Goal: Task Accomplishment & Management: Manage account settings

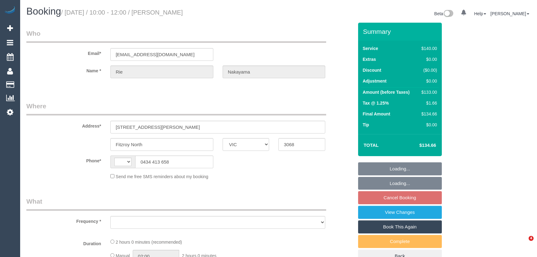
select select "VIC"
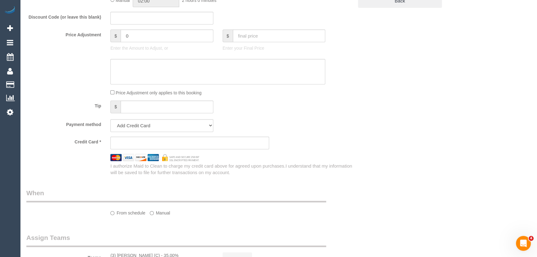
select select "string:AU"
select select "object:603"
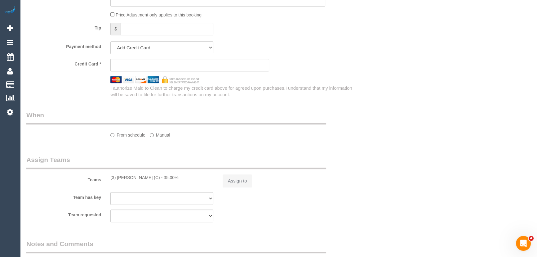
scroll to position [599, 0]
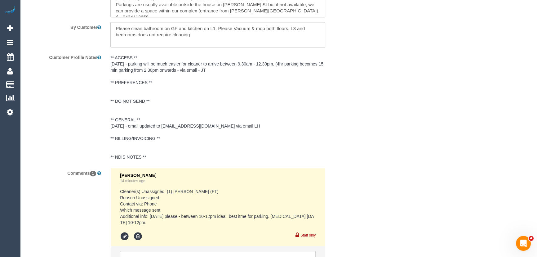
select select "string:stripe-pm_1R9ME62GScqysDRV76U4RTUV"
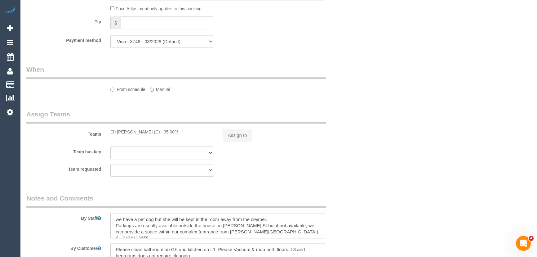
select select "object:920"
select select "number:27"
select select "number:14"
select select "number:21"
select select "number:22"
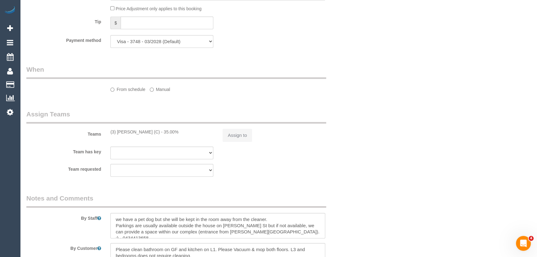
select select "number:33"
select select "number:13"
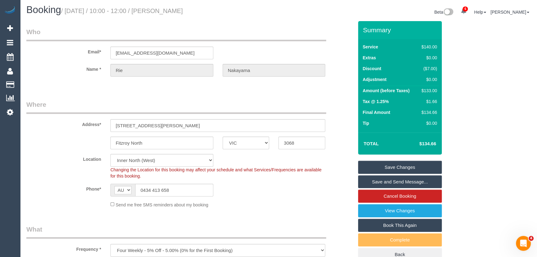
scroll to position [0, 0]
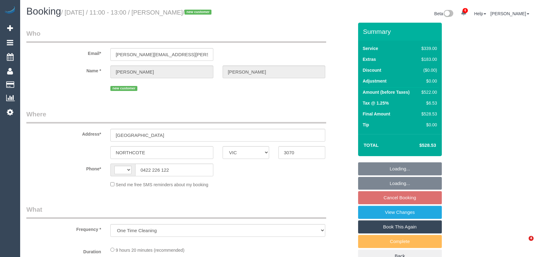
select select "VIC"
select select "string:AU"
select select "string:stripe-pm_1S7PBQ2GScqysDRVqOUJ0p10"
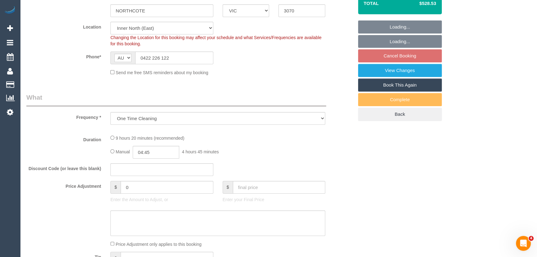
select select "object:1455"
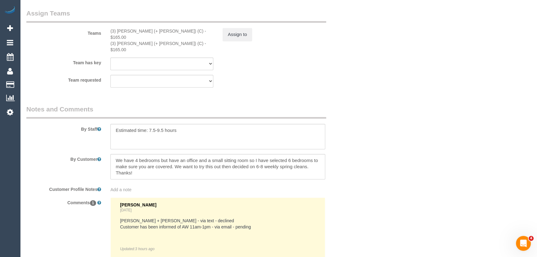
select select "number:27"
select select "number:14"
select select "number:19"
select select "number:22"
select select "number:12"
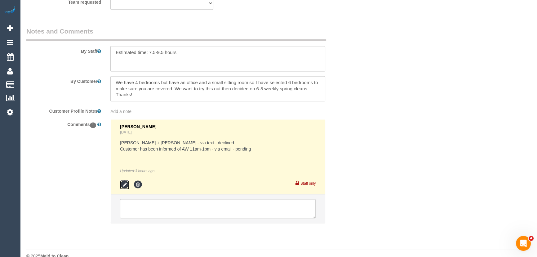
click at [125, 180] on icon at bounding box center [124, 184] width 9 height 9
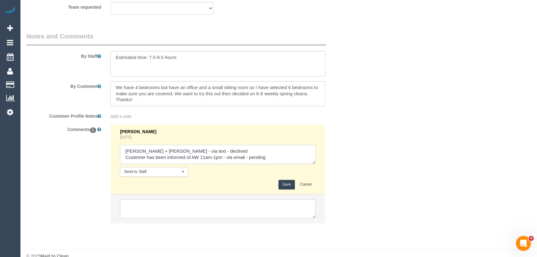
click at [278, 146] on textarea at bounding box center [218, 154] width 196 height 19
type textarea "Karina + Darly - via text - declined Customer has been informed of AW 11am-1pm …"
click at [285, 180] on button "Save" at bounding box center [287, 185] width 16 height 10
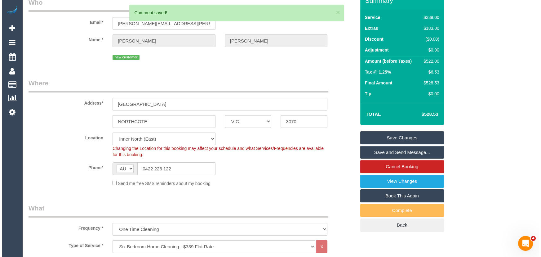
scroll to position [0, 0]
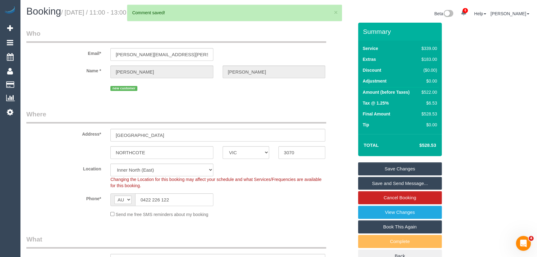
click at [390, 183] on link "Save and Send Message..." at bounding box center [400, 183] width 84 height 13
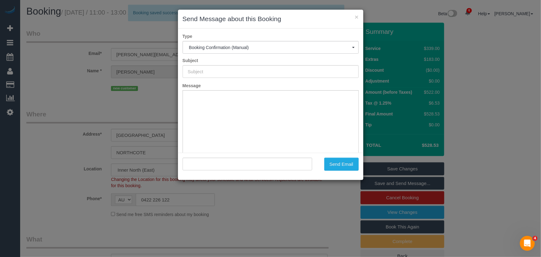
type input "Booking Confirmed"
type input ""AMY CARROLL" <amy.carroll@bigpond.com>"
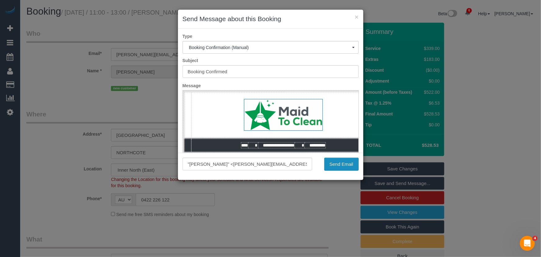
click at [338, 168] on button "Send Email" at bounding box center [341, 164] width 34 height 13
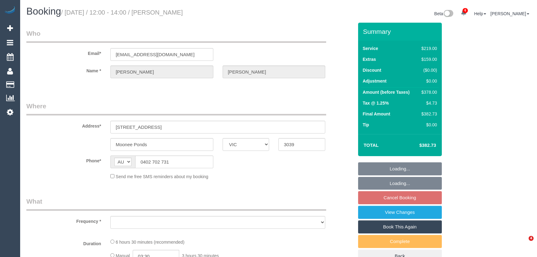
select select "VIC"
select select "object:603"
select select "string:stripe-pm_1LoafO2GScqysDRVfBoh8Xqs"
select select "number:27"
select select "number:14"
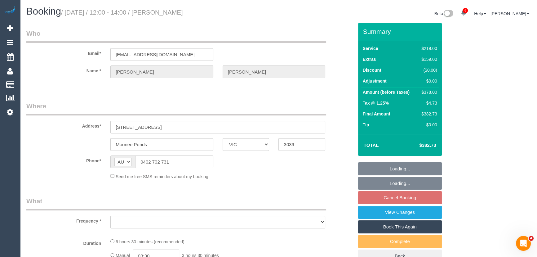
select select "number:19"
select select "number:24"
select select "number:12"
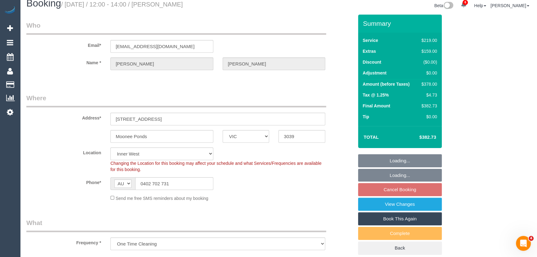
select select "object:1414"
select select "spot1"
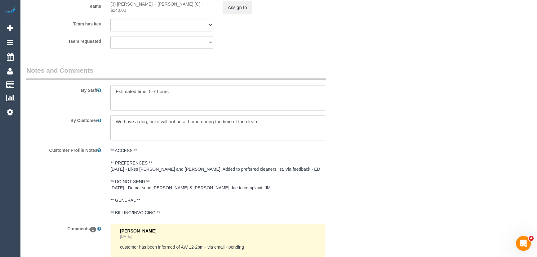
scroll to position [1047, 0]
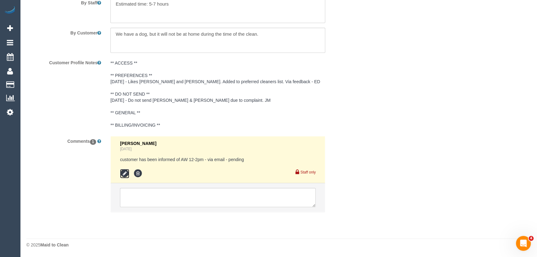
click at [122, 175] on icon at bounding box center [124, 173] width 9 height 9
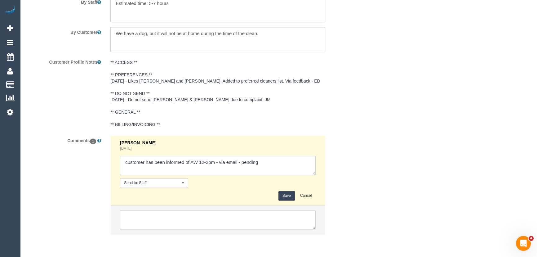
click at [266, 162] on textarea at bounding box center [218, 165] width 196 height 19
type textarea "customer has been informed of AW 12-2pm - via email - confirmed"
click at [288, 196] on button "Save" at bounding box center [287, 196] width 16 height 10
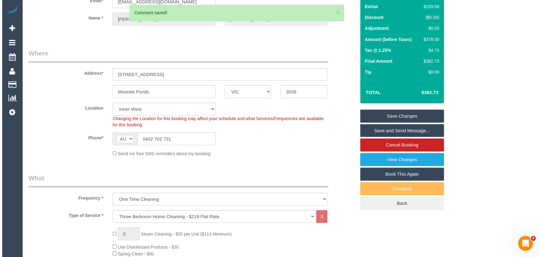
scroll to position [0, 0]
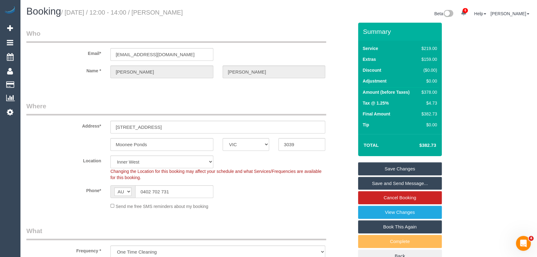
click at [382, 184] on link "Save and Send Message..." at bounding box center [400, 183] width 84 height 13
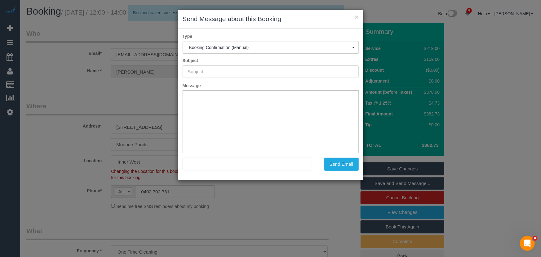
type input "Booking Confirmed"
type input ""Khalid Ahmed" <k.s.ahmed.1910@gmail.com>"
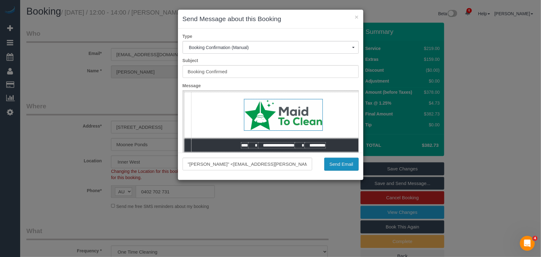
click at [342, 168] on button "Send Email" at bounding box center [341, 164] width 34 height 13
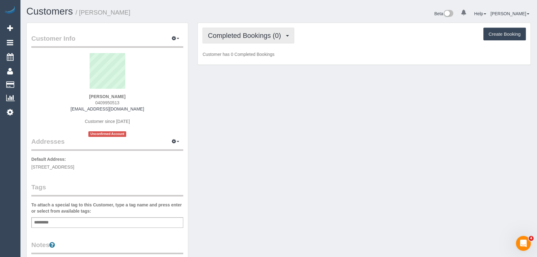
click at [270, 40] on button "Completed Bookings (0)" at bounding box center [249, 36] width 92 height 16
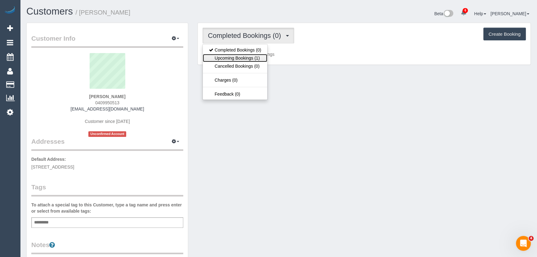
click at [257, 60] on link "Upcoming Bookings (1)" at bounding box center [235, 58] width 65 height 8
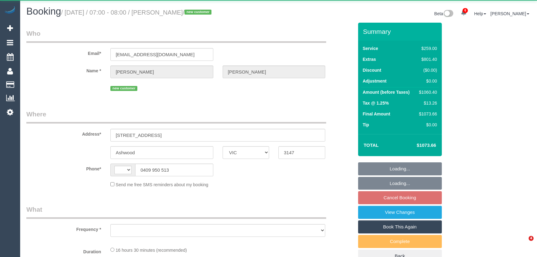
select select "VIC"
select select "string:AU"
select select "object:633"
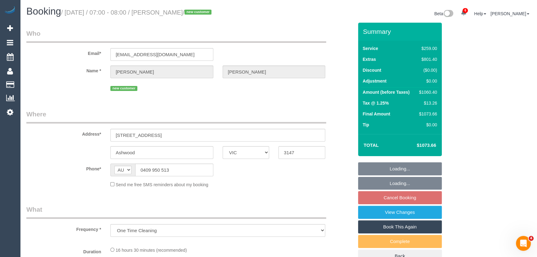
select select "string:stripe-pm_1S7U2F2GScqysDRV6xFb9xPu"
select select "spot1"
select select "number:28"
select select "number:14"
select select "number:19"
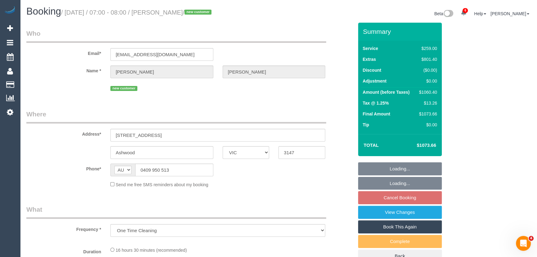
select select "number:24"
select select "number:11"
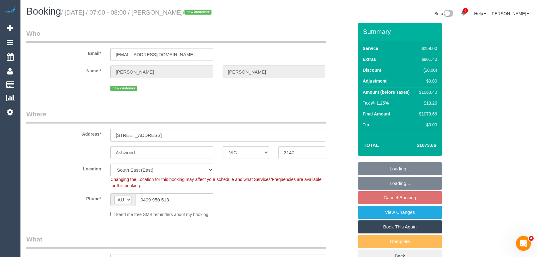
select select "object:1380"
select select "spot19"
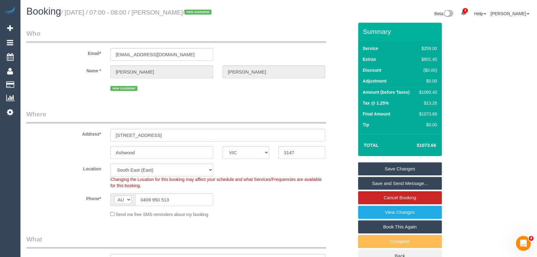
scroll to position [113, 0]
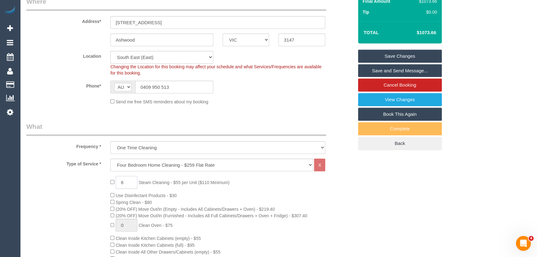
click at [127, 181] on input "6" at bounding box center [127, 182] width 22 height 13
type input "5"
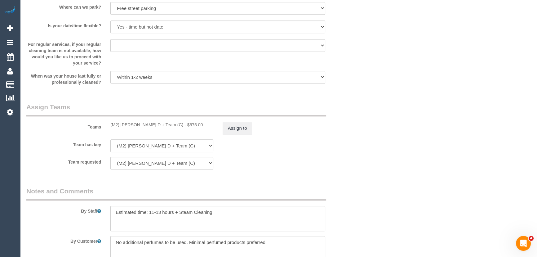
scroll to position [931, 0]
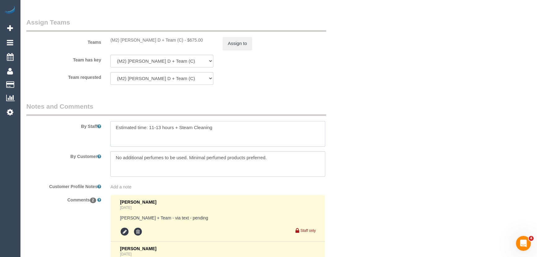
click at [225, 134] on textarea at bounding box center [217, 133] width 215 height 25
type textarea "Estimated time: 11-13 hours + Steam Cleaning (stairs + 2 bedrooms + study + hal…"
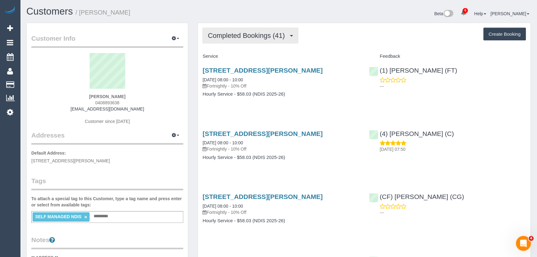
click at [271, 34] on span "Completed Bookings (41)" at bounding box center [248, 36] width 80 height 8
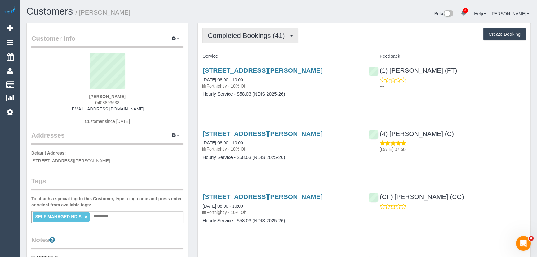
click at [259, 37] on span "Completed Bookings (41)" at bounding box center [248, 36] width 80 height 8
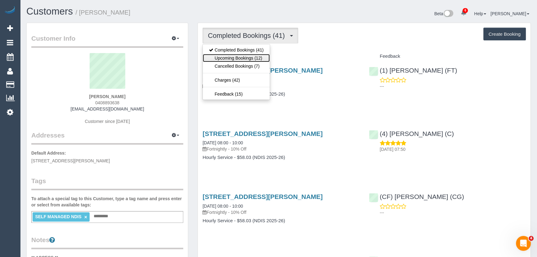
click at [260, 56] on link "Upcoming Bookings (12)" at bounding box center [236, 58] width 67 height 8
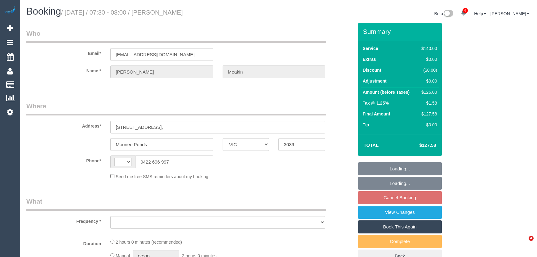
select select "VIC"
select select "string:AU"
select select "object:582"
select select "string:stripe-pm_1R1EGz2GScqysDRVpMGF2x80"
select select "number:27"
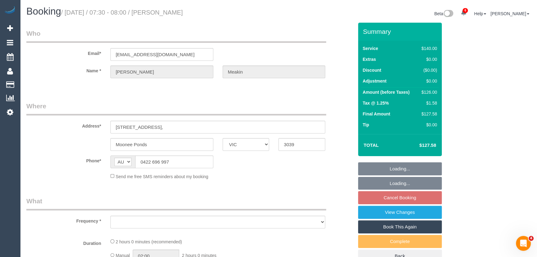
select select "number:14"
select select "number:19"
select select "number:36"
select select "number:34"
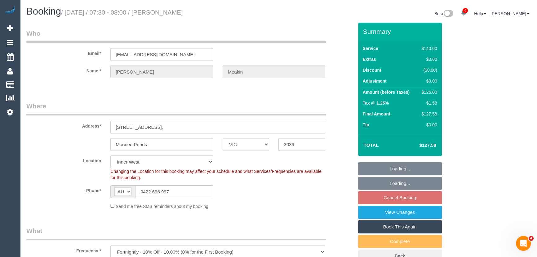
select select "object:1571"
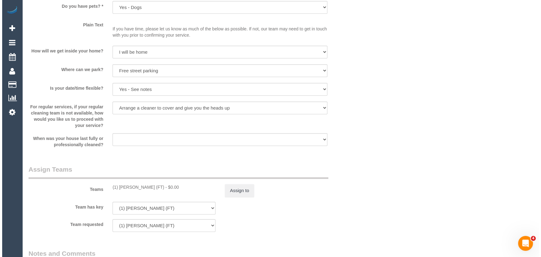
scroll to position [846, 0]
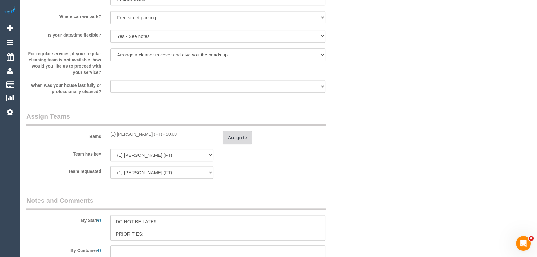
click at [230, 134] on button "Assign to" at bounding box center [238, 137] width 30 height 13
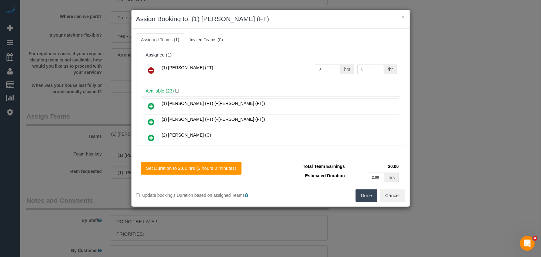
click at [149, 70] on icon at bounding box center [151, 70] width 7 height 7
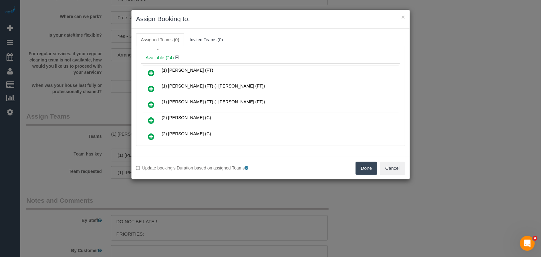
scroll to position [28, 0]
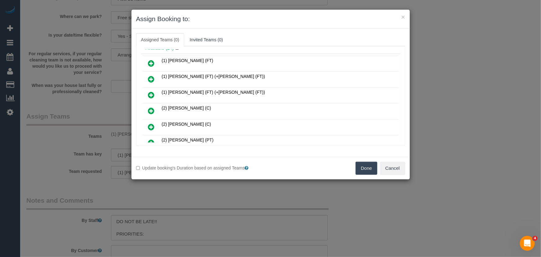
click at [151, 123] on icon at bounding box center [151, 126] width 7 height 7
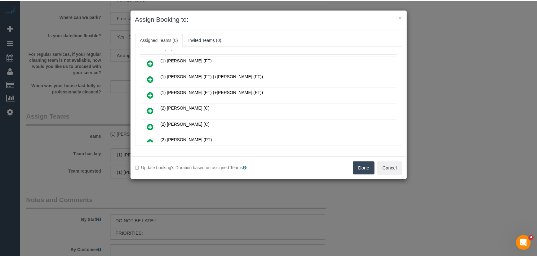
scroll to position [43, 0]
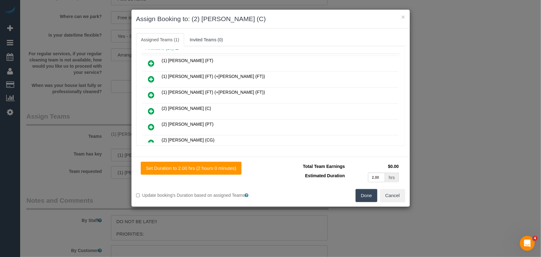
drag, startPoint x: 372, startPoint y: 195, endPoint x: 354, endPoint y: 183, distance: 21.3
click at [371, 195] on button "Done" at bounding box center [367, 195] width 22 height 13
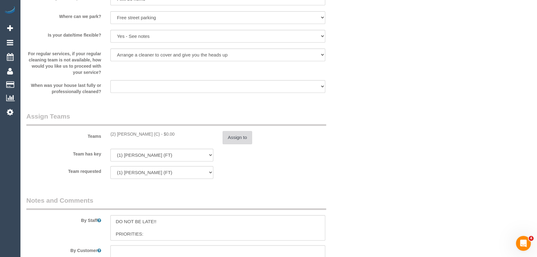
click at [242, 140] on button "Assign to" at bounding box center [238, 137] width 30 height 13
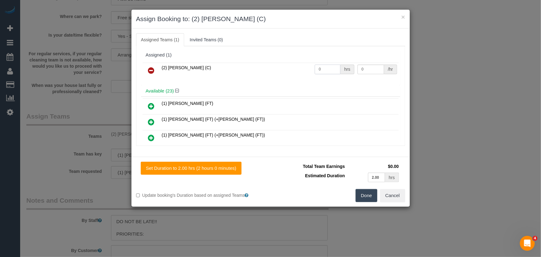
click at [327, 69] on input "0" at bounding box center [328, 70] width 26 height 10
type input "2"
type input "37.5"
click at [365, 198] on button "Done" at bounding box center [367, 195] width 22 height 13
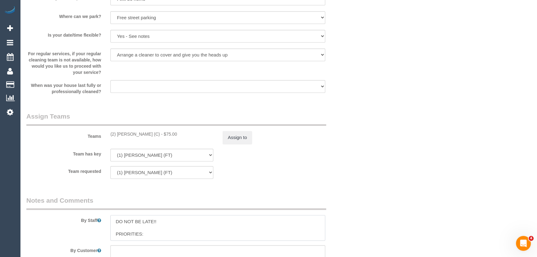
click at [113, 221] on textarea at bounding box center [217, 227] width 215 height 25
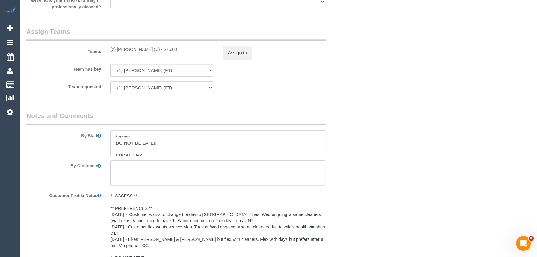
scroll to position [1054, 0]
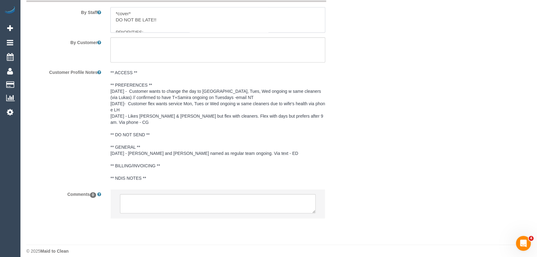
type textarea "*cover* DO NOT BE LATE!! PRIORITIES: Every week: Kitchen and living area, bathr…"
click at [153, 200] on textarea at bounding box center [218, 203] width 196 height 19
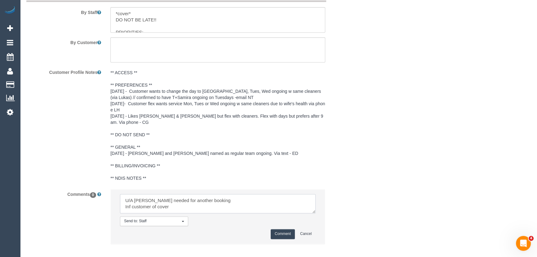
type textarea "U/A Debbie needed for another booking Inf customer of cover"
click at [283, 229] on button "Comment" at bounding box center [283, 234] width 24 height 10
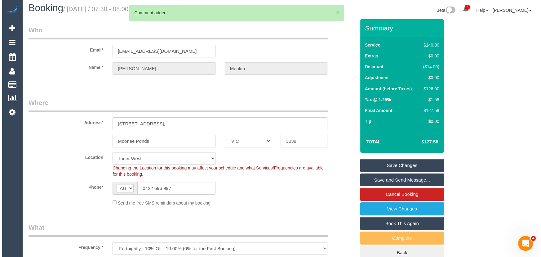
scroll to position [0, 0]
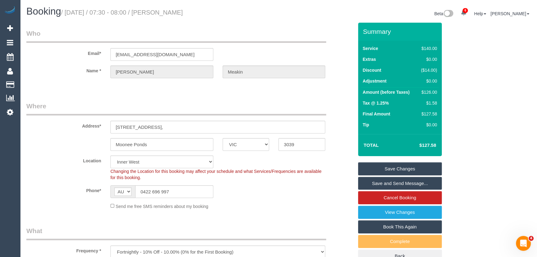
click at [180, 12] on small "/ September 18, 2025 / 07:30 - 08:00 / Trevor Meakin" at bounding box center [122, 12] width 122 height 7
copy small "Trevor Meakin"
click at [381, 169] on link "Save Changes" at bounding box center [400, 168] width 84 height 13
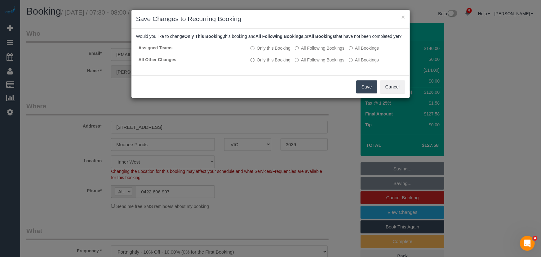
click at [374, 93] on button "Save" at bounding box center [366, 86] width 21 height 13
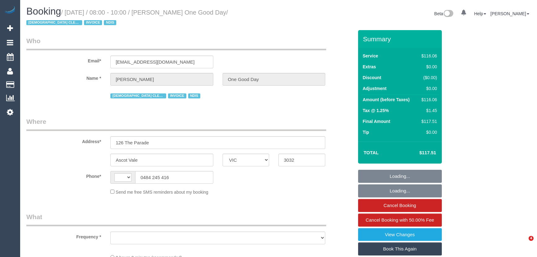
select select "VIC"
select select "string:AU"
select select "object:355"
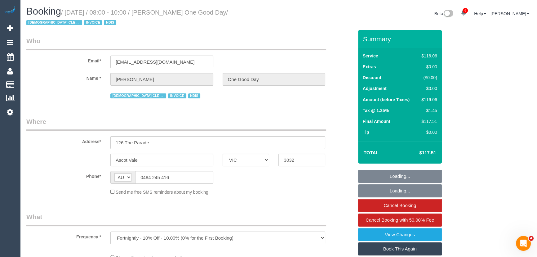
select select "number:27"
select select "number:14"
select select "number:19"
select select "number:25"
select select "number:34"
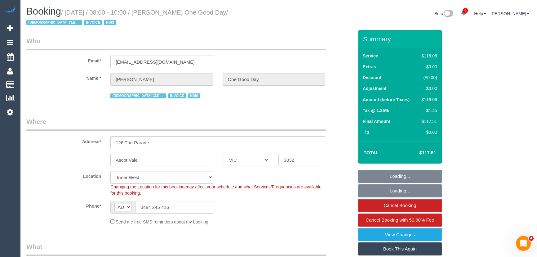
select select "object:1470"
select select "spot1"
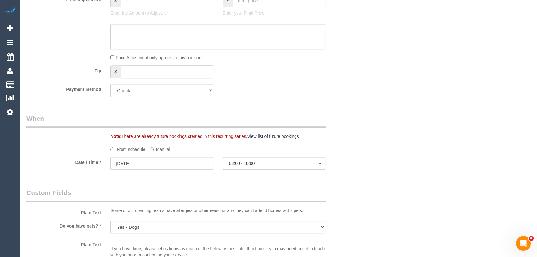
scroll to position [451, 0]
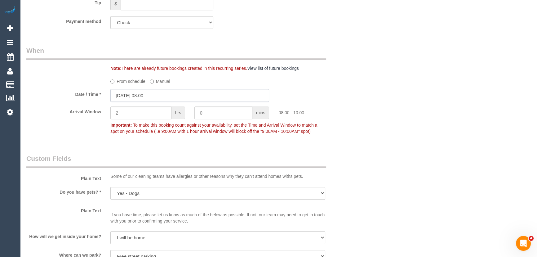
click at [161, 98] on input "16/09/2025 08:00" at bounding box center [189, 95] width 159 height 13
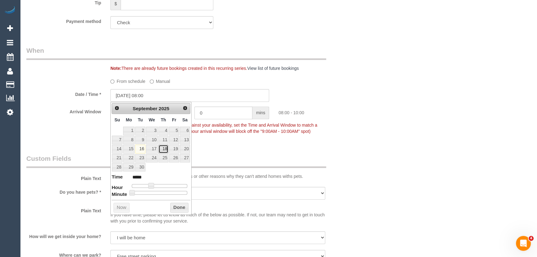
drag, startPoint x: 163, startPoint y: 150, endPoint x: 226, endPoint y: 151, distance: 62.4
click at [163, 150] on link "18" at bounding box center [164, 149] width 10 height 8
type input "18/09/2025 08:00"
click at [226, 151] on div "Who Email* ninamikosza@outlook.com Name * Nina Mikosza One Good Day FEMALE CLEA…" at bounding box center [190, 175] width 337 height 1193
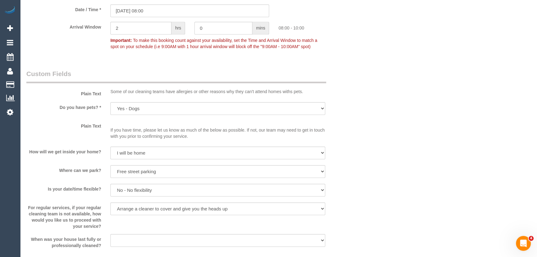
scroll to position [648, 0]
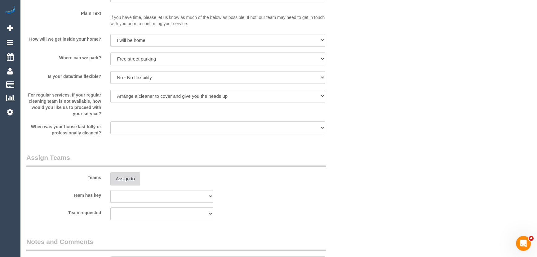
click at [123, 178] on button "Assign to" at bounding box center [125, 178] width 30 height 13
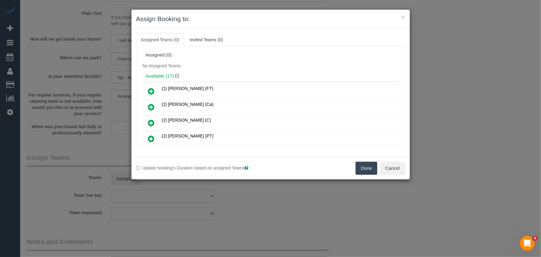
click at [153, 90] on icon at bounding box center [151, 90] width 7 height 7
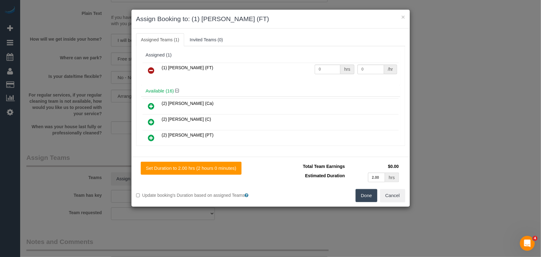
click at [365, 194] on button "Done" at bounding box center [367, 195] width 22 height 13
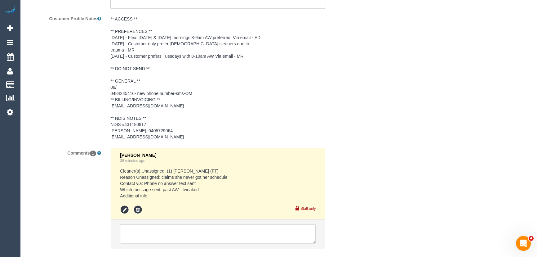
scroll to position [986, 0]
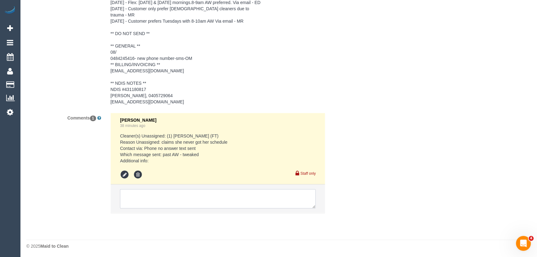
click at [194, 193] on textarea at bounding box center [218, 198] width 196 height 19
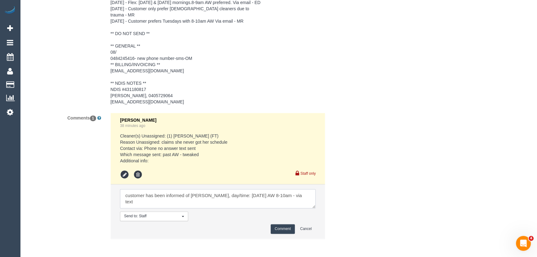
type textarea "customer has been informed of Debbie, day/time: Thursday 18/9 AW 8-10am - via t…"
click at [282, 224] on button "Comment" at bounding box center [283, 229] width 24 height 10
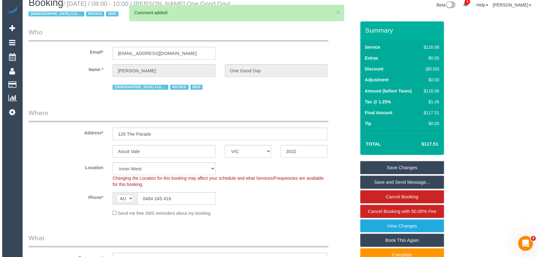
scroll to position [0, 0]
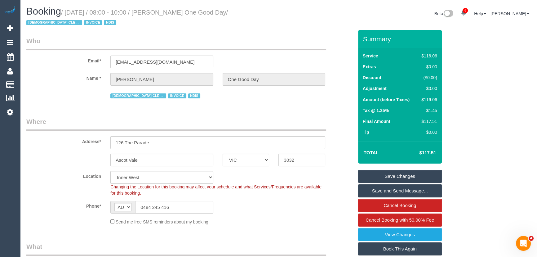
click at [177, 14] on small "/ September 16, 2025 / 08:00 - 10:00 / Nina Mikosza One Good Day / FEMALE CLEAN…" at bounding box center [127, 17] width 202 height 17
copy small "Nina Mikosza One Good Day"
click at [378, 180] on link "Save Changes" at bounding box center [400, 176] width 84 height 13
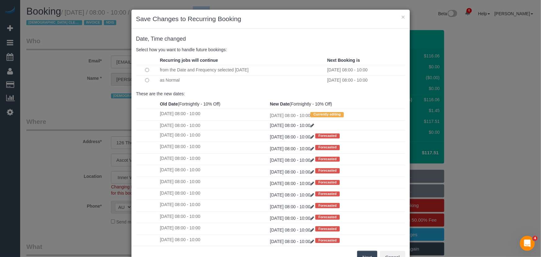
click at [364, 254] on button "Next" at bounding box center [367, 257] width 20 height 13
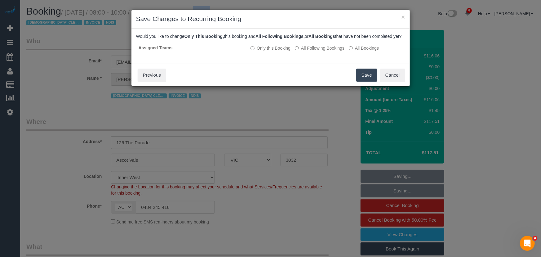
click at [367, 81] on button "Save" at bounding box center [366, 75] width 21 height 13
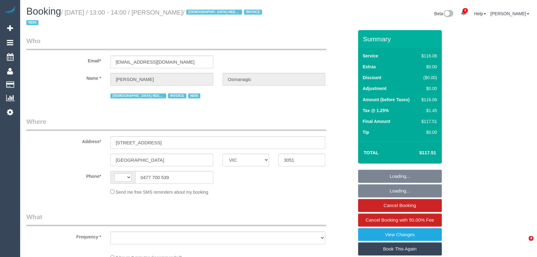
select select "VIC"
select select "string:AU"
select select "object:844"
select select "number:28"
select select "number:14"
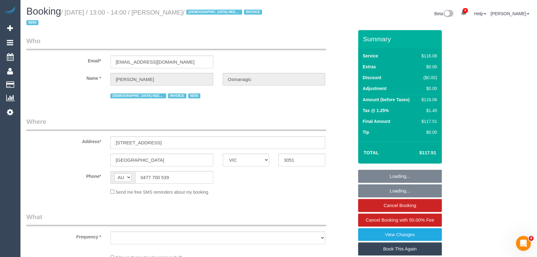
select select "number:19"
select select "number:25"
select select "number:35"
select select "number:13"
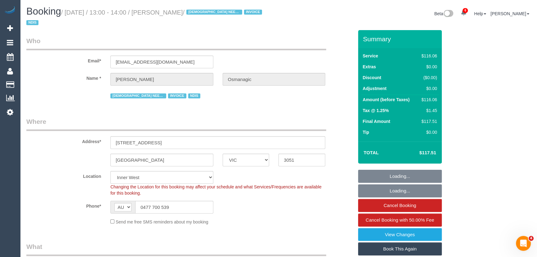
select select "object:849"
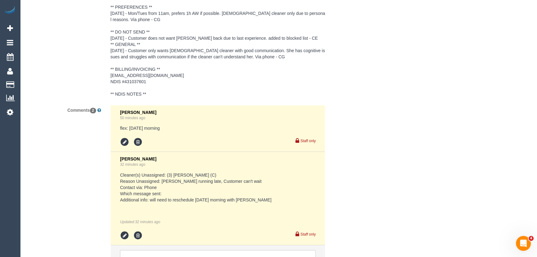
scroll to position [1049, 0]
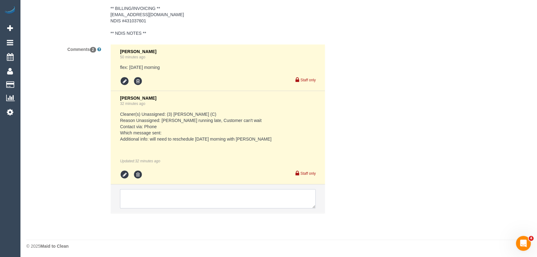
click at [156, 193] on textarea at bounding box center [218, 198] width 196 height 19
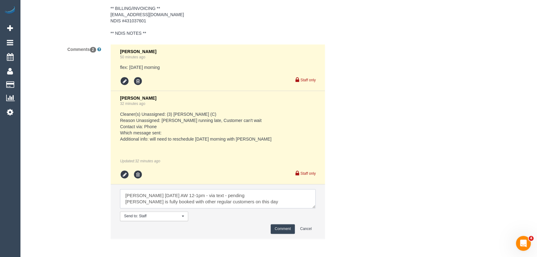
type textarea "Loretta Thursday 18/9 AW 12-1pm - via text - pending Gwen is fully booked with …"
click at [281, 227] on button "Comment" at bounding box center [283, 229] width 24 height 10
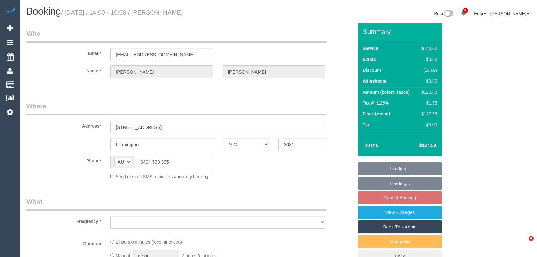
select select "VIC"
select select "object:603"
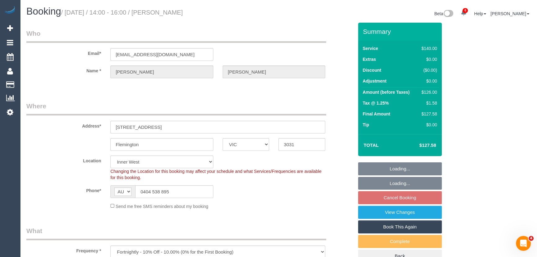
select select "string:stripe-pm_1N6u5b2GScqysDRVfSAHIeyH"
select select "object:610"
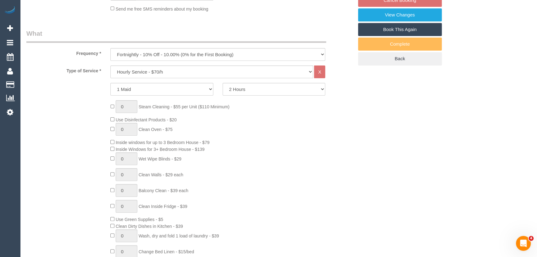
select select "number:29"
select select "number:15"
select select "number:19"
select select "number:22"
select select "number:33"
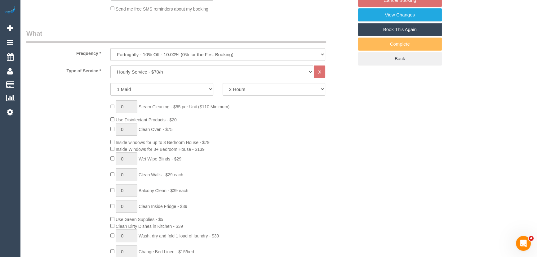
select select "number:26"
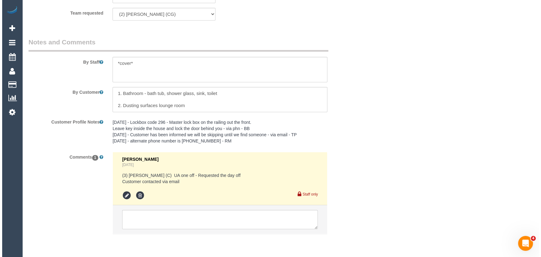
scroll to position [931, 0]
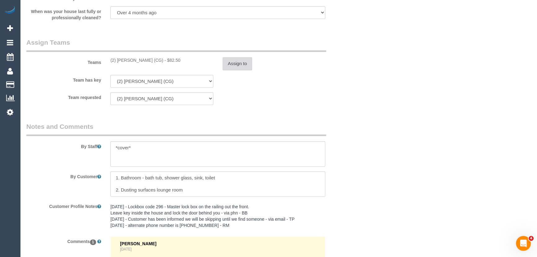
click at [244, 65] on button "Assign to" at bounding box center [238, 63] width 30 height 13
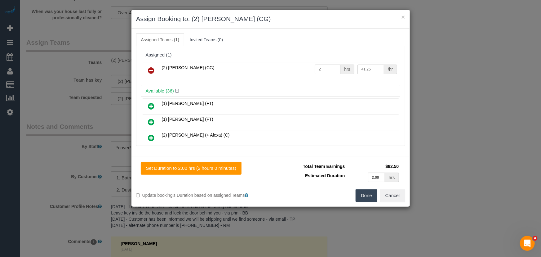
click at [153, 68] on icon at bounding box center [151, 70] width 7 height 7
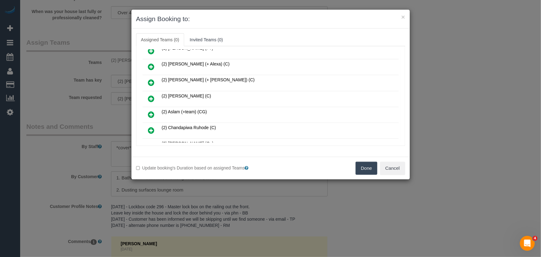
drag, startPoint x: 153, startPoint y: 95, endPoint x: 157, endPoint y: 98, distance: 5.3
click at [154, 95] on icon at bounding box center [151, 98] width 7 height 7
click at [154, 111] on icon at bounding box center [151, 114] width 7 height 7
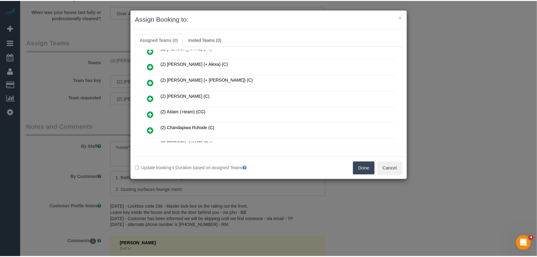
scroll to position [87, 0]
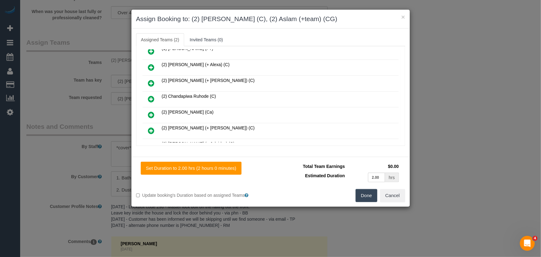
click at [360, 195] on button "Done" at bounding box center [367, 195] width 22 height 13
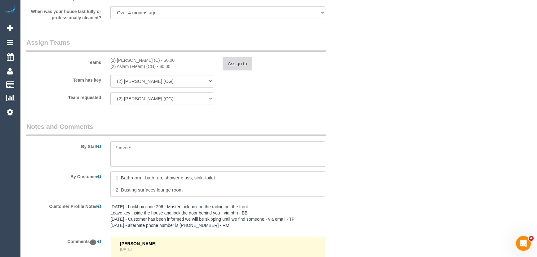
click at [241, 62] on button "Assign to" at bounding box center [238, 63] width 30 height 13
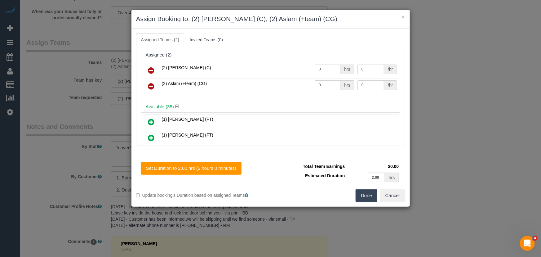
click at [150, 87] on icon at bounding box center [151, 86] width 7 height 7
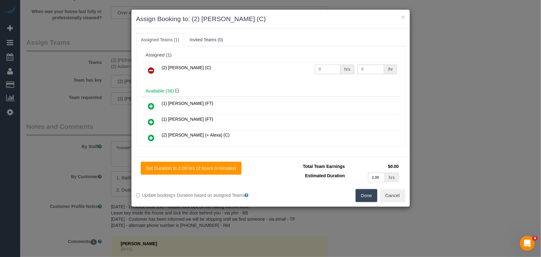
click at [326, 66] on input "0" at bounding box center [328, 70] width 26 height 10
type input "2"
type input "37.5"
click at [365, 195] on button "Done" at bounding box center [367, 195] width 22 height 13
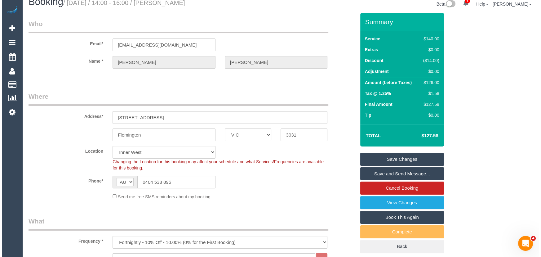
scroll to position [0, 0]
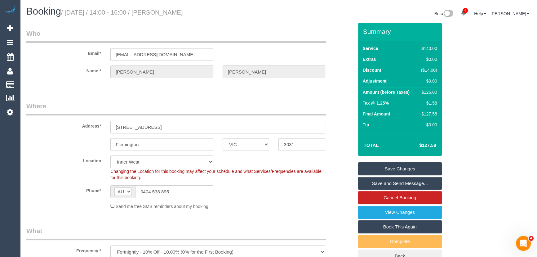
click at [181, 13] on small "/ September 17, 2025 / 14:00 - 16:00 / Lucinda Miller" at bounding box center [122, 12] width 122 height 7
copy small "Lucinda Miller"
click at [385, 169] on link "Save Changes" at bounding box center [400, 168] width 84 height 13
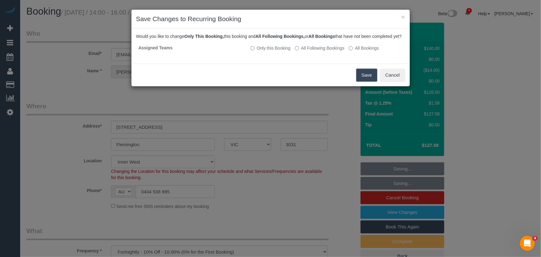
click at [363, 82] on button "Save" at bounding box center [366, 75] width 21 height 13
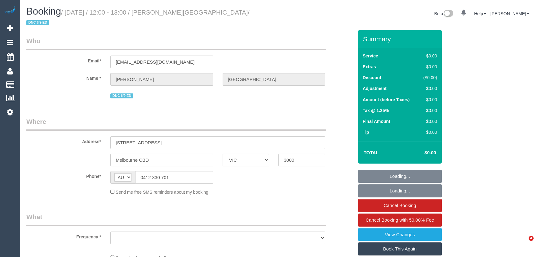
select select "VIC"
select select "object:589"
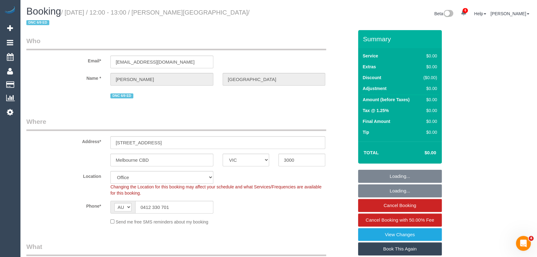
select select "string:stripe-pm_1S2qle2GScqysDRVscvjKIFg"
select select "number:28"
select select "number:14"
select select "number:18"
select select "number:25"
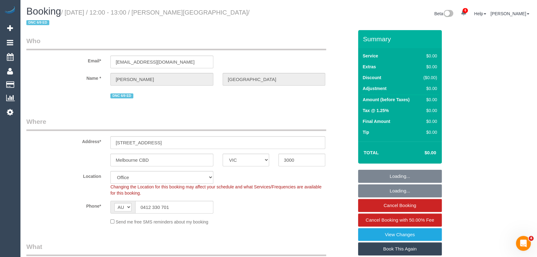
select select "number:35"
select select "number:13"
select select "object:2130"
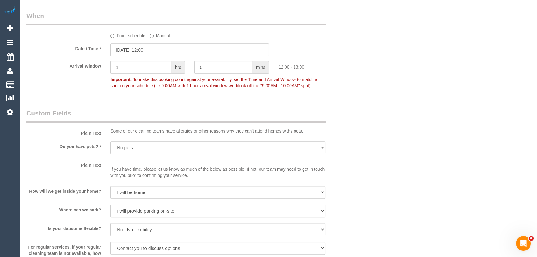
scroll to position [536, 0]
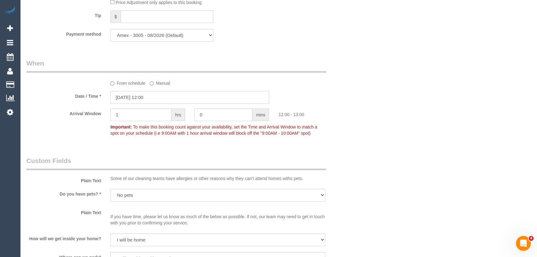
click at [167, 91] on input "16/09/2025 12:00" at bounding box center [189, 97] width 159 height 13
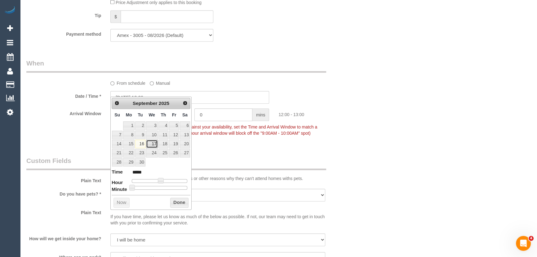
click at [152, 144] on link "17" at bounding box center [152, 144] width 12 height 8
type input "17/09/2025 13:00"
type input "*****"
click at [163, 181] on span at bounding box center [163, 181] width 6 height 6
type input "17/09/2025 13:05"
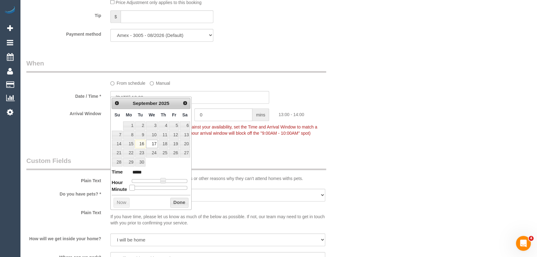
type input "*****"
type input "17/09/2025 13:10"
type input "*****"
type input "17/09/2025 13:15"
type input "*****"
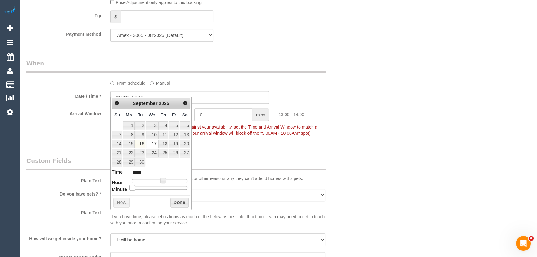
type input "17/09/2025 13:20"
type input "*****"
type input "17/09/2025 13:25"
type input "*****"
drag, startPoint x: 132, startPoint y: 187, endPoint x: 166, endPoint y: 186, distance: 33.8
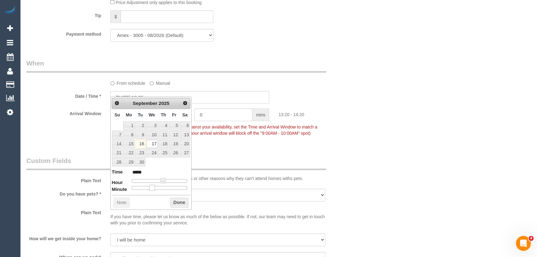
click at [160, 186] on div at bounding box center [160, 188] width 56 height 4
click at [161, 186] on div at bounding box center [160, 188] width 56 height 4
click at [155, 186] on span at bounding box center [152, 188] width 6 height 6
click at [166, 186] on div at bounding box center [160, 188] width 56 height 4
click at [241, 139] on div "Who Email* ananyadhaka@gmail.com Name * ananya dhaka DNC 6/9 ED Where Address* …" at bounding box center [190, 204] width 337 height 1420
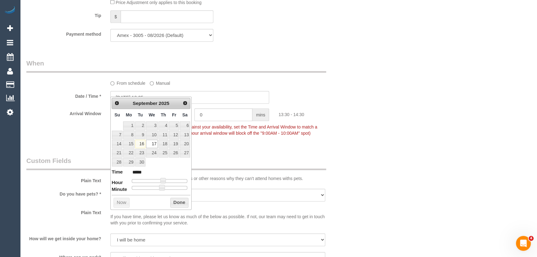
type input "17/09/2025 13:30"
type input "*****"
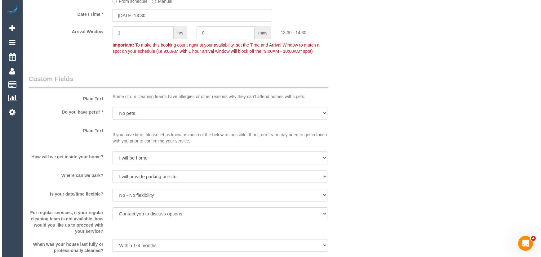
scroll to position [733, 0]
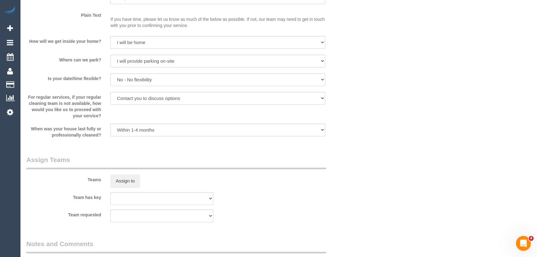
click at [118, 173] on div "Who Email* ananyadhaka@gmail.com Name * ananya dhaka DNC 6/9 ED Where Address* …" at bounding box center [190, 7] width 337 height 1420
click at [122, 177] on button "Assign to" at bounding box center [125, 180] width 30 height 13
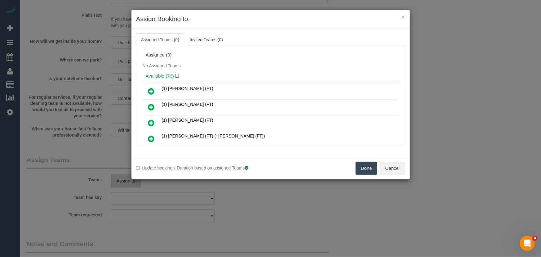
scroll to position [334, 0]
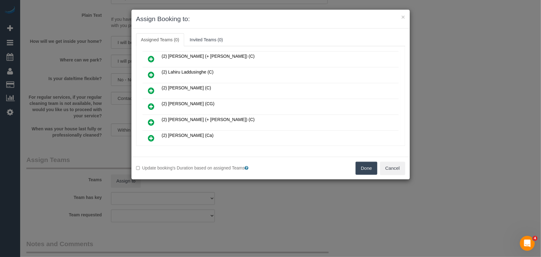
click at [153, 103] on icon at bounding box center [151, 106] width 7 height 7
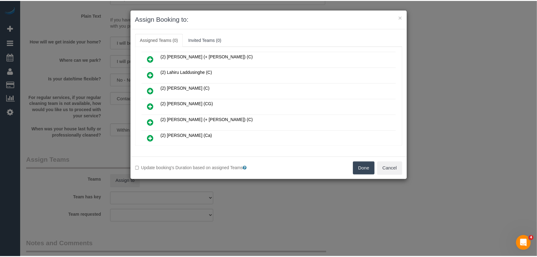
scroll to position [348, 0]
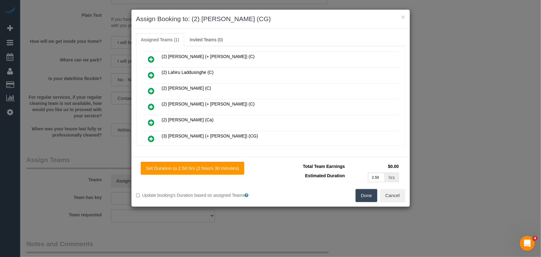
click at [371, 197] on button "Done" at bounding box center [367, 195] width 22 height 13
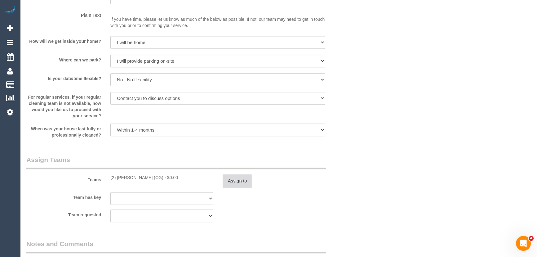
click at [231, 174] on button "Assign to" at bounding box center [238, 180] width 30 height 13
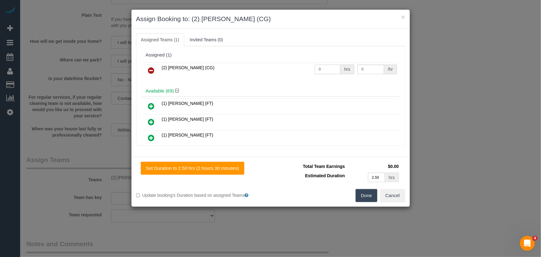
click at [328, 68] on input "0" at bounding box center [328, 70] width 26 height 10
type input "2.5"
type input "3"
type input "41.25"
click at [367, 196] on button "Done" at bounding box center [367, 195] width 22 height 13
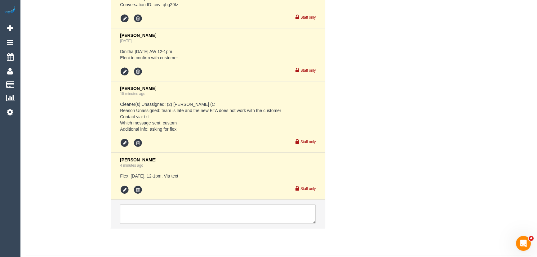
scroll to position [1206, 0]
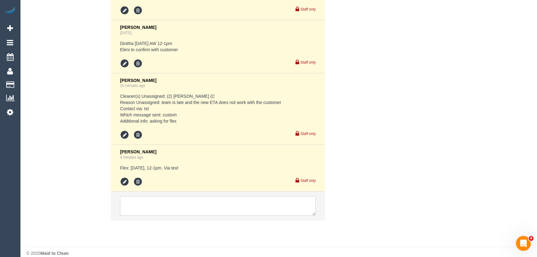
click at [167, 199] on textarea at bounding box center [218, 205] width 196 height 19
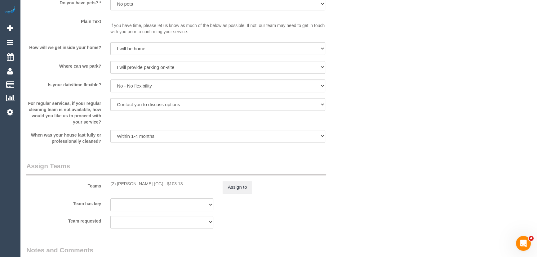
scroll to position [586, 0]
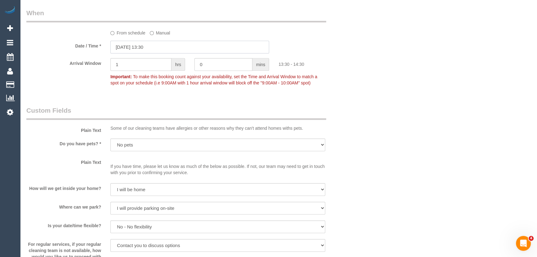
click at [163, 41] on input "17/09/2025 13:30" at bounding box center [189, 47] width 159 height 13
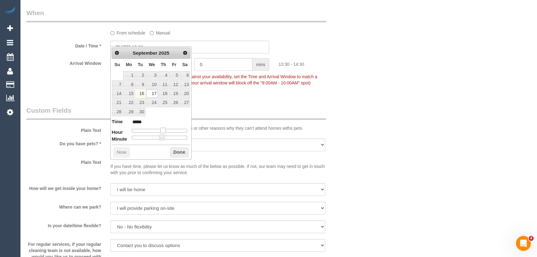
click at [162, 129] on span at bounding box center [163, 130] width 6 height 6
type input "17/09/2025 12:30"
type input "*****"
click at [160, 130] on span at bounding box center [161, 130] width 6 height 6
click at [251, 84] on fieldset "When From schedule Manual Date / Time * 17/09/2025 12:30 Arrival Window 1 hrs 0…" at bounding box center [189, 50] width 327 height 85
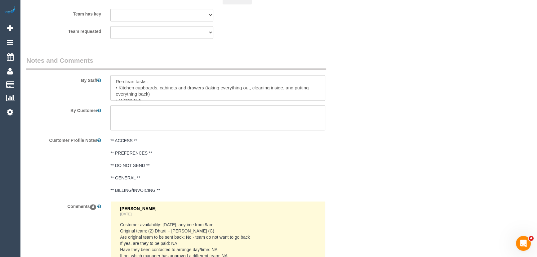
scroll to position [1231, 0]
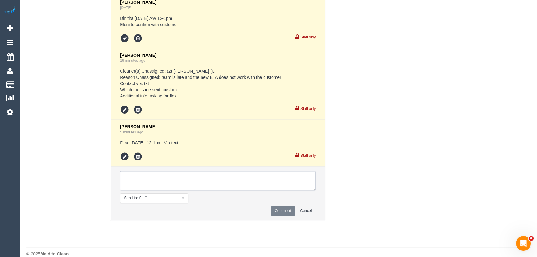
click at [177, 171] on textarea at bounding box center [218, 180] width 196 height 19
type textarea "Paris Wednesday 17/9 AW 12.30-1.30pm"
click at [282, 206] on button "Comment" at bounding box center [283, 211] width 24 height 10
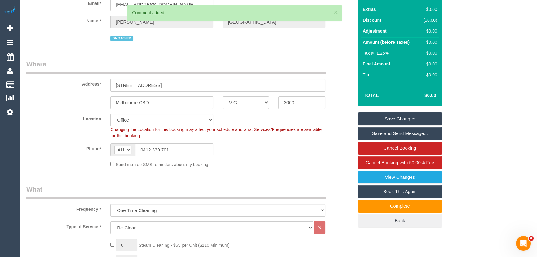
scroll to position [0, 0]
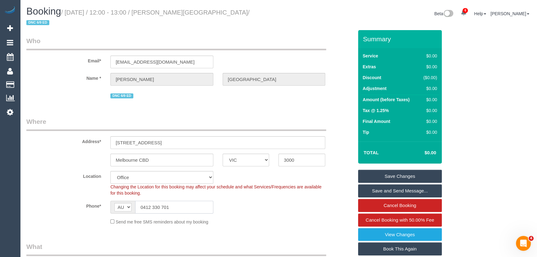
click at [172, 201] on input "0412 330 701" at bounding box center [174, 207] width 78 height 13
click at [177, 16] on h1 "Booking / September 16, 2025 / 12:00 - 13:00 / ananya dhaka / DNC 6/9 ED" at bounding box center [150, 16] width 248 height 21
click at [178, 12] on small "/ September 16, 2025 / 12:00 - 13:00 / ananya dhaka / DNC 6/9 ED" at bounding box center [137, 17] width 223 height 17
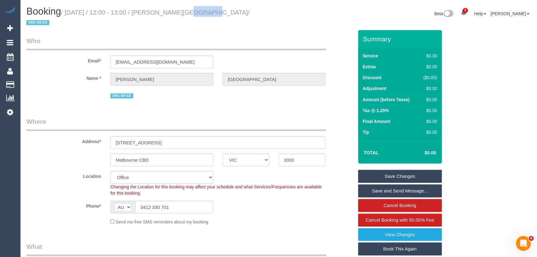
click at [178, 12] on small "/ September 16, 2025 / 12:00 - 13:00 / ananya dhaka / DNC 6/9 ED" at bounding box center [137, 17] width 223 height 17
copy small "ananya dhaka"
click at [396, 170] on link "Save Changes" at bounding box center [400, 176] width 84 height 13
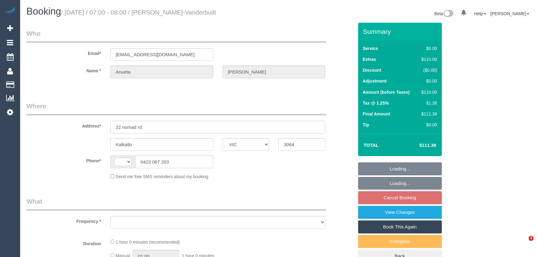
select select "VIC"
select select "string:AU"
select select "object:624"
select select "string:stripe-pm_1S6Nme2GScqysDRVtpmojaOO"
select select "number:28"
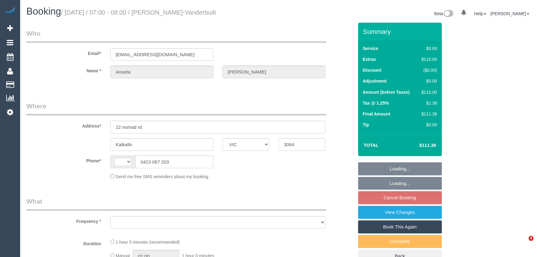
select select "number:15"
select select "number:18"
select select "number:22"
select select "number:35"
select select "number:11"
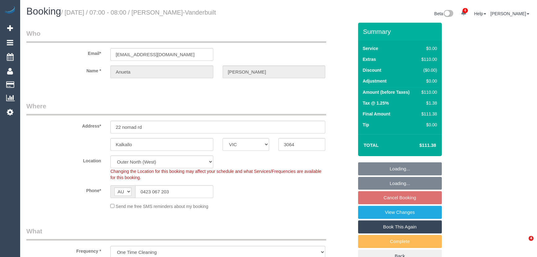
select select "object:1202"
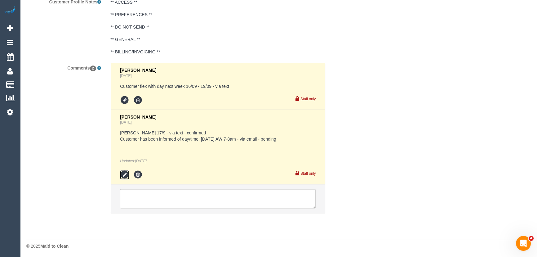
click at [121, 171] on icon at bounding box center [124, 174] width 9 height 9
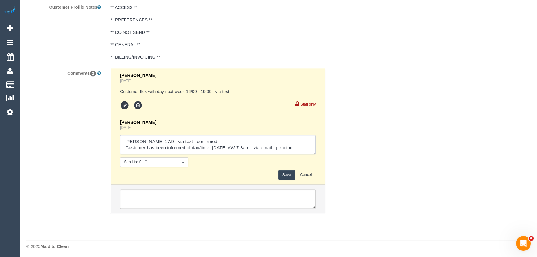
scroll to position [6, 0]
click at [181, 145] on textarea at bounding box center [218, 144] width 196 height 19
type textarea "[PERSON_NAME] 17/9 - via text - confirmed Customer has been informed of day/tim…"
click at [287, 173] on button "Save" at bounding box center [287, 175] width 16 height 10
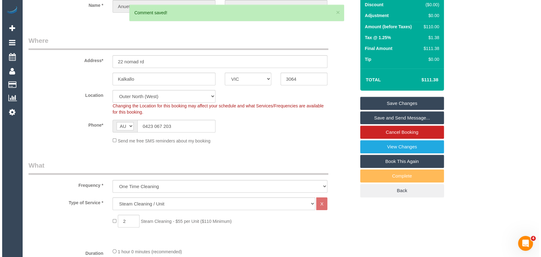
scroll to position [0, 0]
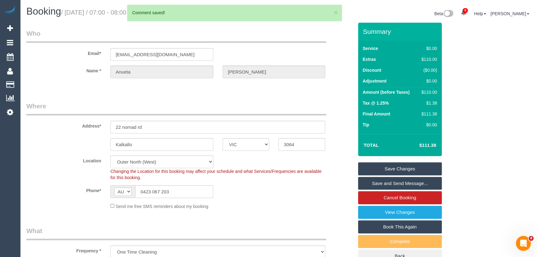
click at [396, 182] on link "Save and Send Message..." at bounding box center [400, 183] width 84 height 13
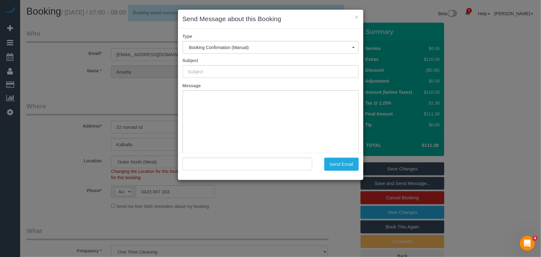
type input "Booking Confirmed"
type input ""Anueta Madison-Vanderbuilt" <anuetamv@outlook.com>"
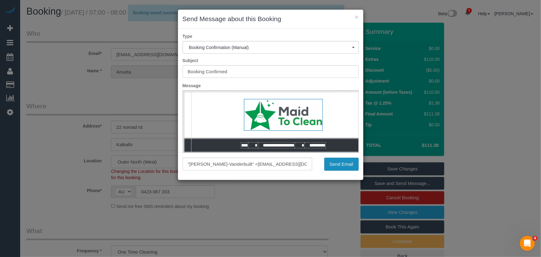
click at [339, 168] on button "Send Email" at bounding box center [341, 164] width 34 height 13
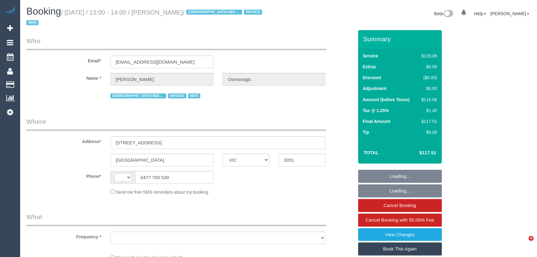
select select "VIC"
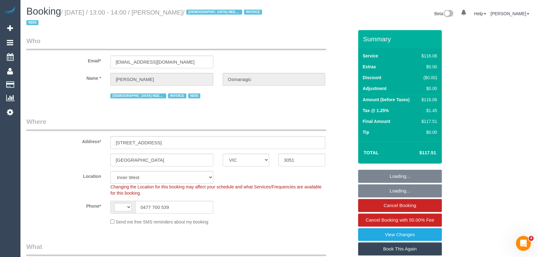
select select "string:AU"
select select "object:721"
select select "number:28"
select select "number:14"
select select "number:19"
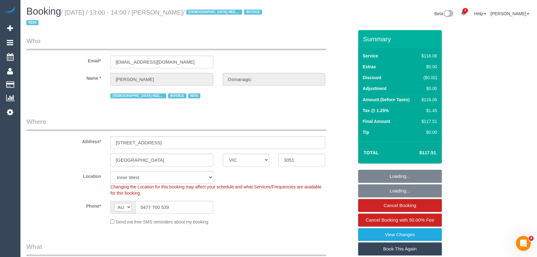
select select "number:25"
select select "number:35"
select select "number:13"
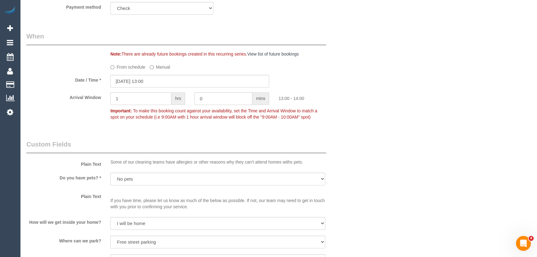
scroll to position [507, 0]
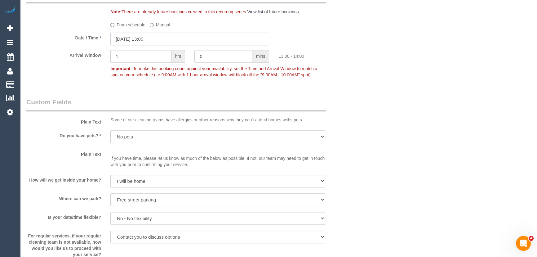
click at [160, 39] on input "[DATE] 13:00" at bounding box center [189, 39] width 159 height 13
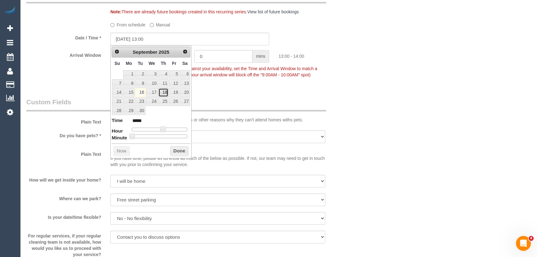
click at [165, 92] on link "18" at bounding box center [164, 92] width 10 height 8
click at [163, 128] on span at bounding box center [163, 129] width 6 height 6
type input "18/09/2025 12:00"
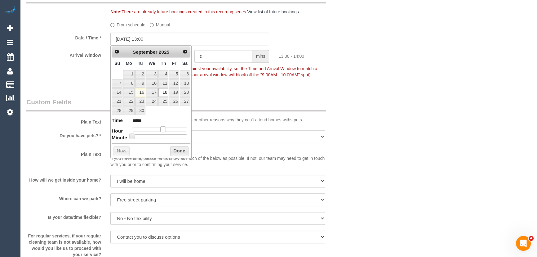
type input "*****"
click at [161, 128] on span at bounding box center [161, 129] width 6 height 6
click at [244, 98] on legend "Custom Fields" at bounding box center [176, 104] width 300 height 14
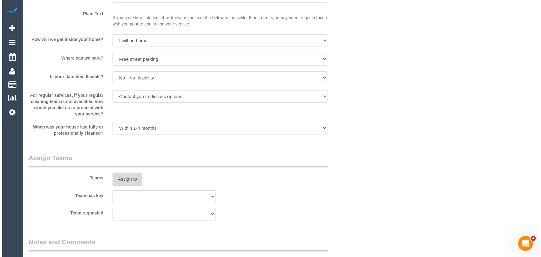
scroll to position [705, 0]
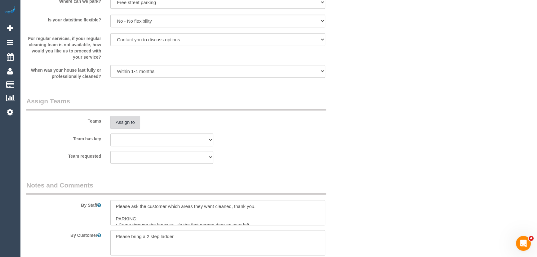
click at [124, 122] on button "Assign to" at bounding box center [125, 122] width 30 height 13
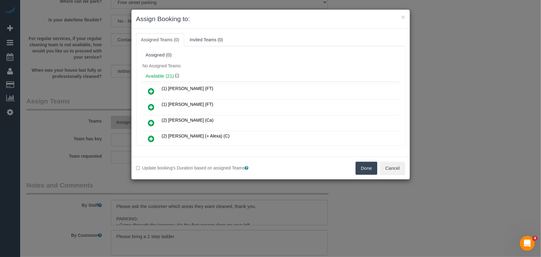
scroll to position [148, 0]
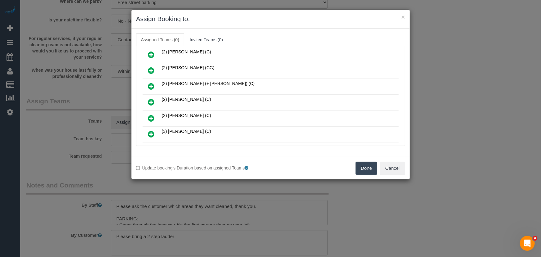
click at [151, 98] on icon at bounding box center [151, 101] width 7 height 7
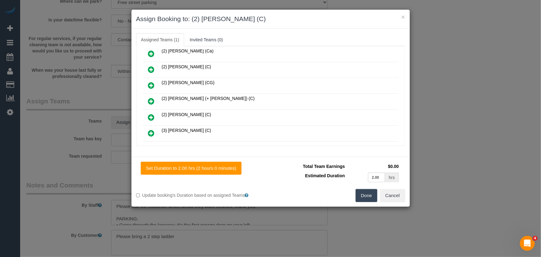
scroll to position [162, 0]
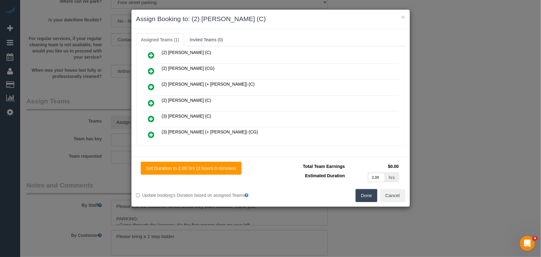
click at [367, 195] on button "Done" at bounding box center [367, 195] width 22 height 13
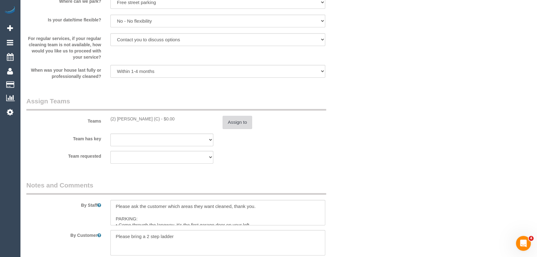
click at [239, 122] on button "Assign to" at bounding box center [238, 122] width 30 height 13
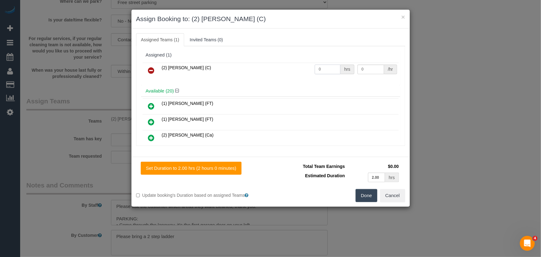
click at [320, 69] on input "0" at bounding box center [328, 70] width 26 height 10
type input "2"
type input "37.5"
click at [372, 193] on button "Done" at bounding box center [367, 195] width 22 height 13
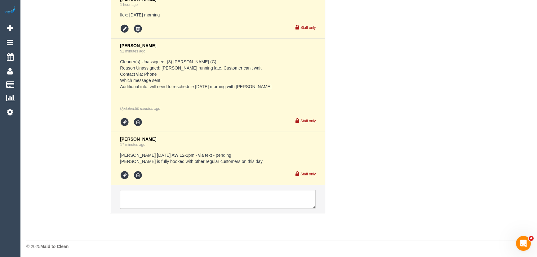
scroll to position [1102, 0]
click at [124, 175] on icon at bounding box center [124, 174] width 9 height 9
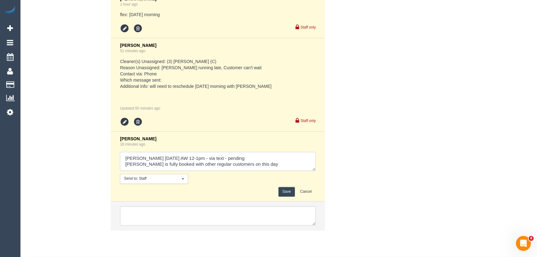
click at [263, 161] on textarea at bounding box center [218, 161] width 196 height 19
type textarea "Loretta Thursday 18/9 AW 12-1pm - via text - pending Gwen is fully booked with …"
click at [288, 191] on button "Save" at bounding box center [287, 192] width 16 height 10
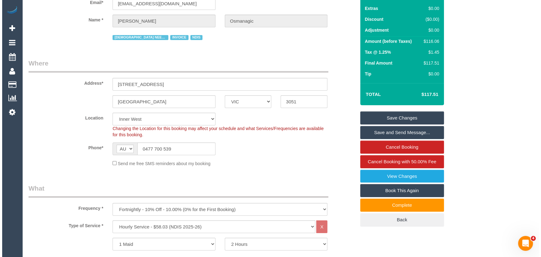
scroll to position [0, 0]
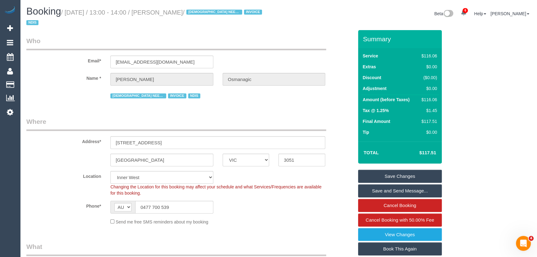
click at [179, 12] on small "/ September 16, 2025 / 13:00 - 14:00 / Monika Osmanagic / FEMALE NEEDED INVOICE…" at bounding box center [145, 17] width 238 height 17
copy small "Monika Osmanagic"
click at [385, 178] on link "Save Changes" at bounding box center [400, 176] width 84 height 13
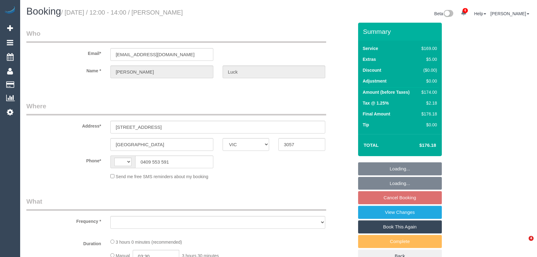
select select "VIC"
select select "string:AU"
select select "object:1702"
select select "string:stripe-pm_1NsFgl2GScqysDRV5TzHY1dX"
select select "number:28"
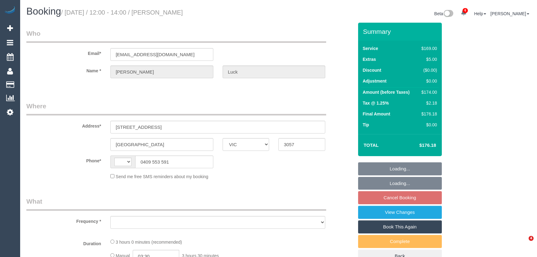
select select "number:14"
select select "number:18"
select select "number:22"
select select "number:26"
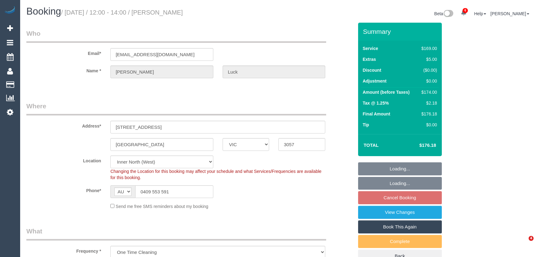
select select "spot27"
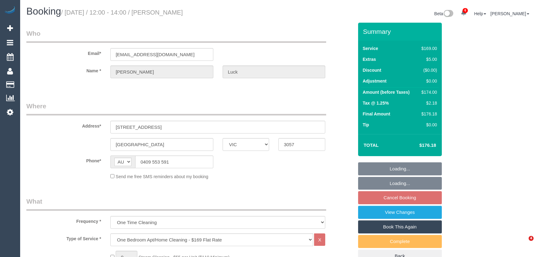
select select "VIC"
select select "object:1697"
select select "string:stripe-pm_1NsFgl2GScqysDRV5TzHY1dX"
select select "number:28"
select select "number:14"
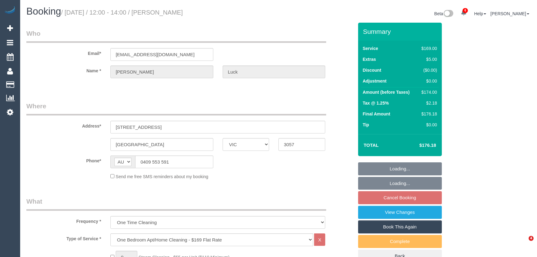
select select "number:18"
select select "number:22"
select select "number:26"
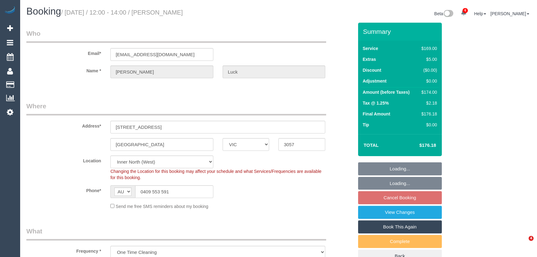
select select "spot1"
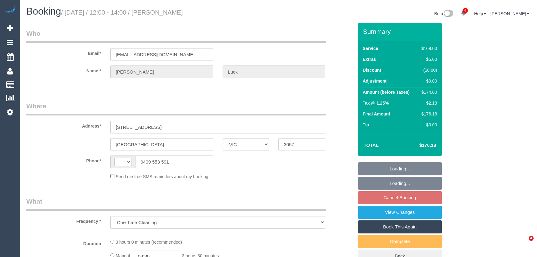
select select "VIC"
select select "string:stripe-pm_1NsFgl2GScqysDRV5TzHY1dX"
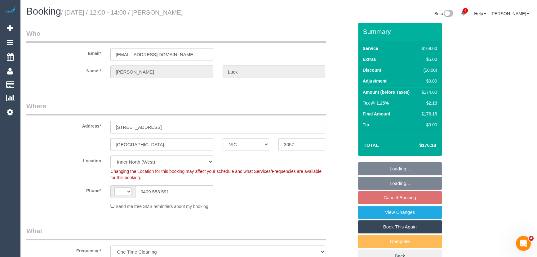
select select "object:432"
select select "string:AU"
select select "spot1"
select select "number:28"
select select "number:14"
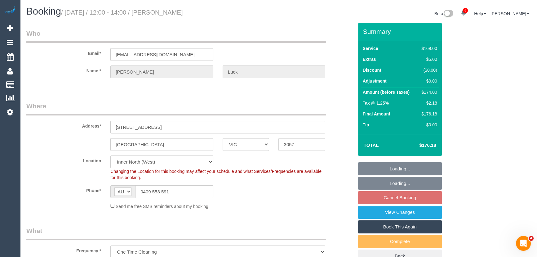
select select "number:18"
select select "number:22"
select select "number:26"
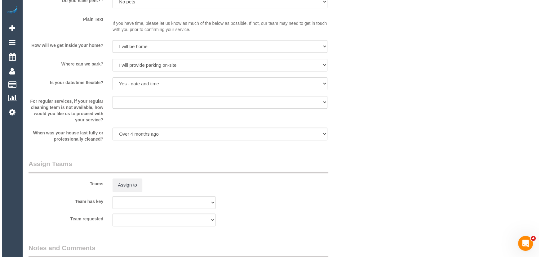
scroll to position [818, 0]
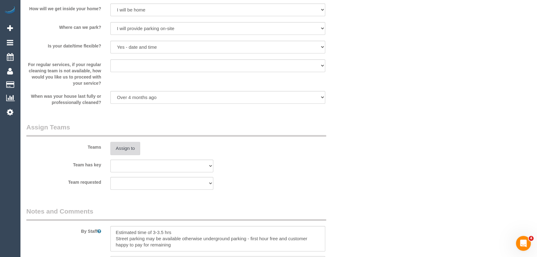
click at [127, 149] on button "Assign to" at bounding box center [125, 148] width 30 height 13
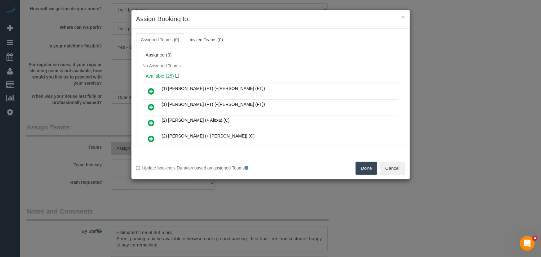
scroll to position [365, 0]
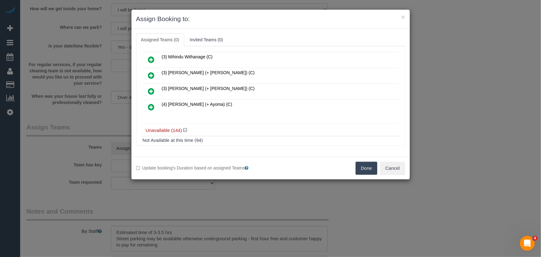
click at [151, 103] on icon at bounding box center [151, 106] width 7 height 7
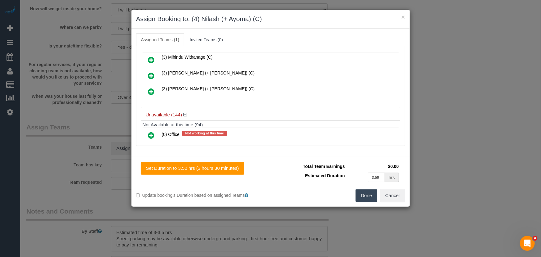
click at [369, 197] on button "Done" at bounding box center [367, 195] width 22 height 13
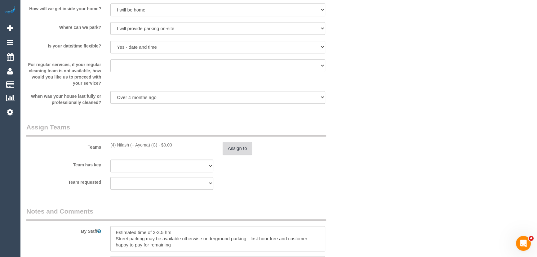
click at [234, 147] on button "Assign to" at bounding box center [238, 148] width 30 height 13
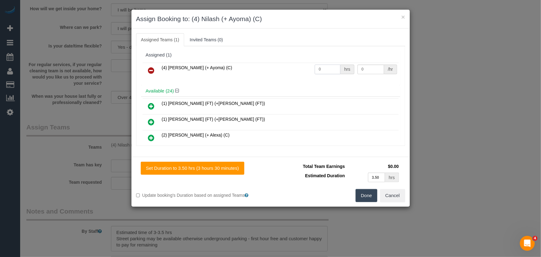
click at [329, 68] on input "0" at bounding box center [328, 70] width 26 height 10
type input "1"
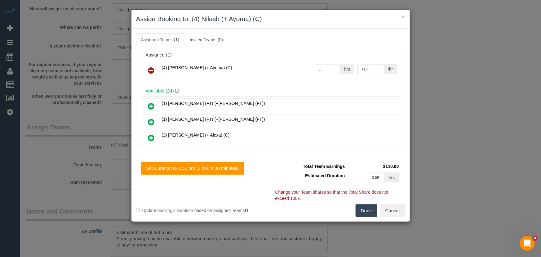
type input "110"
click at [371, 206] on button "Done" at bounding box center [367, 210] width 22 height 13
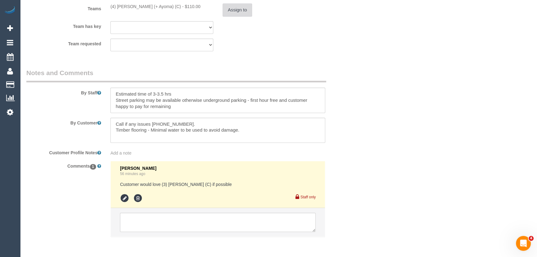
scroll to position [981, 0]
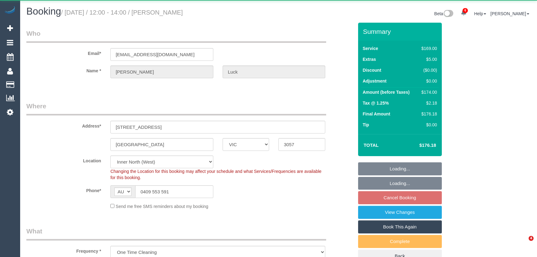
select select "VIC"
select select "object:1697"
select select "string:stripe-pm_1NsFgl2GScqysDRV5TzHY1dX"
select select "number:28"
select select "number:14"
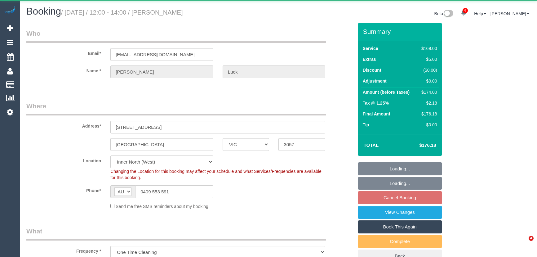
select select "number:18"
select select "number:22"
select select "number:26"
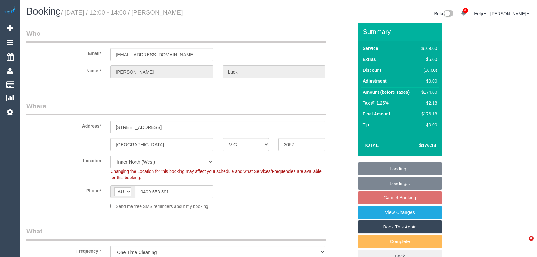
select select "spot1"
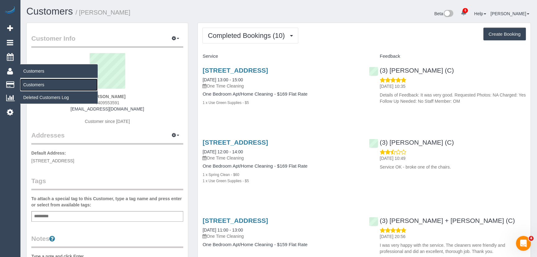
click at [28, 83] on link "Customers" at bounding box center [59, 84] width 78 height 12
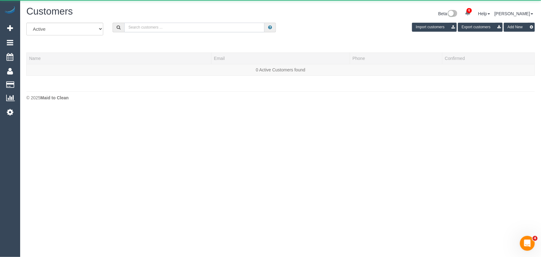
click at [146, 25] on input "text" at bounding box center [194, 28] width 140 height 10
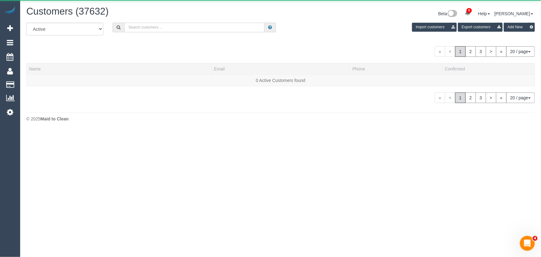
paste input "[PERSON_NAME]"
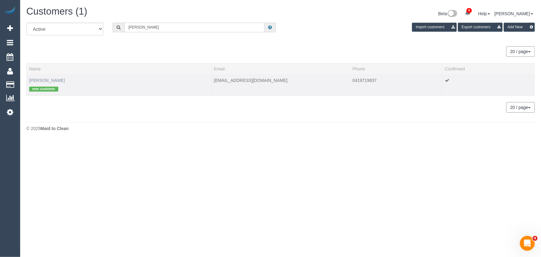
type input "[PERSON_NAME]"
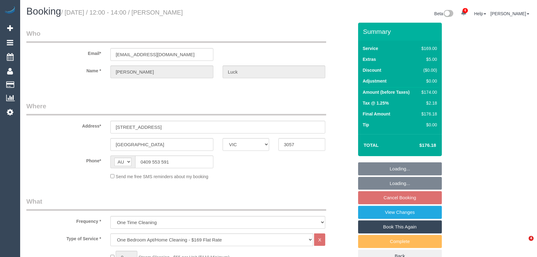
select select "VIC"
select select "object:846"
select select "string:stripe-pm_1NsFgl2GScqysDRV5TzHY1dX"
select select "number:28"
select select "number:14"
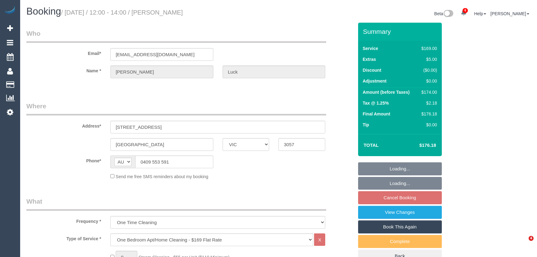
select select "number:18"
select select "number:22"
select select "number:26"
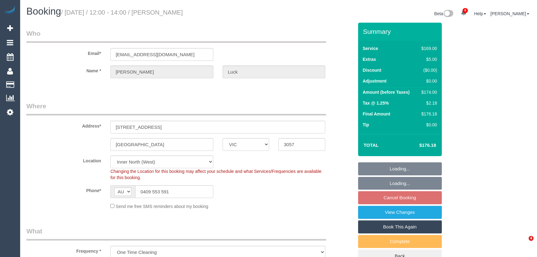
select select "spot1"
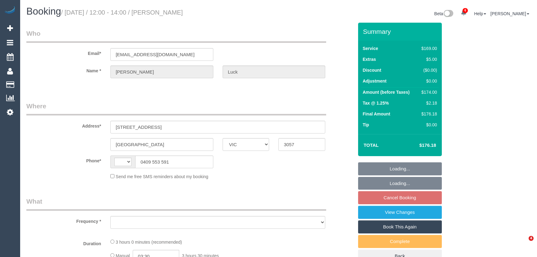
select select "VIC"
select select "string:AU"
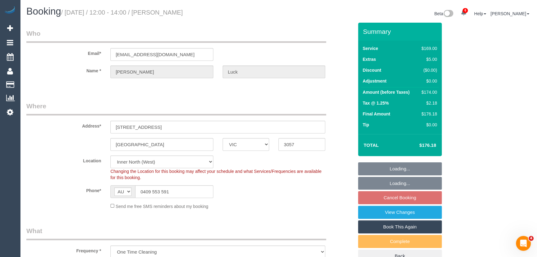
select select "object:750"
select select "string:stripe-pm_1NsFgl2GScqysDRV5TzHY1dX"
select select "number:28"
select select "number:14"
select select "number:18"
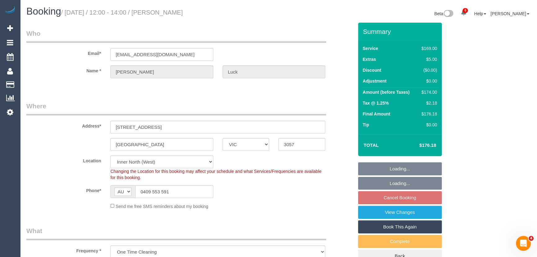
select select "number:22"
select select "number:26"
select select "spot1"
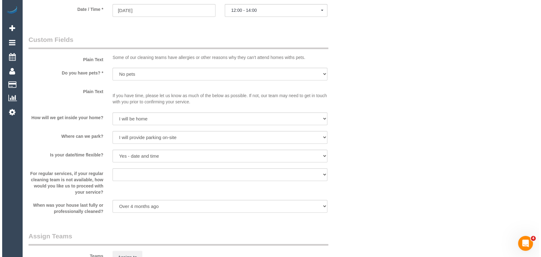
scroll to position [789, 0]
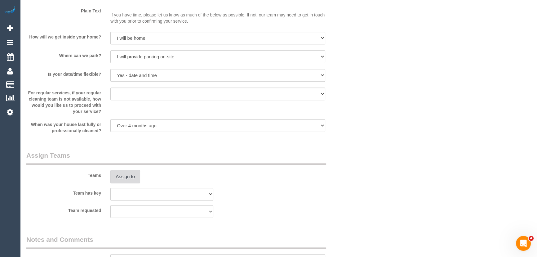
click at [126, 177] on button "Assign to" at bounding box center [125, 176] width 30 height 13
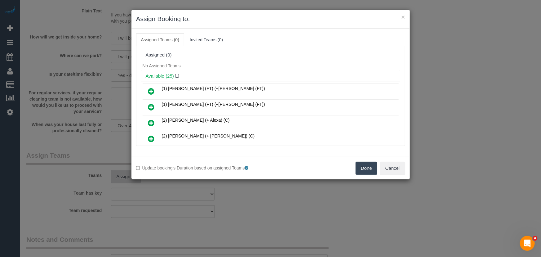
scroll to position [287, 0]
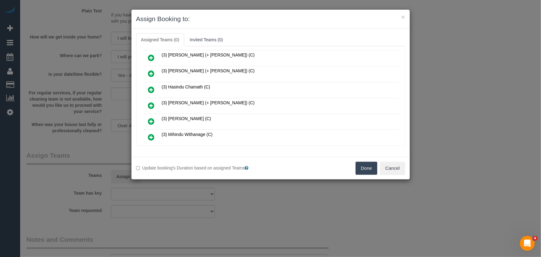
drag, startPoint x: 152, startPoint y: 99, endPoint x: 155, endPoint y: 101, distance: 4.0
click at [152, 102] on icon at bounding box center [151, 105] width 7 height 7
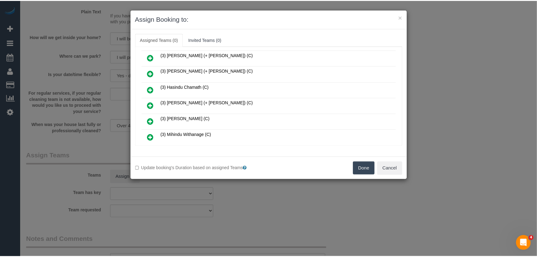
scroll to position [302, 0]
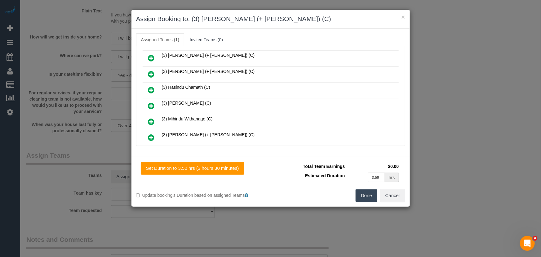
click at [362, 193] on button "Done" at bounding box center [367, 195] width 22 height 13
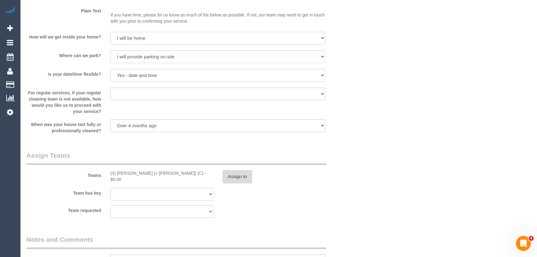
click at [247, 178] on button "Assign to" at bounding box center [238, 176] width 30 height 13
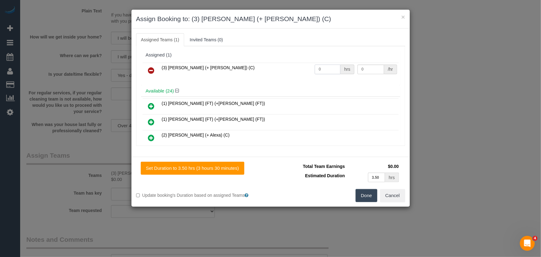
click at [322, 67] on input "0" at bounding box center [328, 70] width 26 height 10
type input "1"
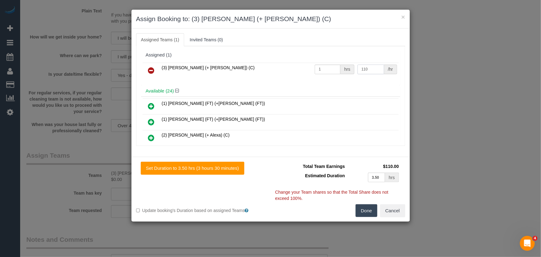
type input "110"
click at [366, 214] on button "Done" at bounding box center [367, 210] width 22 height 13
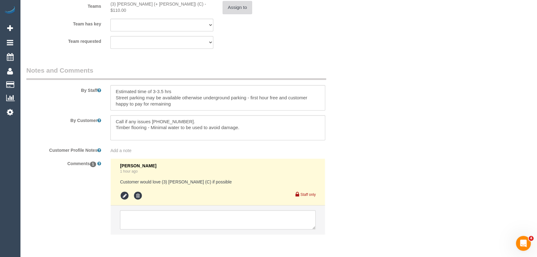
scroll to position [981, 0]
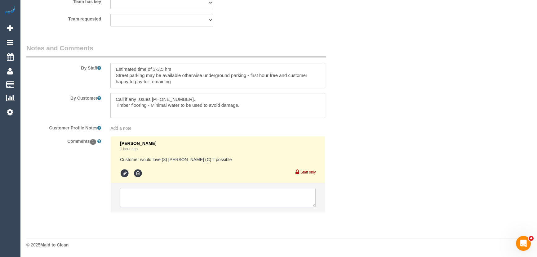
click at [149, 194] on textarea at bounding box center [218, 197] width 196 height 19
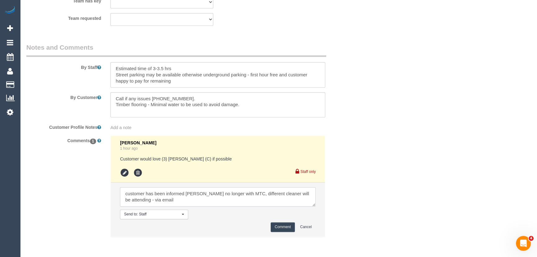
type textarea "customer has been informed [PERSON_NAME] no longer with MTC, different cleaner …"
click at [277, 227] on button "Comment" at bounding box center [283, 227] width 24 height 10
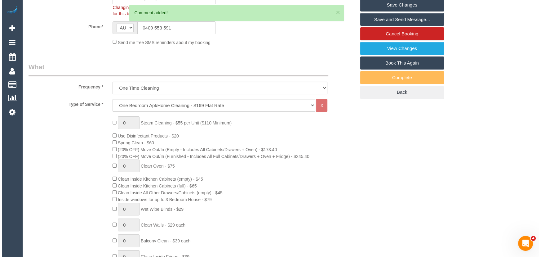
scroll to position [0, 0]
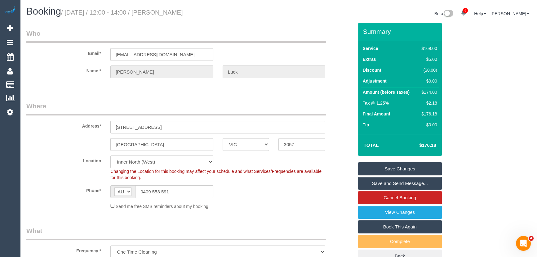
click at [182, 12] on small "/ [DATE] / 12:00 - 14:00 / [PERSON_NAME]" at bounding box center [122, 12] width 122 height 7
click at [183, 15] on small "/ [DATE] / 12:00 - 14:00 / [PERSON_NAME]" at bounding box center [122, 12] width 122 height 7
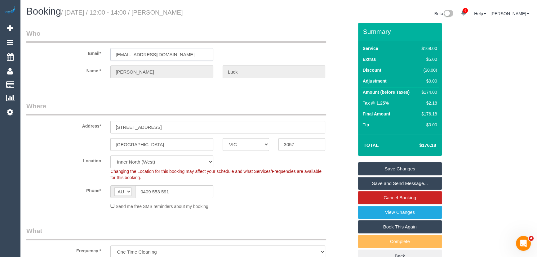
click at [189, 54] on input "[EMAIL_ADDRESS][DOMAIN_NAME]" at bounding box center [161, 54] width 103 height 13
click at [381, 186] on link "Save and Send Message..." at bounding box center [400, 183] width 84 height 13
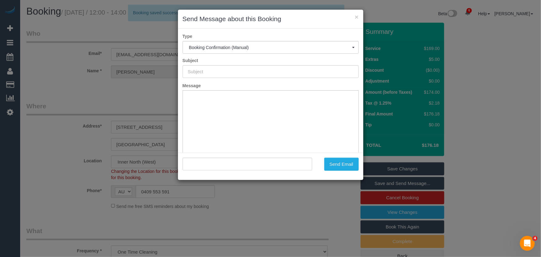
type input "Booking Confirmed"
type input ""[PERSON_NAME]" <[PERSON_NAME][EMAIL_ADDRESS][DOMAIN_NAME]>"
click at [343, 164] on button "Send Email" at bounding box center [341, 164] width 34 height 13
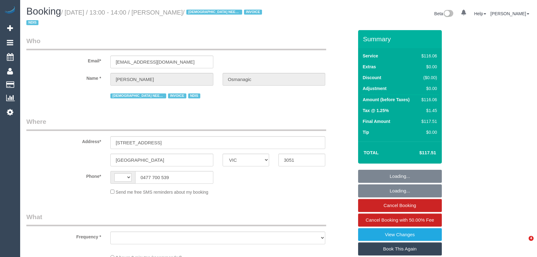
select select "VIC"
select select "string:AU"
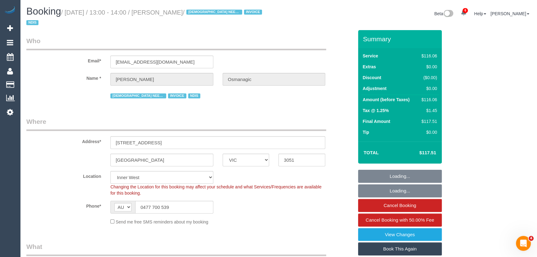
select select "object:710"
select select "number:28"
select select "number:14"
select select "number:19"
select select "number:25"
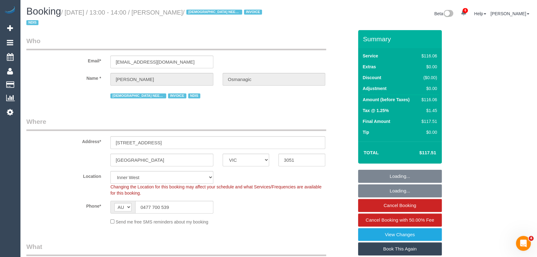
select select "number:35"
select select "number:13"
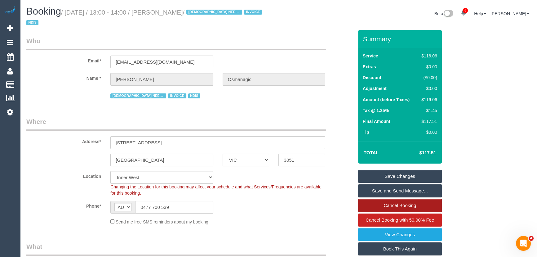
click at [381, 208] on link "Cancel Booking" at bounding box center [400, 205] width 84 height 13
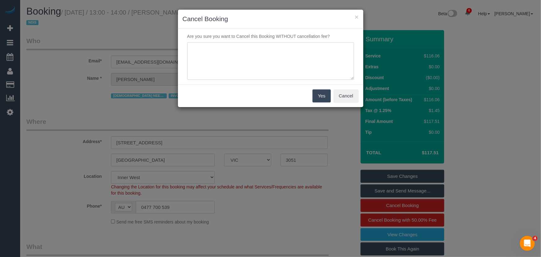
click at [296, 70] on textarea at bounding box center [270, 61] width 167 height 38
type textarea "customer would like to skip if Gwendolyn is not able to attend - via phone - JT"
click at [320, 99] on button "Yes" at bounding box center [322, 95] width 18 height 13
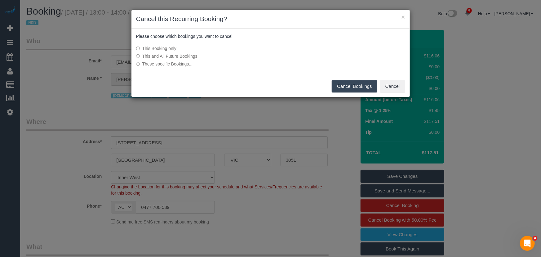
click at [337, 85] on button "Cancel Bookings" at bounding box center [355, 86] width 46 height 13
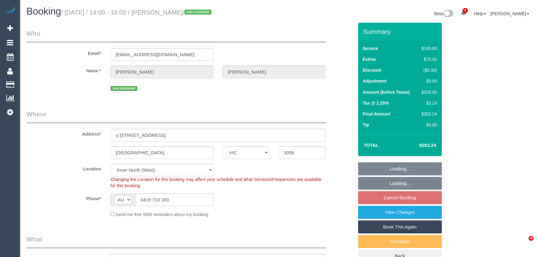
select select "VIC"
select select "object:688"
select select "string:stripe-pm_1S7oGO2GScqysDRV7ARbWLCo"
select select "number:29"
select select "number:14"
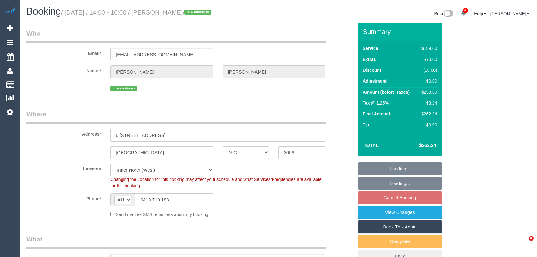
select select "number:19"
select select "number:25"
select select "number:13"
select select "spot1"
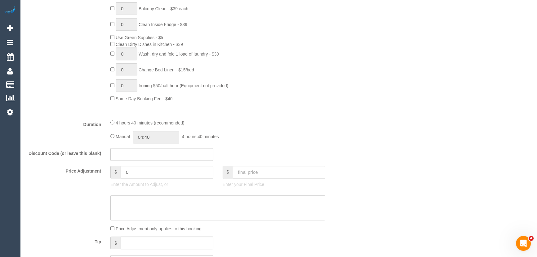
scroll to position [451, 0]
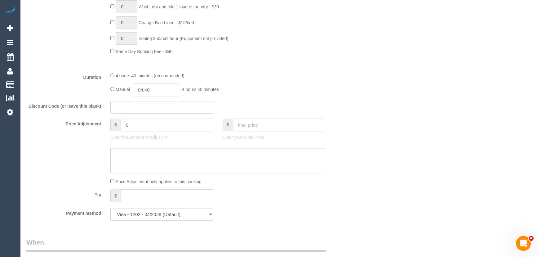
click at [174, 96] on input "04:40" at bounding box center [156, 89] width 47 height 13
type input "05:00"
click at [149, 133] on li "05:00" at bounding box center [150, 134] width 28 height 8
click at [283, 96] on div "Manual 05:00 5 hours 0 minutes" at bounding box center [217, 89] width 215 height 13
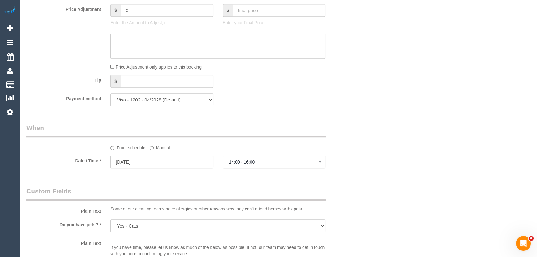
scroll to position [677, 0]
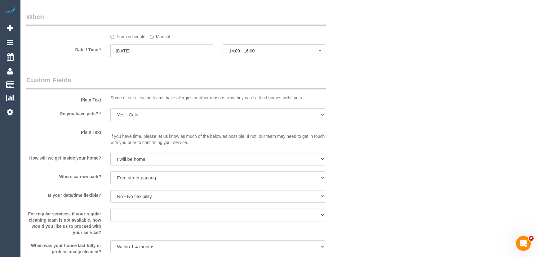
select select "spot26"
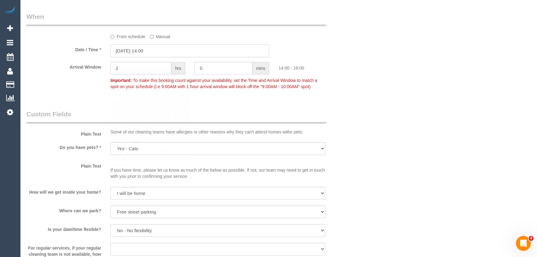
click at [160, 57] on input "[DATE] 14:00" at bounding box center [189, 50] width 159 height 13
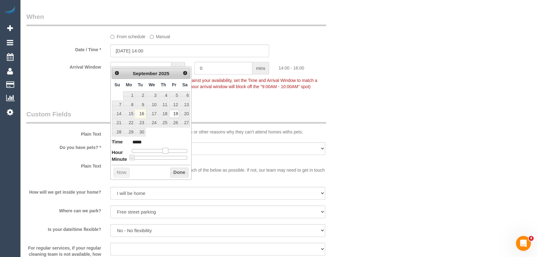
click at [164, 150] on span at bounding box center [166, 151] width 6 height 6
type input "[DATE] 13:00"
type input "*****"
type input "[DATE] 12:00"
type input "*****"
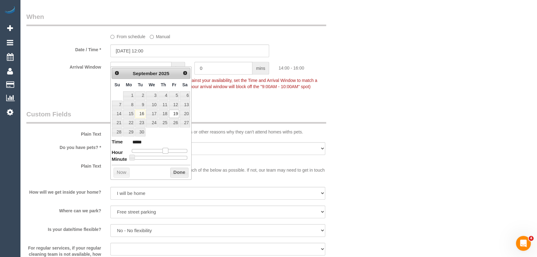
drag, startPoint x: 164, startPoint y: 150, endPoint x: 160, endPoint y: 150, distance: 4.3
click at [163, 150] on span at bounding box center [166, 151] width 6 height 6
drag, startPoint x: 160, startPoint y: 150, endPoint x: 152, endPoint y: 150, distance: 8.1
click at [158, 150] on span at bounding box center [161, 151] width 6 height 6
click at [152, 150] on span at bounding box center [154, 151] width 6 height 6
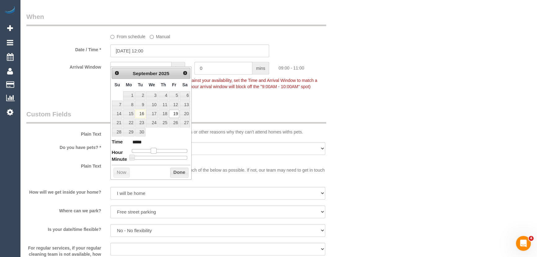
type input "[DATE] 09:00"
type input "*****"
click at [152, 150] on span at bounding box center [154, 151] width 6 height 6
type input "[DATE] 10:00"
type input "*****"
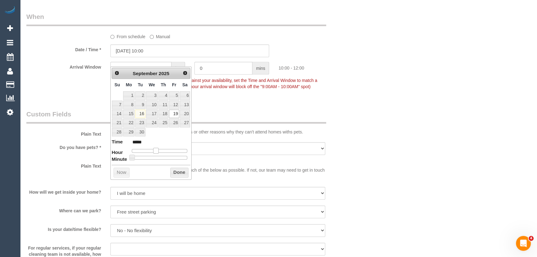
drag, startPoint x: 152, startPoint y: 150, endPoint x: 155, endPoint y: 149, distance: 3.1
click at [155, 149] on span at bounding box center [156, 151] width 6 height 6
click at [274, 97] on fieldset "When From schedule Manual Date / Time * [DATE] 10:00 Arrival Window 2 hrs 0 min…" at bounding box center [189, 54] width 327 height 85
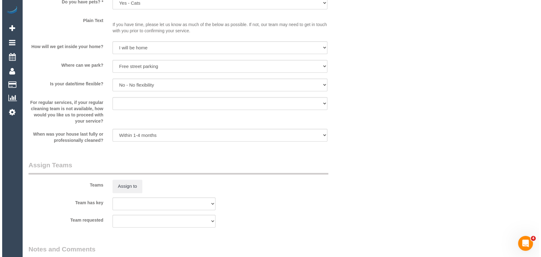
scroll to position [874, 0]
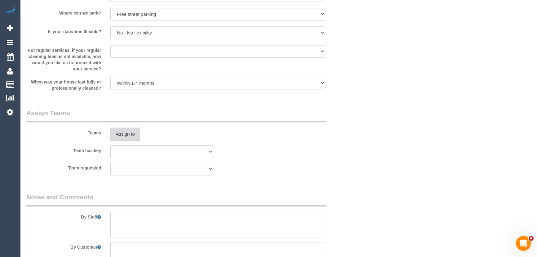
click at [127, 141] on button "Assign to" at bounding box center [125, 133] width 30 height 13
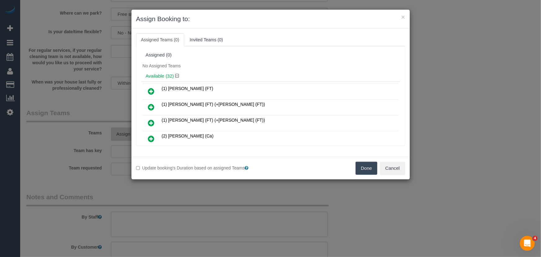
scroll to position [474, 0]
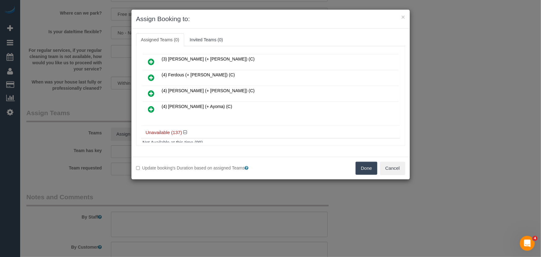
click at [149, 105] on icon at bounding box center [151, 108] width 7 height 7
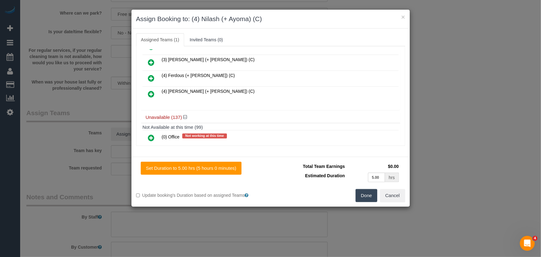
click at [367, 195] on button "Done" at bounding box center [367, 195] width 22 height 13
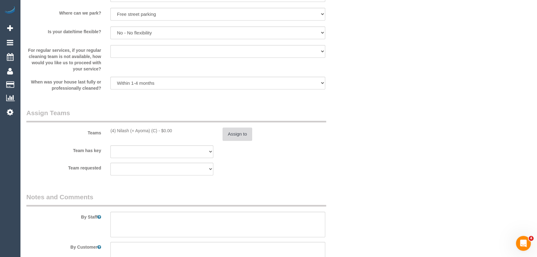
click at [248, 141] on button "Assign to" at bounding box center [238, 133] width 30 height 13
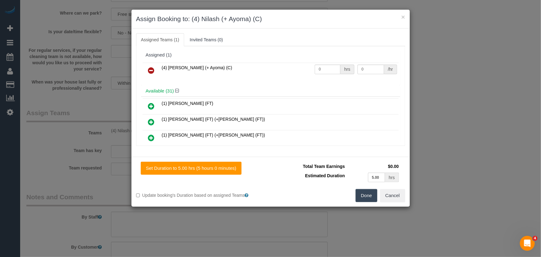
click at [329, 63] on td "0 hrs" at bounding box center [334, 71] width 43 height 16
click at [329, 65] on input "0" at bounding box center [328, 70] width 26 height 10
type input "1"
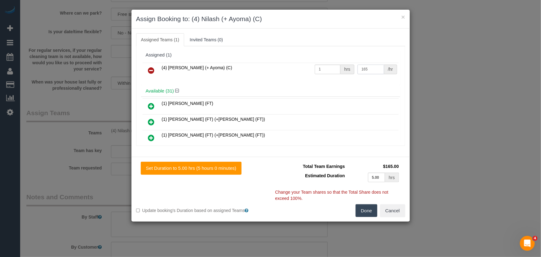
type input "165"
click at [372, 210] on button "Done" at bounding box center [367, 210] width 22 height 13
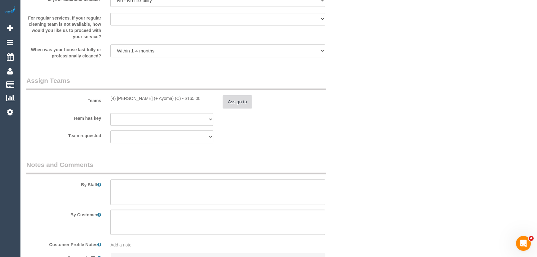
scroll to position [959, 0]
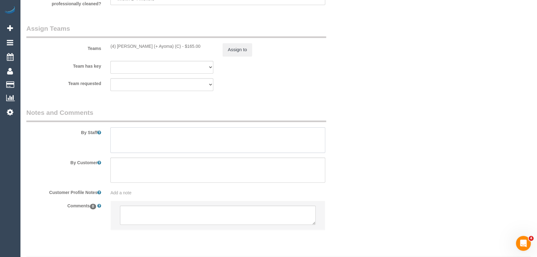
click at [167, 144] on textarea at bounding box center [217, 139] width 215 height 25
type textarea "Estimated time: 4-5 hours"
click at [183, 221] on textarea at bounding box center [218, 214] width 196 height 19
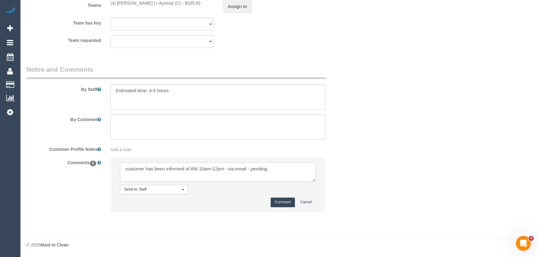
type textarea "customer has been informed of AW 10am-12pm - via email - pending"
click at [276, 202] on button "Comment" at bounding box center [283, 202] width 24 height 10
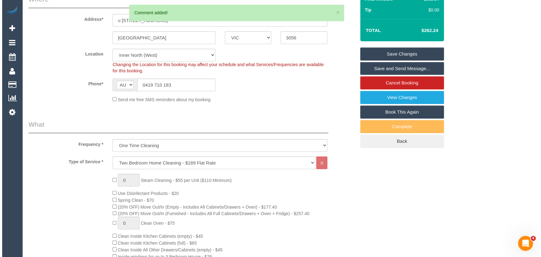
scroll to position [0, 0]
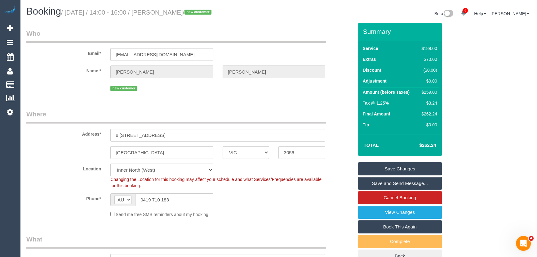
click at [176, 12] on small "/ [DATE] / 14:00 - 16:00 / [PERSON_NAME] / new customer" at bounding box center [137, 12] width 152 height 7
click at [176, 13] on small "/ [DATE] / 14:00 - 16:00 / [PERSON_NAME] / new customer" at bounding box center [137, 12] width 152 height 7
copy small "[PERSON_NAME]"
click at [183, 61] on input "[EMAIL_ADDRESS][DOMAIN_NAME]" at bounding box center [161, 54] width 103 height 13
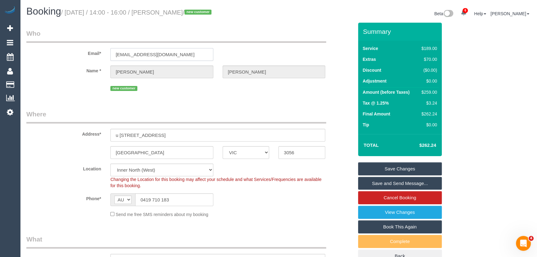
click at [183, 61] on input "[EMAIL_ADDRESS][DOMAIN_NAME]" at bounding box center [161, 54] width 103 height 13
click at [393, 173] on link "Save Changes" at bounding box center [400, 168] width 84 height 13
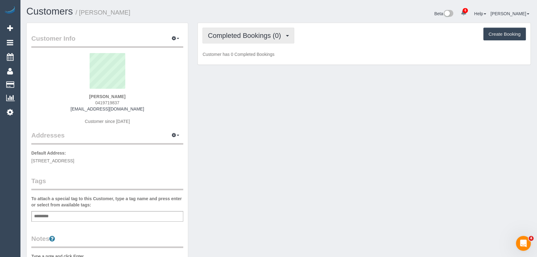
click at [261, 36] on span "Completed Bookings (0)" at bounding box center [246, 36] width 76 height 8
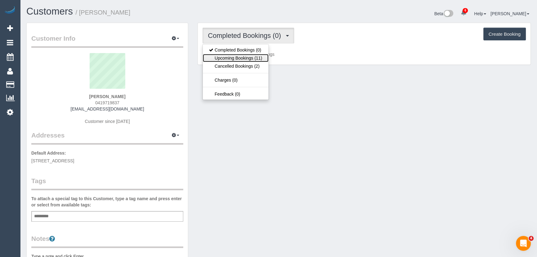
click at [255, 58] on link "Upcoming Bookings (11)" at bounding box center [235, 58] width 65 height 8
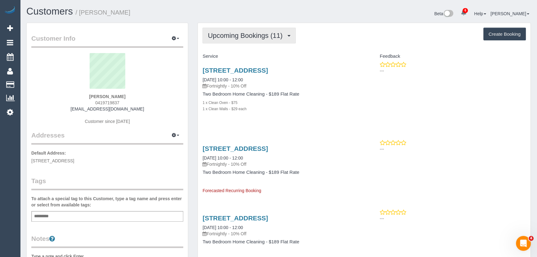
click at [245, 35] on span "Upcoming Bookings (11)" at bounding box center [247, 36] width 78 height 8
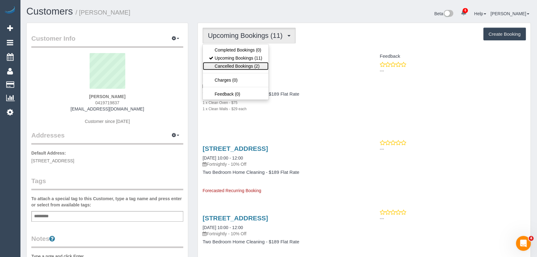
click at [243, 66] on link "Cancelled Bookings (2)" at bounding box center [235, 66] width 65 height 8
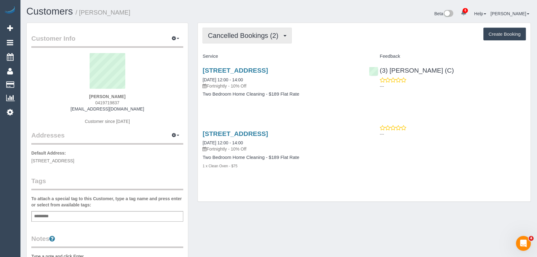
click at [257, 36] on span "Cancelled Bookings (2)" at bounding box center [245, 36] width 74 height 8
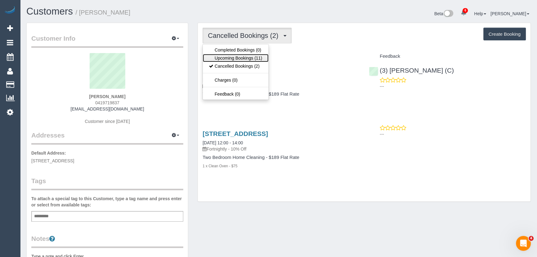
click at [255, 59] on link "Upcoming Bookings (11)" at bounding box center [235, 58] width 65 height 8
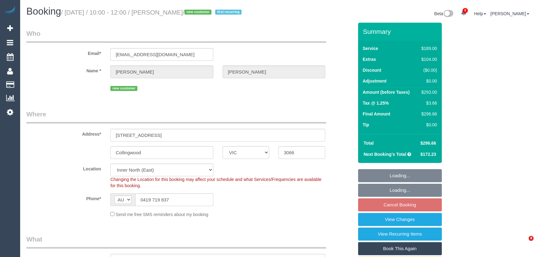
select select "VIC"
select select "number:29"
select select "number:14"
select select "number:20"
select select "number:24"
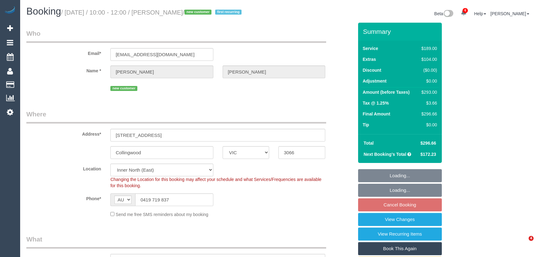
select select "number:35"
select select "number:26"
select select "spot1"
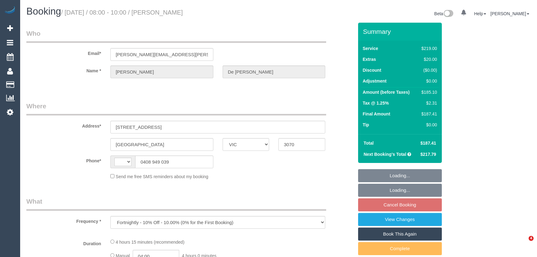
select select "VIC"
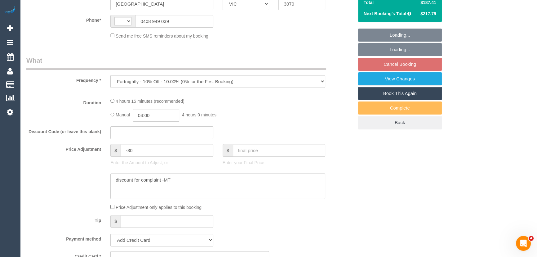
select select "string:AU"
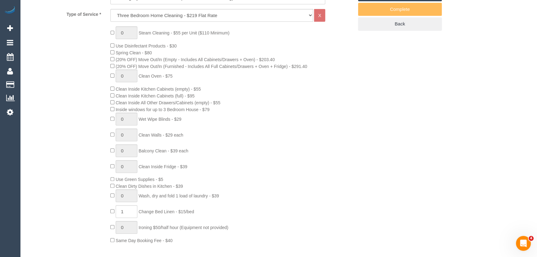
select select "object:734"
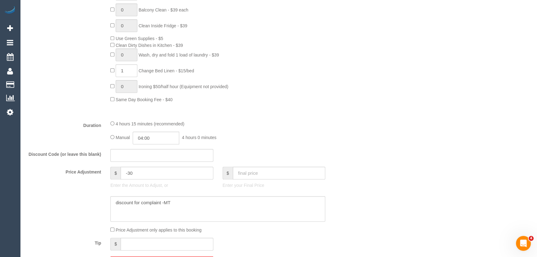
select select "number:27"
select select "number:14"
select select "number:19"
select select "number:23"
select select "number:34"
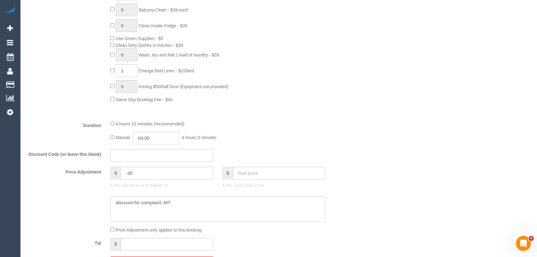
select select "number:13"
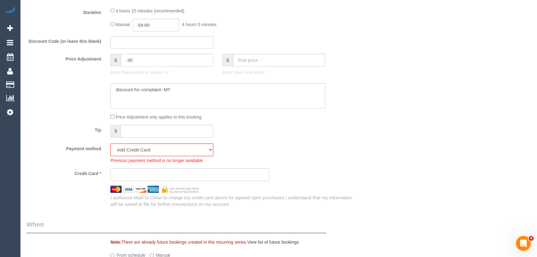
select select "spot1"
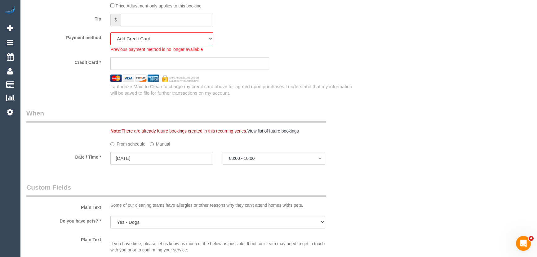
scroll to position [620, 0]
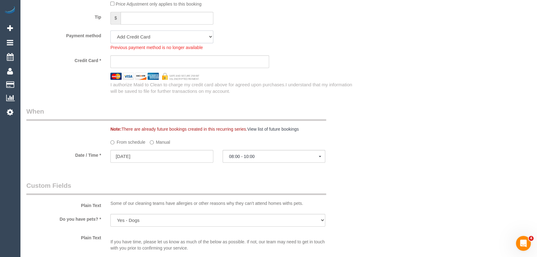
click at [138, 36] on select "Visa - 8971 - 01/2027 (Default) Add Credit Card ─────────────── Cash Check Payp…" at bounding box center [161, 36] width 103 height 13
select select "string:stripe-pm_1S7UNl2GScqysDRVzncwkfmp"
click at [110, 32] on select "Visa - 8971 - 01/2027 (Default) Add Credit Card ─────────────── Cash Check Payp…" at bounding box center [161, 36] width 103 height 13
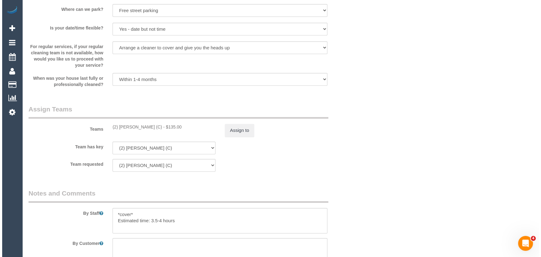
scroll to position [874, 0]
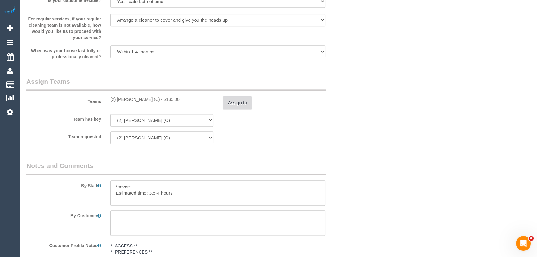
click at [233, 103] on button "Assign to" at bounding box center [238, 102] width 30 height 13
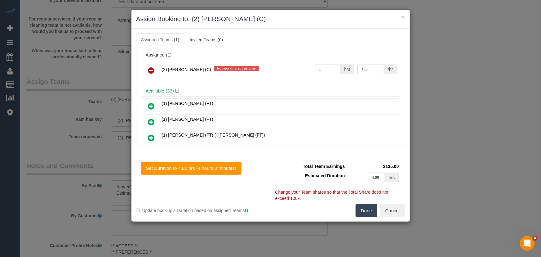
click at [151, 69] on icon at bounding box center [151, 70] width 7 height 7
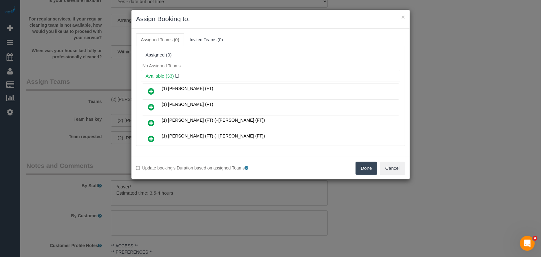
scroll to position [1233, 0]
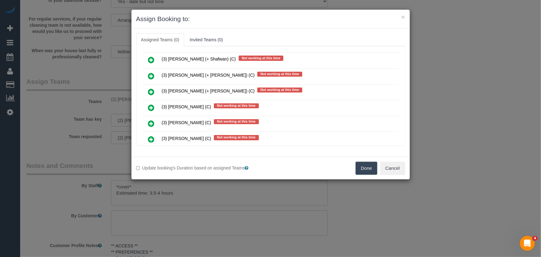
click at [150, 120] on icon at bounding box center [151, 123] width 7 height 7
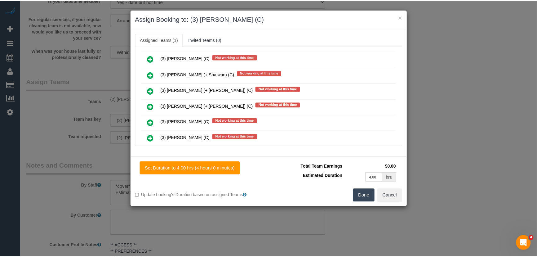
scroll to position [1247, 0]
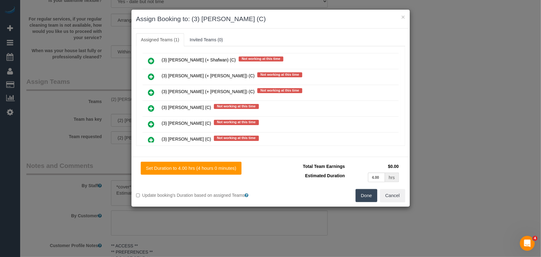
click at [366, 196] on button "Done" at bounding box center [367, 195] width 22 height 13
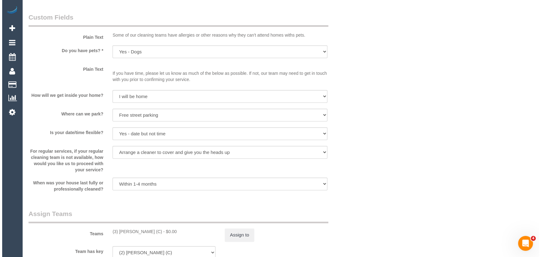
scroll to position [789, 0]
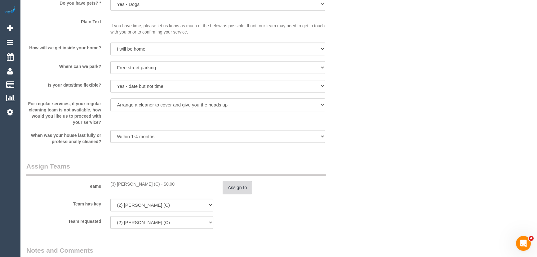
click at [239, 186] on button "Assign to" at bounding box center [238, 187] width 30 height 13
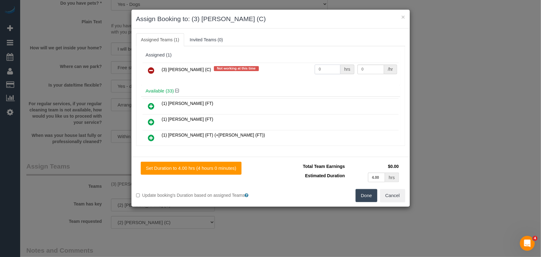
click at [326, 70] on input "0" at bounding box center [328, 70] width 26 height 10
type input "1"
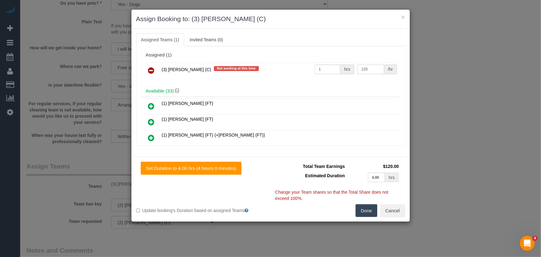
type input "120"
click at [364, 209] on button "Done" at bounding box center [367, 210] width 22 height 13
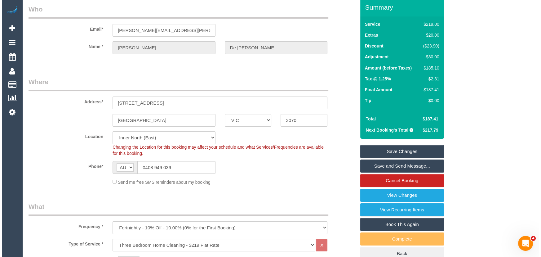
scroll to position [0, 0]
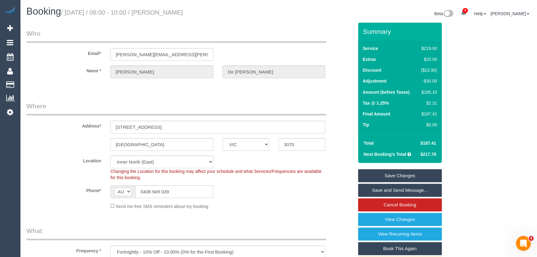
click at [176, 11] on small "/ September 19, 2025 / 08:00 - 10:00 / Marianne De Leo" at bounding box center [122, 12] width 122 height 7
copy small "Marianne De Leo"
click at [395, 177] on link "Save Changes" at bounding box center [400, 175] width 84 height 13
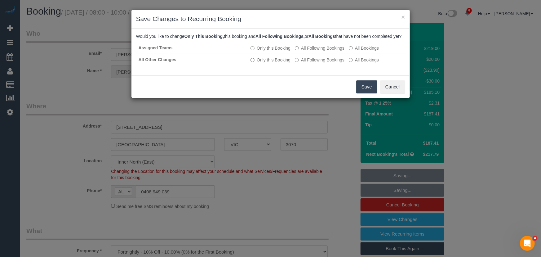
click at [364, 92] on button "Save" at bounding box center [366, 86] width 21 height 13
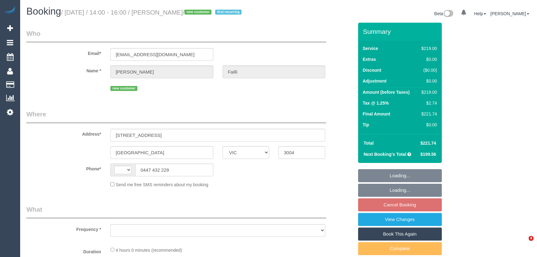
select select "VIC"
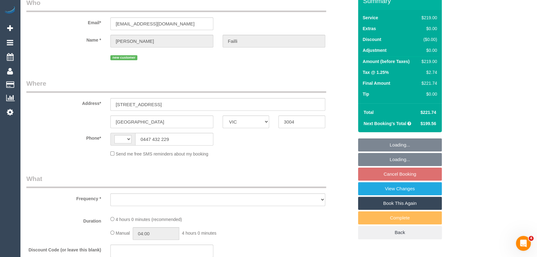
select select "string:AU"
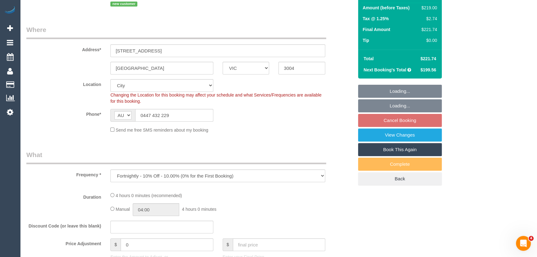
select select "object:597"
select select "string:stripe-pm_1S7BnE2GScqysDRVbHM9RXds"
select select "number:27"
select select "number:14"
select select "number:18"
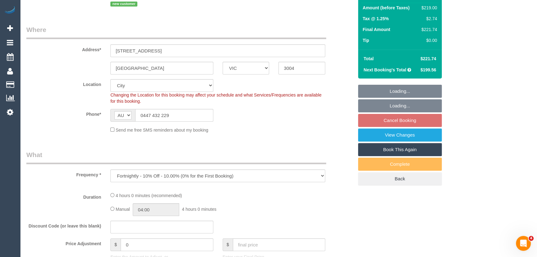
select select "number:24"
select select "number:35"
select select "number:11"
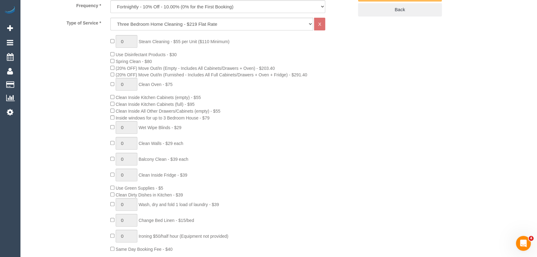
scroll to position [310, 0]
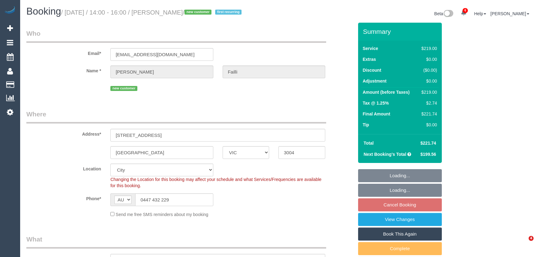
select select "VIC"
select select "number:27"
select select "number:14"
select select "number:18"
select select "number:24"
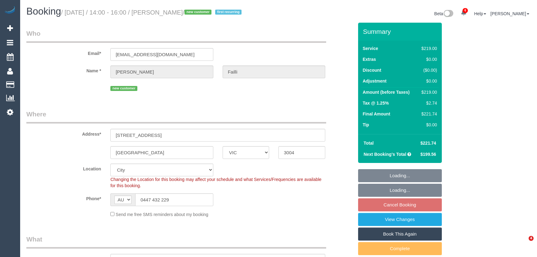
select select "number:35"
select select "number:11"
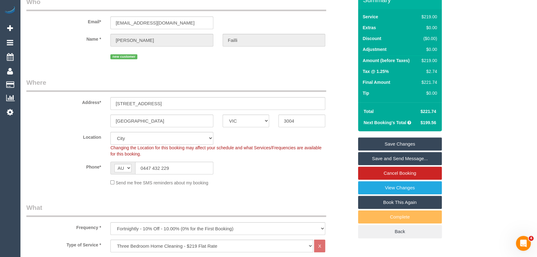
scroll to position [84, 0]
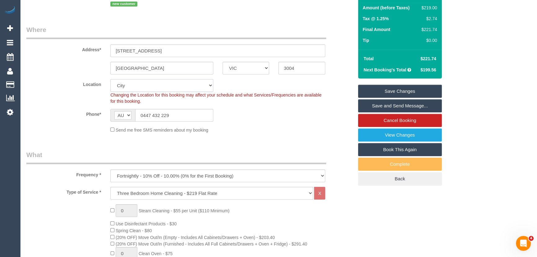
click at [123, 82] on select "Office City East (North) East (South) Inner East Inner North (East) Inner North…" at bounding box center [161, 85] width 103 height 13
select select "55"
click at [110, 79] on select "Office City East (North) East (South) Inner East Inner North (East) Inner North…" at bounding box center [161, 85] width 103 height 13
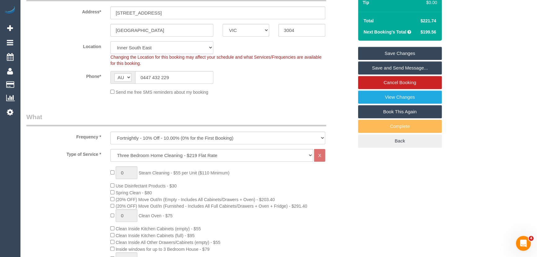
select select "object:1656"
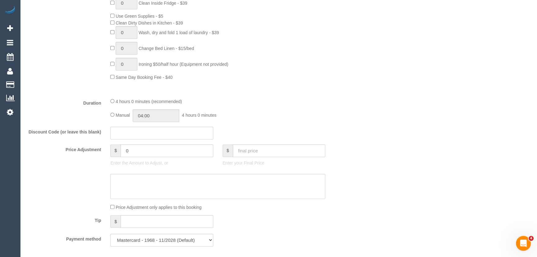
scroll to position [479, 0]
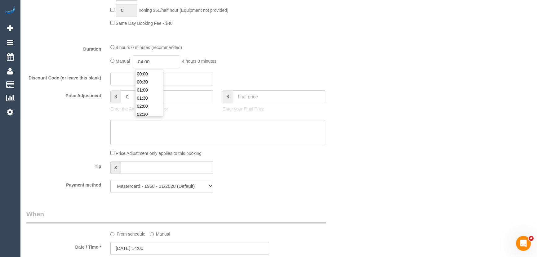
click at [163, 66] on input "04:00" at bounding box center [156, 61] width 47 height 13
type input "02:00"
click at [149, 73] on li "02:00" at bounding box center [150, 72] width 28 height 8
click at [291, 77] on div "Discount Code (or leave this blank)" at bounding box center [190, 79] width 337 height 13
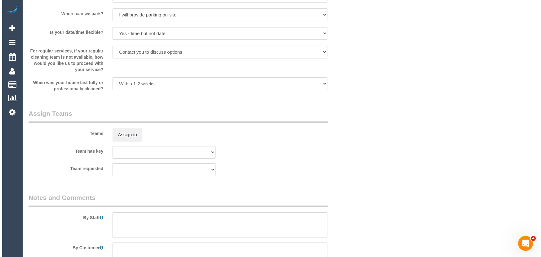
scroll to position [874, 0]
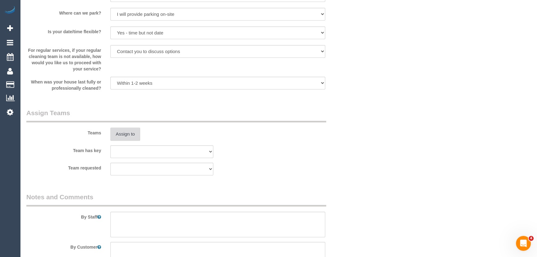
click at [128, 133] on button "Assign to" at bounding box center [125, 133] width 30 height 13
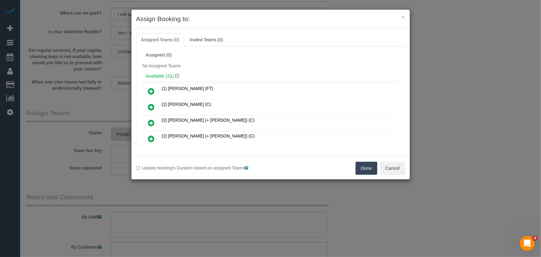
scroll to position [287, 0]
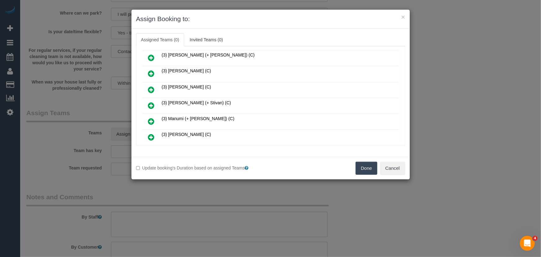
click at [154, 102] on icon at bounding box center [151, 105] width 7 height 7
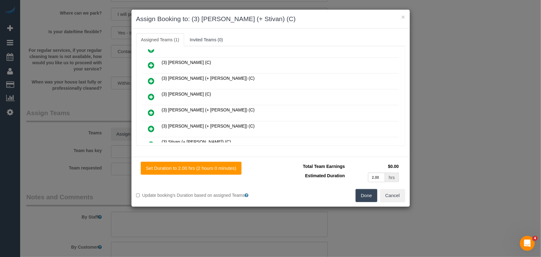
click at [148, 139] on link at bounding box center [151, 145] width 15 height 12
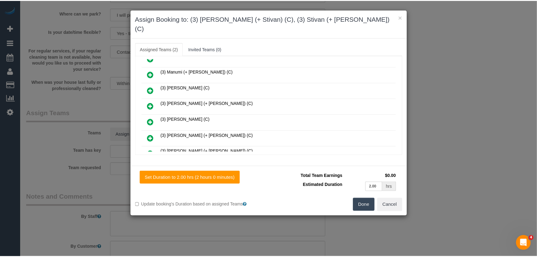
scroll to position [374, 0]
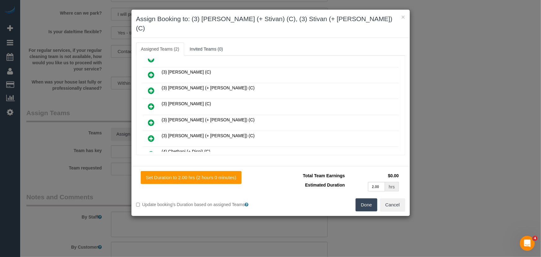
drag, startPoint x: 362, startPoint y: 199, endPoint x: 362, endPoint y: 191, distance: 7.1
click at [362, 199] on button "Done" at bounding box center [367, 204] width 22 height 13
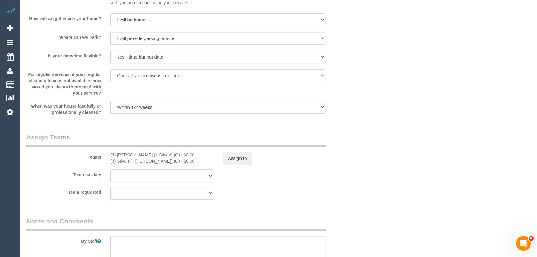
scroll to position [902, 0]
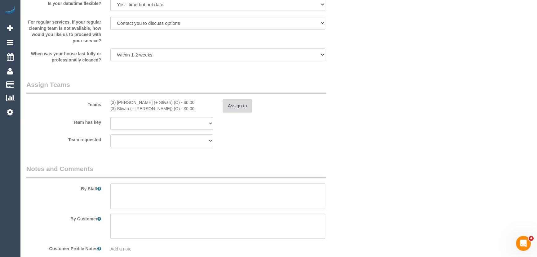
click at [238, 109] on button "Assign to" at bounding box center [238, 105] width 30 height 13
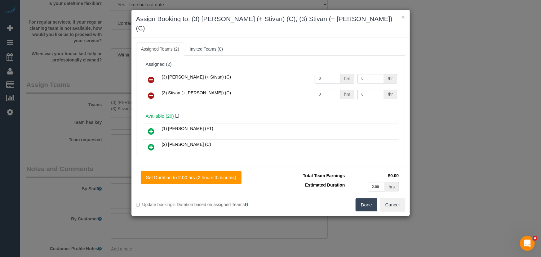
click at [328, 74] on input "0" at bounding box center [328, 79] width 26 height 10
type input "1"
type input "70"
click at [332, 90] on input "0" at bounding box center [328, 95] width 26 height 10
type input "1"
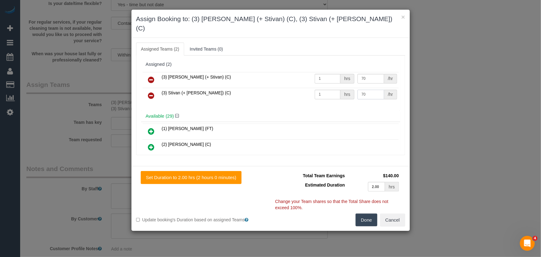
type input "70"
click at [365, 214] on button "Done" at bounding box center [367, 219] width 22 height 13
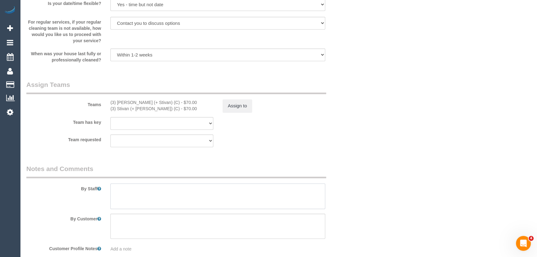
drag, startPoint x: 187, startPoint y: 196, endPoint x: 205, endPoint y: 211, distance: 23.4
click at [198, 205] on textarea at bounding box center [217, 195] width 215 height 25
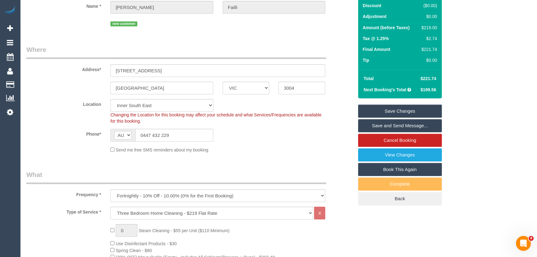
scroll to position [0, 0]
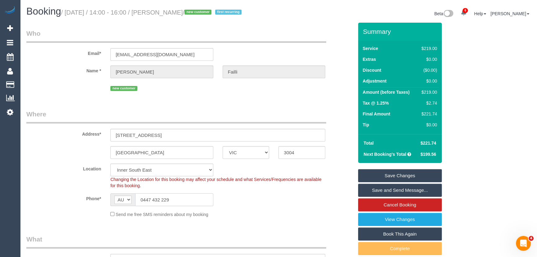
click at [179, 204] on input "0447 432 229" at bounding box center [174, 199] width 78 height 13
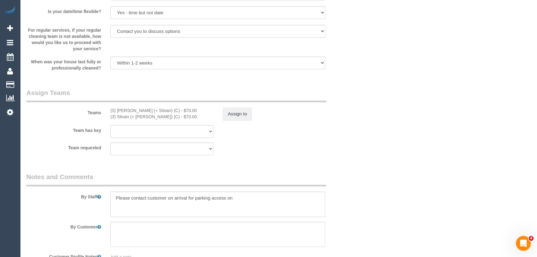
scroll to position [931, 0]
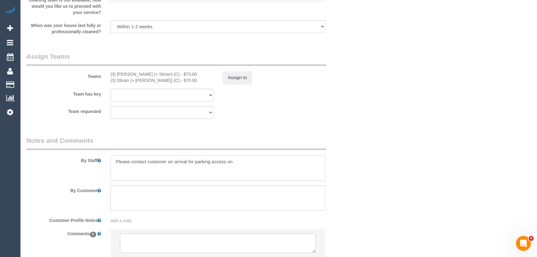
click at [248, 161] on textarea at bounding box center [217, 167] width 215 height 25
paste textarea "0447 432 229"
type textarea "Please contact customer on arrival for parking access on 0447 432 229"
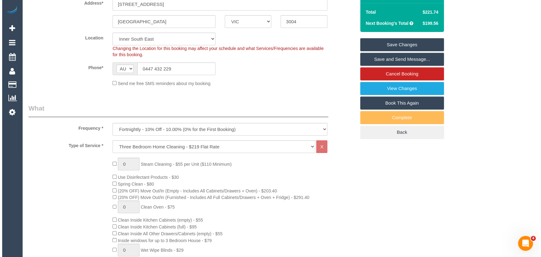
scroll to position [0, 0]
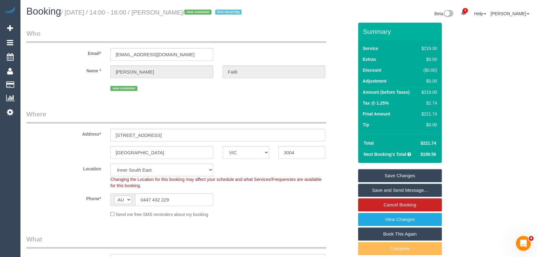
click at [179, 13] on small "/ September 19, 2025 / 14:00 - 16:00 / Doretta Failli / new customer first recu…" at bounding box center [152, 12] width 182 height 7
copy small "[PERSON_NAME]"
drag, startPoint x: 396, startPoint y: 191, endPoint x: 393, endPoint y: 190, distance: 3.2
click at [396, 191] on link "Save and Send Message..." at bounding box center [400, 190] width 84 height 13
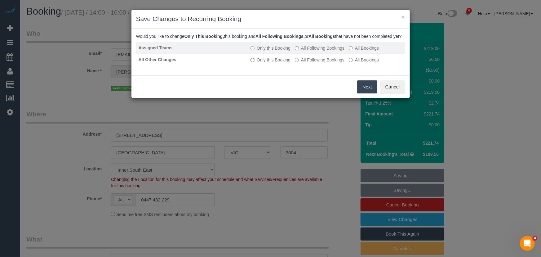
click at [312, 51] on label "All Following Bookings" at bounding box center [320, 48] width 50 height 6
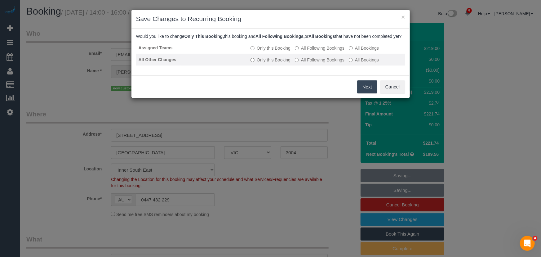
click at [313, 63] on label "All Following Bookings" at bounding box center [320, 60] width 50 height 6
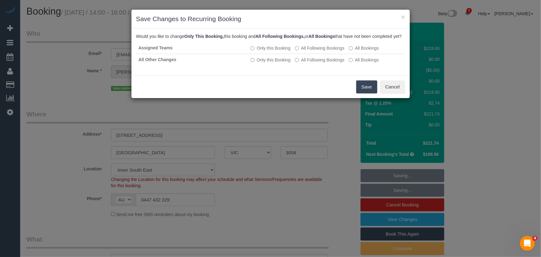
click at [362, 93] on button "Save" at bounding box center [366, 86] width 21 height 13
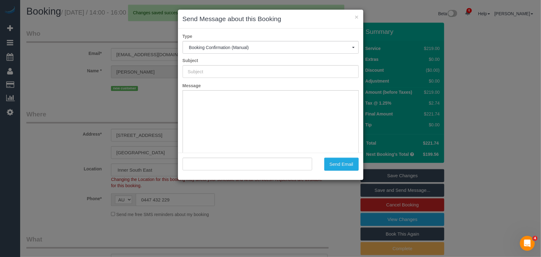
type input "Booking Confirmed"
type input ""Doretta Failli" <dpursanidu@gmail.com>"
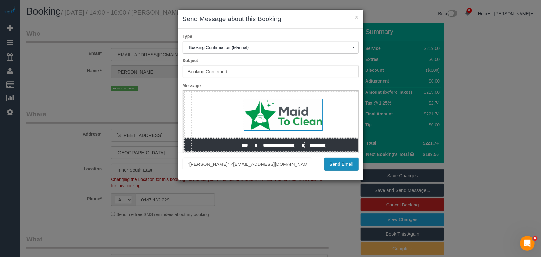
click at [342, 162] on button "Send Email" at bounding box center [341, 164] width 34 height 13
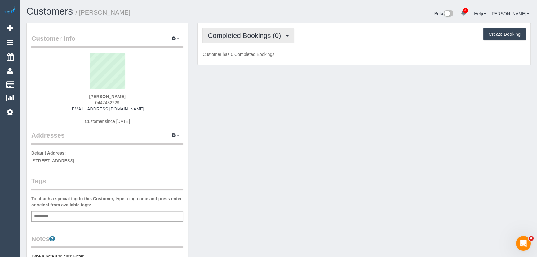
click at [278, 39] on button "Completed Bookings (0)" at bounding box center [249, 36] width 92 height 16
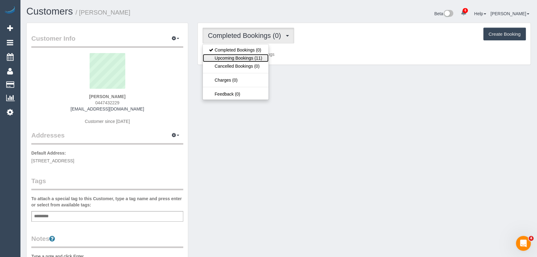
click at [258, 59] on link "Upcoming Bookings (11)" at bounding box center [235, 58] width 65 height 8
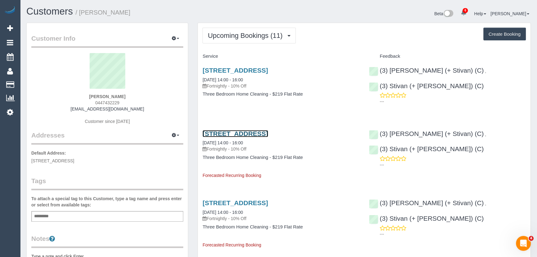
click at [239, 131] on link "[STREET_ADDRESS]" at bounding box center [235, 133] width 65 height 7
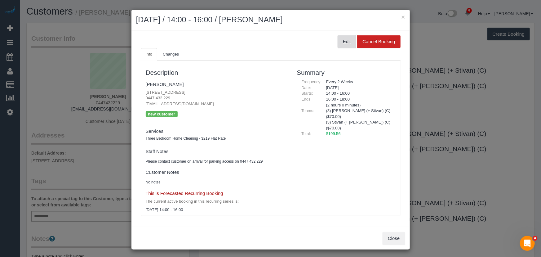
click at [346, 42] on button "Edit" at bounding box center [347, 41] width 19 height 13
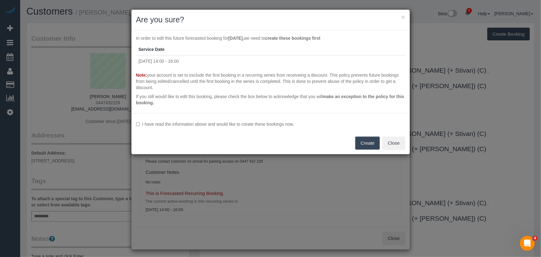
click at [259, 123] on label "I have read the information above and would like to create these bookings now." at bounding box center [270, 124] width 269 height 6
click at [366, 146] on button "Create" at bounding box center [367, 142] width 25 height 13
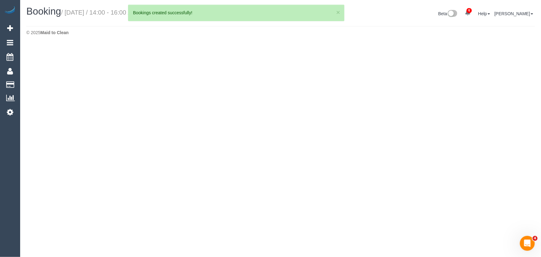
select select "VIC"
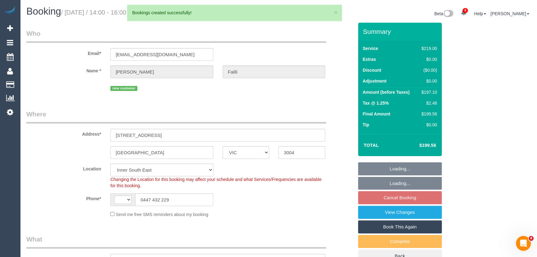
select select "object:1203"
select select "string:AU"
select select "string:stripe-pm_1S7BnE2GScqysDRVbHM9RXds"
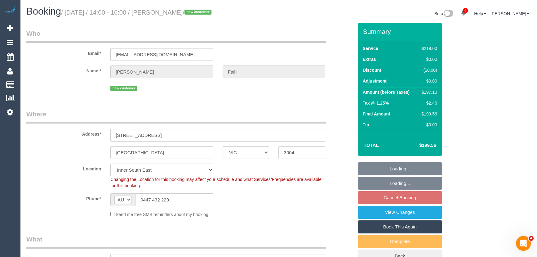
select select "spot5"
select select "number:27"
select select "number:14"
select select "number:18"
select select "number:24"
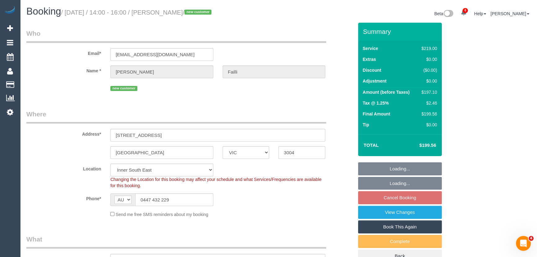
select select "number:35"
select select "number:11"
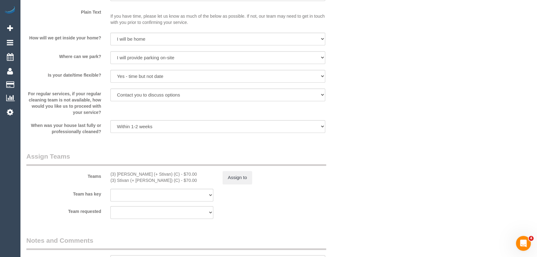
scroll to position [846, 0]
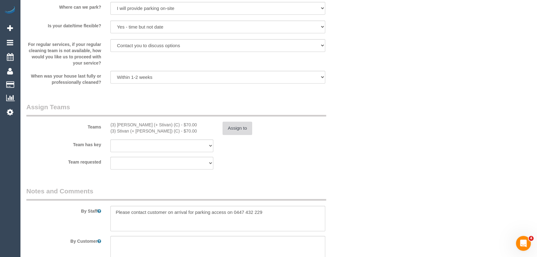
click at [245, 132] on button "Assign to" at bounding box center [238, 128] width 30 height 13
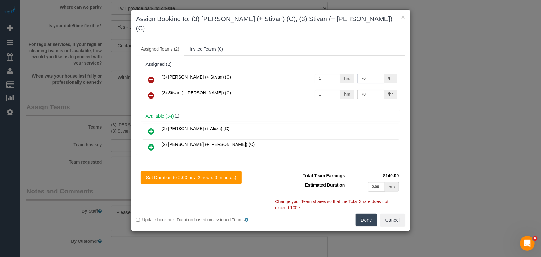
click at [366, 74] on input "70" at bounding box center [371, 79] width 27 height 10
click at [364, 90] on input "70" at bounding box center [371, 95] width 27 height 10
type input "62.5"
click at [364, 90] on input "70" at bounding box center [371, 95] width 27 height 10
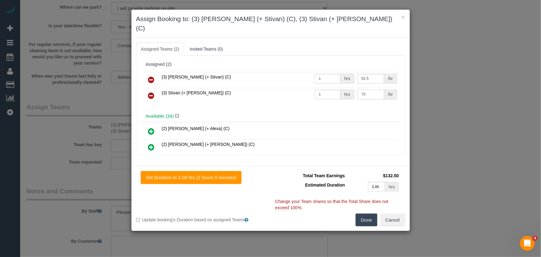
click at [364, 90] on input "70" at bounding box center [371, 95] width 27 height 10
type input "62.5"
click at [369, 213] on button "Done" at bounding box center [367, 219] width 22 height 13
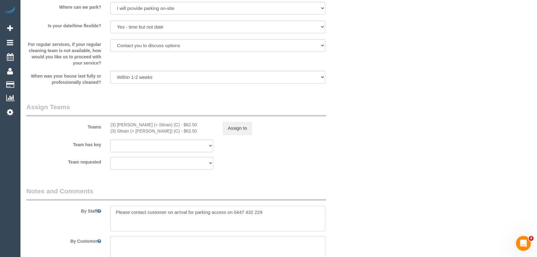
click at [112, 211] on textarea at bounding box center [217, 218] width 215 height 25
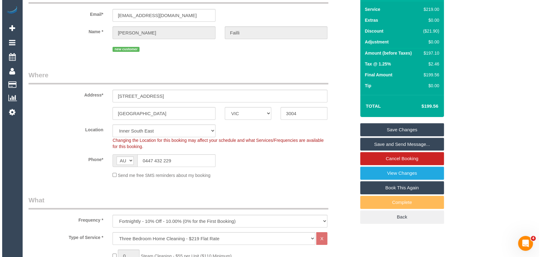
scroll to position [0, 0]
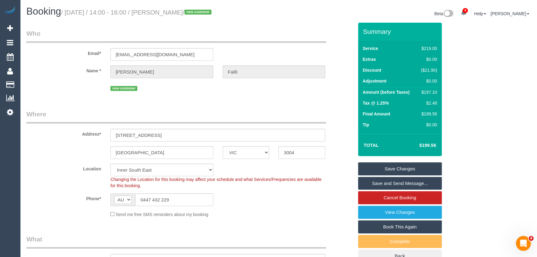
type textarea "Estimated time: 3-4 hours Please contact customer on arrival for parking access…"
click at [382, 170] on link "Save Changes" at bounding box center [400, 168] width 84 height 13
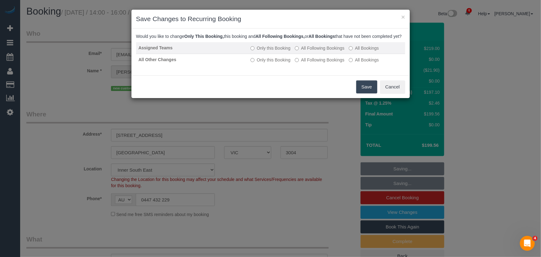
click at [321, 51] on label "All Following Bookings" at bounding box center [320, 48] width 50 height 6
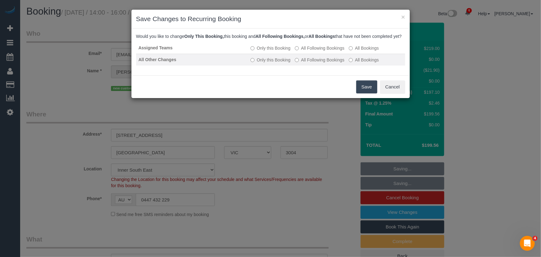
click at [322, 63] on label "All Following Bookings" at bounding box center [320, 60] width 50 height 6
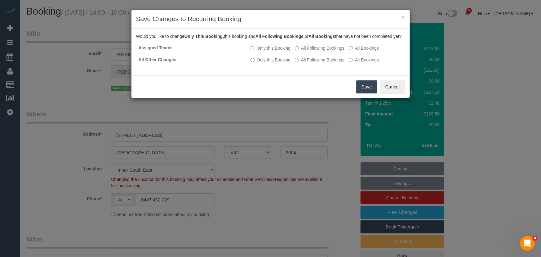
click at [363, 93] on button "Save" at bounding box center [366, 86] width 21 height 13
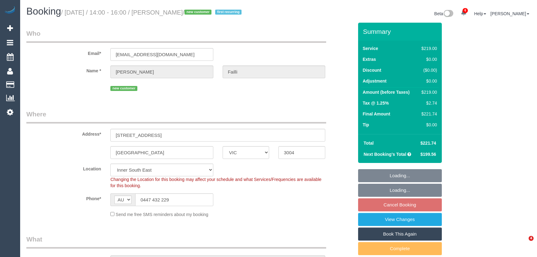
select select "VIC"
select select "object:708"
select select "string:stripe-pm_1S7BnE2GScqysDRVbHM9RXds"
select select "number:27"
select select "number:14"
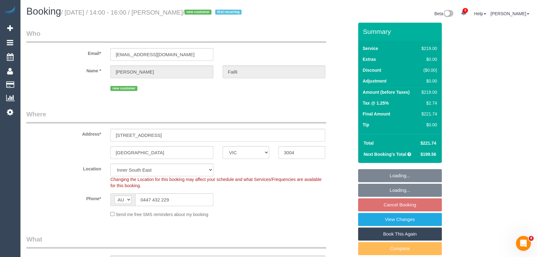
select select "number:18"
select select "number:24"
select select "number:35"
select select "number:11"
select select "spot1"
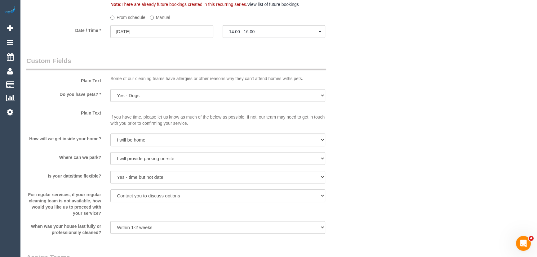
scroll to position [846, 0]
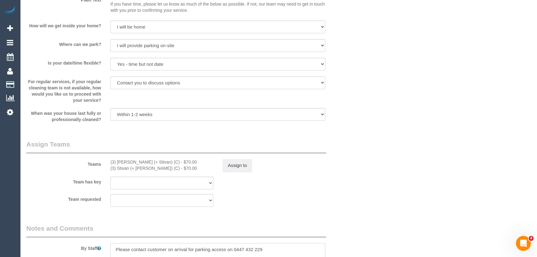
click at [115, 248] on textarea at bounding box center [217, 255] width 215 height 25
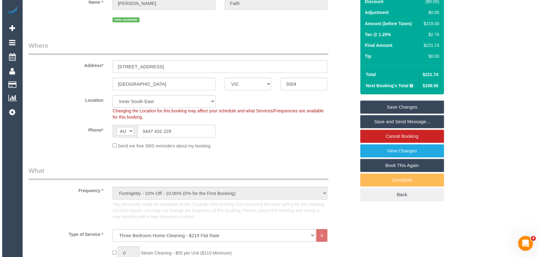
scroll to position [0, 0]
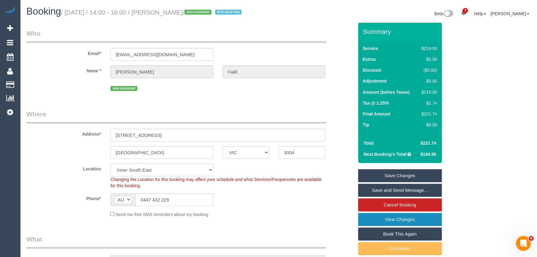
type textarea "Estimated time: 3-4 hours Please contact customer on arrival for parking access…"
click at [378, 213] on link "View Changes" at bounding box center [400, 219] width 84 height 13
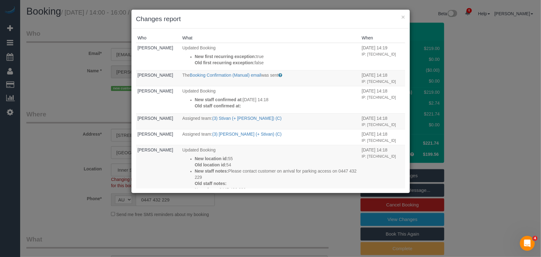
click at [304, 205] on div "× Changes report Who What When [PERSON_NAME] Updated Booking New first recurrin…" at bounding box center [270, 128] width 541 height 257
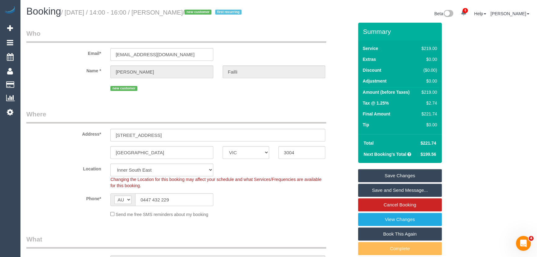
click at [385, 175] on link "Save Changes" at bounding box center [400, 175] width 84 height 13
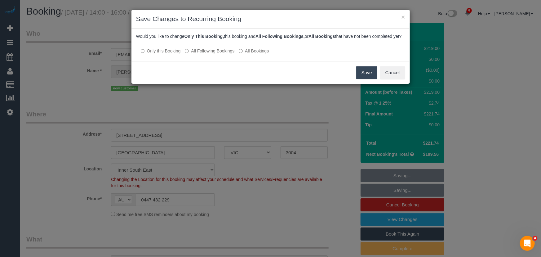
click at [367, 78] on button "Save" at bounding box center [366, 72] width 21 height 13
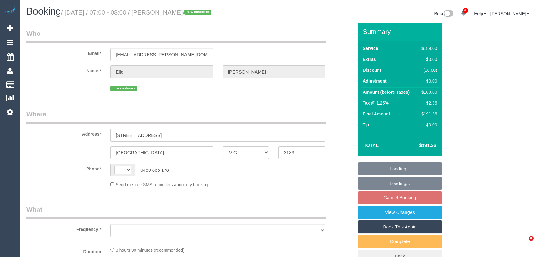
select select "VIC"
select select "string:AU"
select select "string:stripe-pm_1S7lBv2GScqysDRVr12GJ1yz"
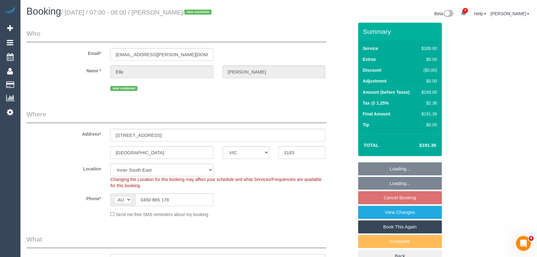
select select "object:1339"
select select "number:29"
select select "number:14"
select select "number:19"
select select "number:22"
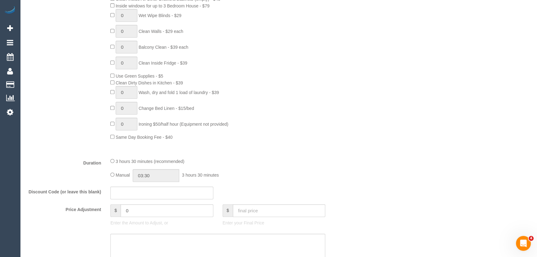
scroll to position [395, 0]
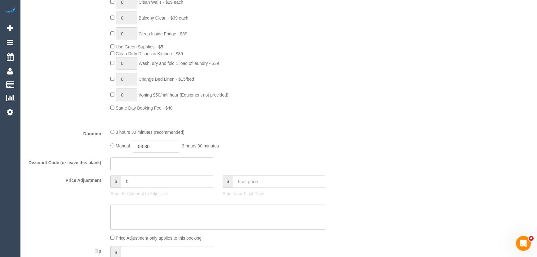
click at [170, 148] on input "03:30" at bounding box center [156, 146] width 47 height 13
click at [147, 169] on li "01:30" at bounding box center [150, 168] width 28 height 8
click at [159, 145] on input "01:30" at bounding box center [156, 146] width 47 height 13
type input "01:45"
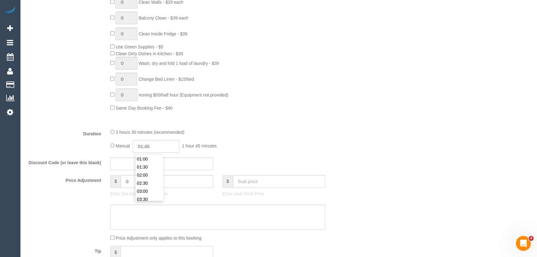
click at [323, 168] on div "Discount Code (or leave this blank)" at bounding box center [190, 163] width 337 height 13
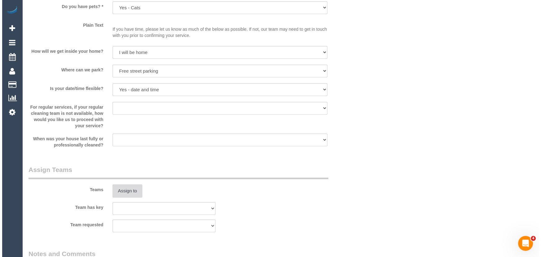
scroll to position [818, 0]
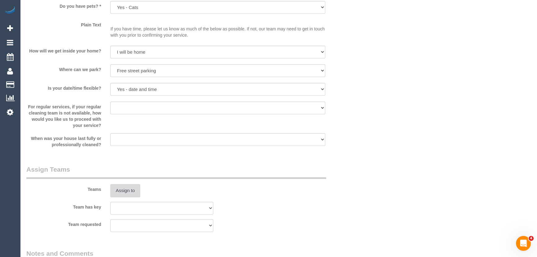
click at [123, 190] on button "Assign to" at bounding box center [125, 190] width 30 height 13
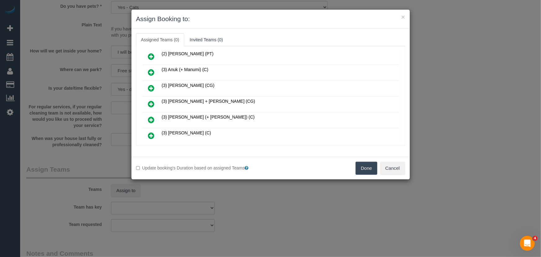
scroll to position [226, 0]
click at [150, 100] on icon at bounding box center [151, 103] width 7 height 7
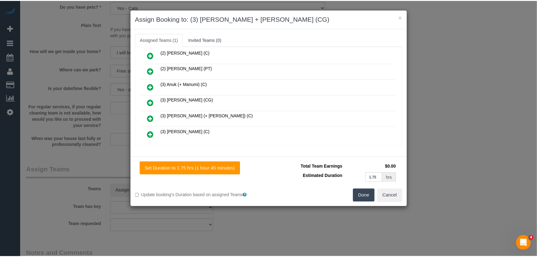
scroll to position [240, 0]
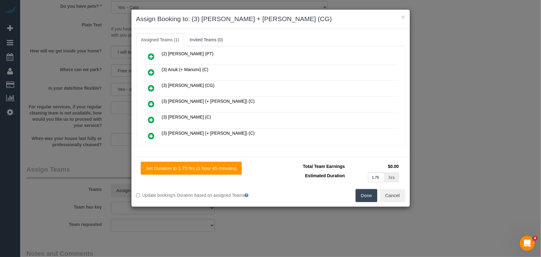
click at [366, 196] on button "Done" at bounding box center [367, 195] width 22 height 13
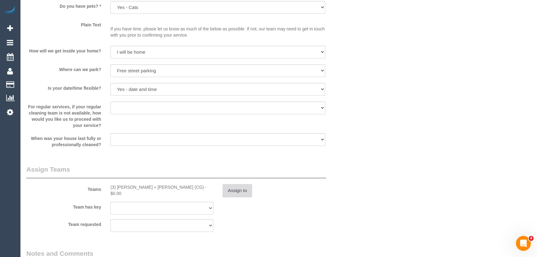
click at [235, 188] on button "Assign to" at bounding box center [238, 190] width 30 height 13
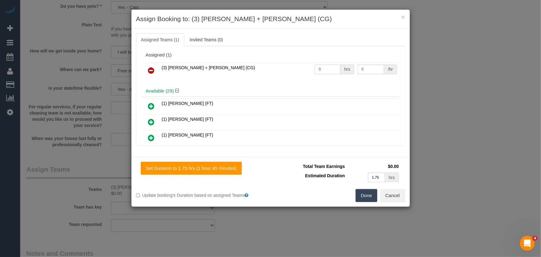
click at [331, 66] on input "0" at bounding box center [328, 70] width 26 height 10
type input "1"
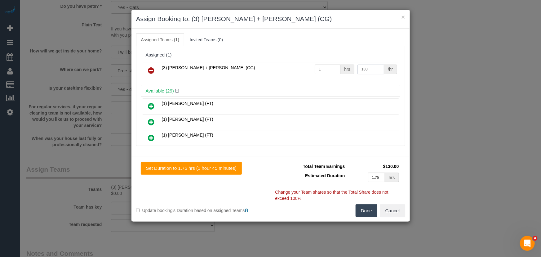
type input "130"
click at [360, 214] on button "Done" at bounding box center [367, 210] width 22 height 13
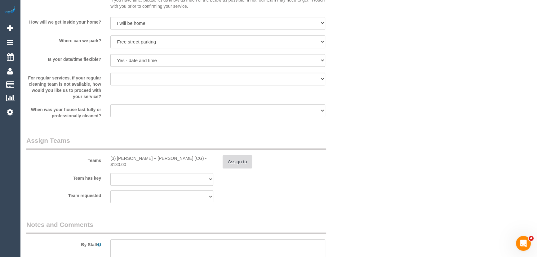
scroll to position [874, 0]
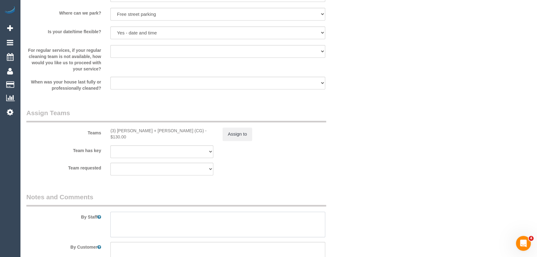
click at [120, 221] on textarea at bounding box center [217, 224] width 215 height 25
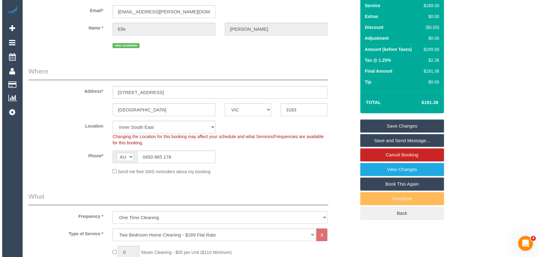
scroll to position [0, 0]
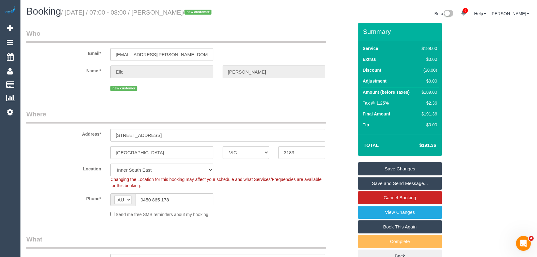
type textarea "Estimated time: 3-3.5 hours"
click at [176, 12] on small "/ September 19, 2025 / 07:00 - 08:00 / Elle Mroczkowski / new customer" at bounding box center [137, 12] width 152 height 7
copy small "Elle Mroczkowski"
click at [390, 183] on link "Save and Send Message..." at bounding box center [400, 183] width 84 height 13
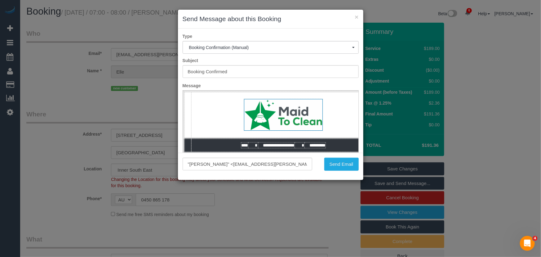
click at [330, 154] on div ""Elle Mroczkowski" <elle.mroczkowski@outlook.com> Send Email" at bounding box center [270, 166] width 185 height 27
click at [329, 164] on button "Send Email" at bounding box center [341, 164] width 34 height 13
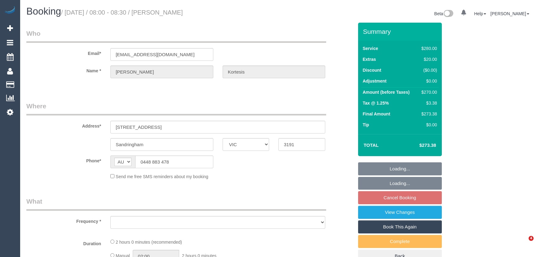
select select "VIC"
select select "string:stripe-pm_1Nl3Fx2GScqysDRVzw30aQpn"
select select "number:27"
select select "number:14"
select select "number:19"
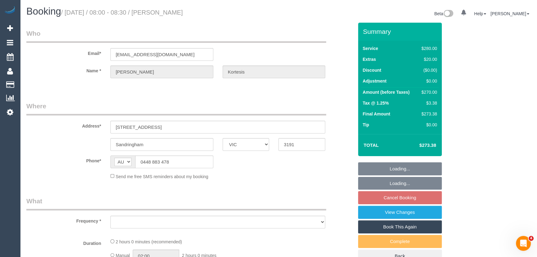
select select "number:23"
select select "number:35"
select select "number:12"
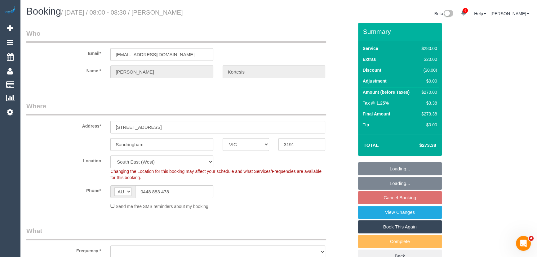
select select "object:1431"
select select "2"
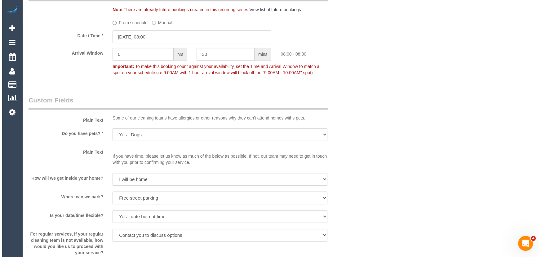
scroll to position [761, 0]
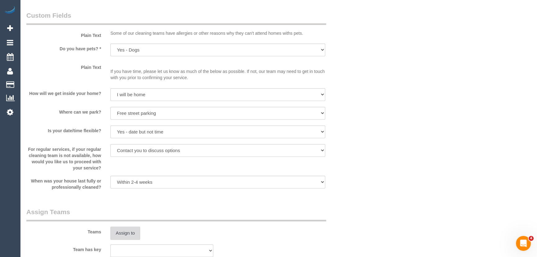
click at [132, 231] on button "Assign to" at bounding box center [125, 232] width 30 height 13
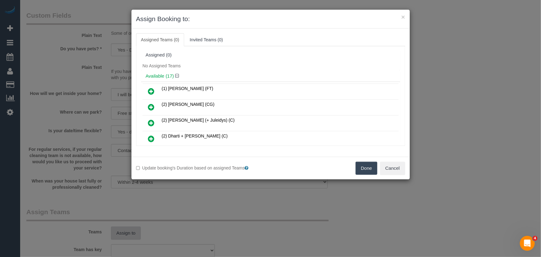
scroll to position [194, 0]
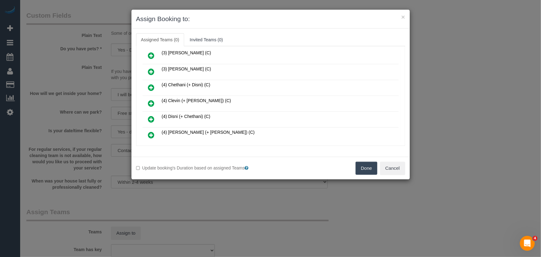
click at [151, 100] on icon at bounding box center [151, 103] width 7 height 7
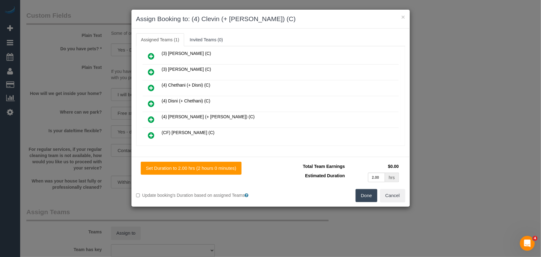
click at [154, 116] on icon at bounding box center [151, 119] width 7 height 7
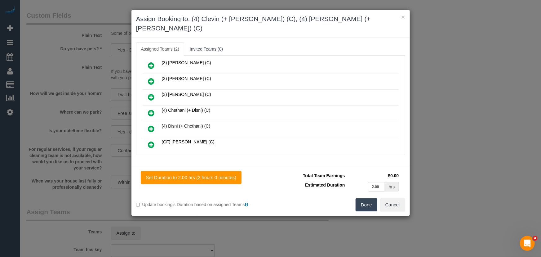
scroll to position [224, 0]
click at [375, 199] on button "Done" at bounding box center [367, 204] width 22 height 13
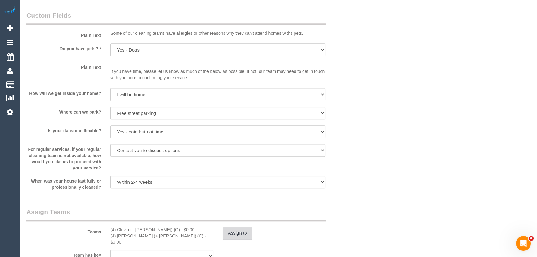
click at [239, 237] on button "Assign to" at bounding box center [238, 232] width 30 height 13
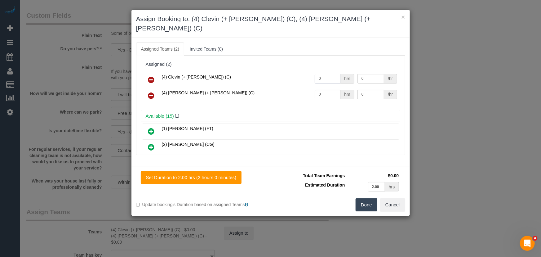
click at [332, 74] on input "0" at bounding box center [328, 79] width 26 height 10
type input "2"
type input "37.5"
click at [327, 90] on input "0" at bounding box center [328, 95] width 26 height 10
type input "2"
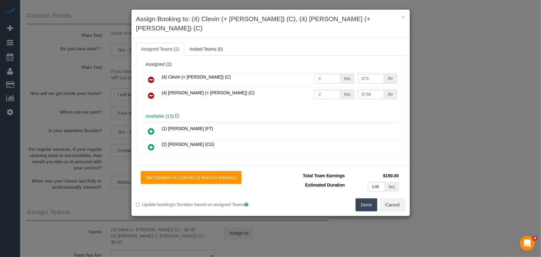
type input "37.5"
click at [367, 198] on button "Done" at bounding box center [367, 204] width 22 height 13
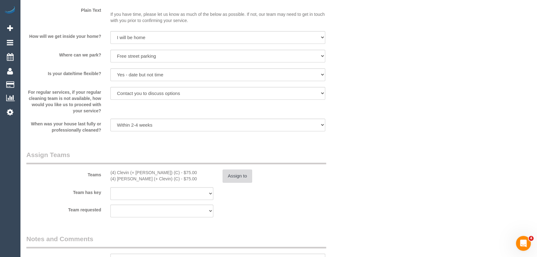
scroll to position [874, 0]
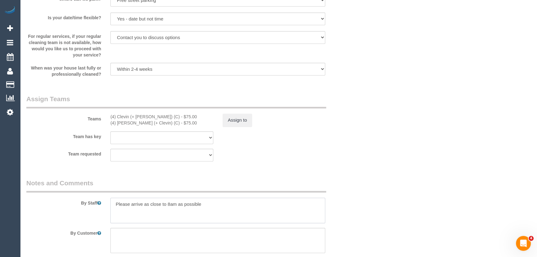
click at [112, 203] on textarea at bounding box center [217, 210] width 215 height 25
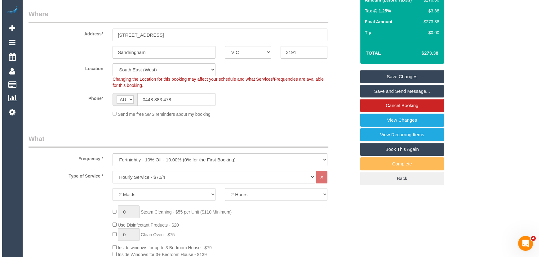
scroll to position [0, 0]
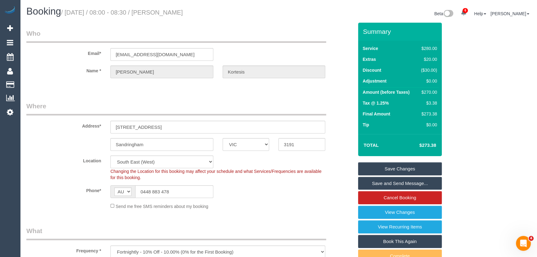
type textarea "*cover* Please arrive as close to 8am as possible"
click at [177, 11] on small "/ September 19, 2025 / 08:00 - 08:30 / Tanya Kortesis" at bounding box center [122, 12] width 122 height 7
copy small "Tanya Kortesis"
click at [381, 184] on link "Save and Send Message..." at bounding box center [400, 183] width 84 height 13
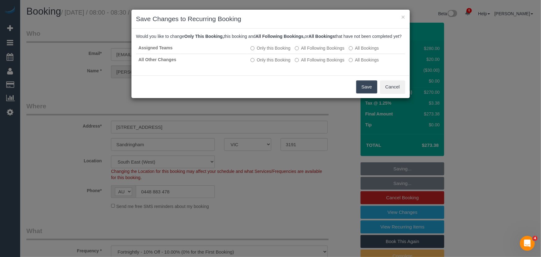
click at [370, 93] on button "Save" at bounding box center [366, 86] width 21 height 13
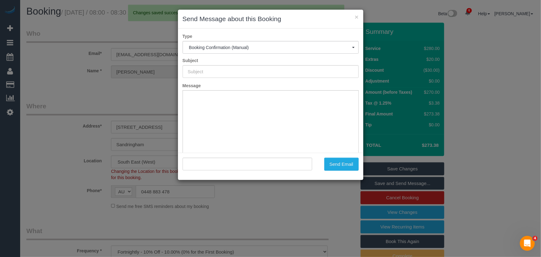
type input "Booking Confirmed"
type input ""Tanya Kortesis" <tanyatwo@bigpond.com>"
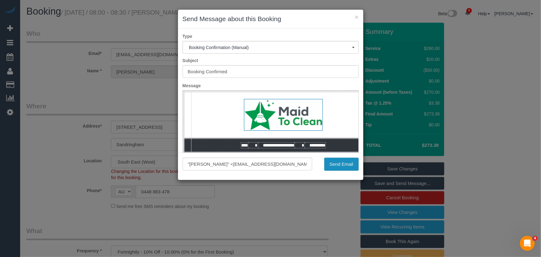
click at [338, 166] on button "Send Email" at bounding box center [341, 164] width 34 height 13
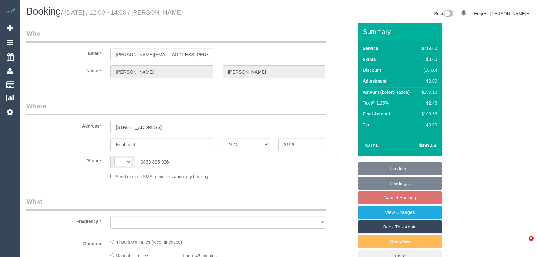
select select "VIC"
select select "string:AU"
select select "string:stripe-pm_1Rin722GScqysDRVvbFBAqO1"
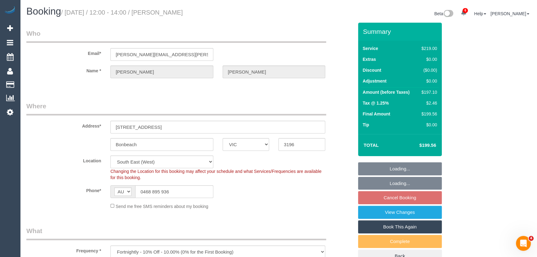
select select "object:700"
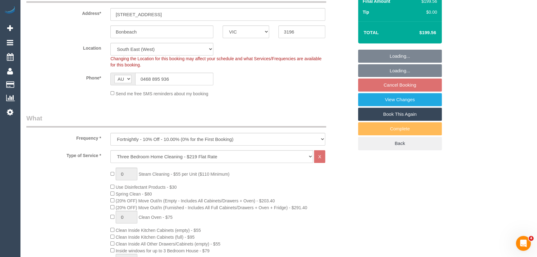
select select "spot1"
select select "number:29"
select select "number:14"
select select "number:19"
select select "number:22"
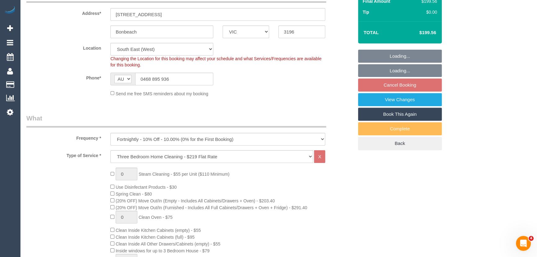
select select "number:34"
select select "number:11"
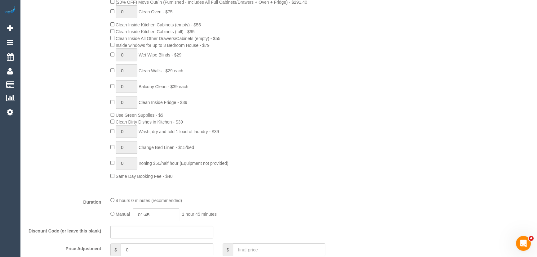
scroll to position [366, 0]
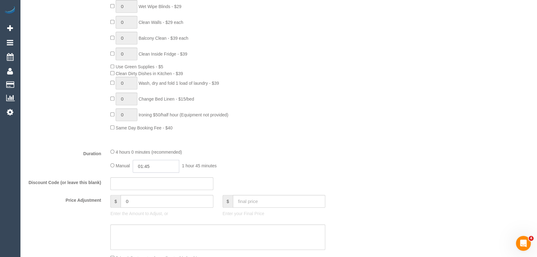
click at [161, 164] on input "01:45" at bounding box center [156, 166] width 47 height 13
type input "02:00"
click at [142, 209] on li "02:00" at bounding box center [150, 211] width 28 height 8
click at [287, 151] on div "4 hours 0 minutes (recommended)" at bounding box center [217, 151] width 215 height 7
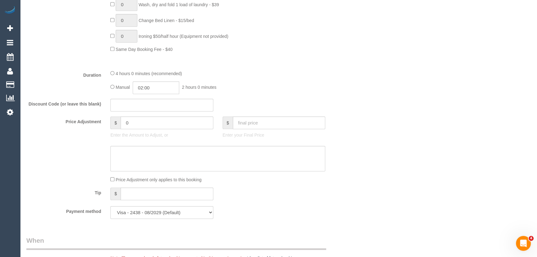
select select "spot17"
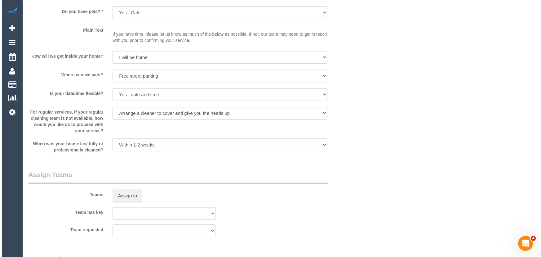
scroll to position [818, 0]
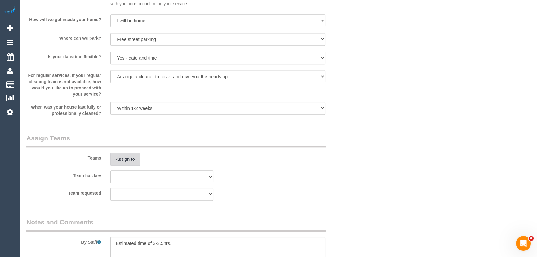
click at [126, 159] on button "Assign to" at bounding box center [125, 159] width 30 height 13
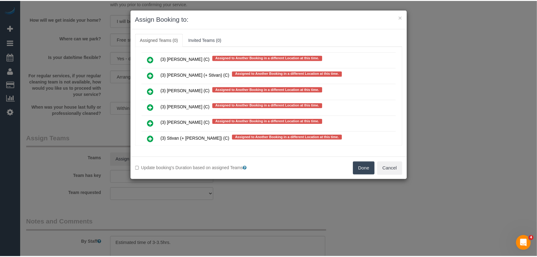
scroll to position [1498, 0]
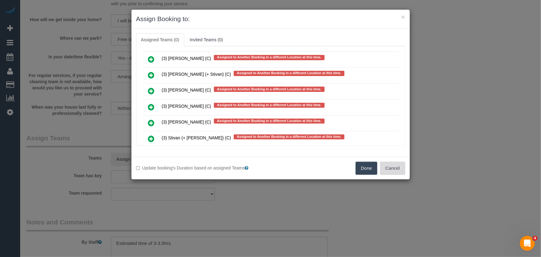
click at [387, 167] on button "Cancel" at bounding box center [392, 168] width 25 height 13
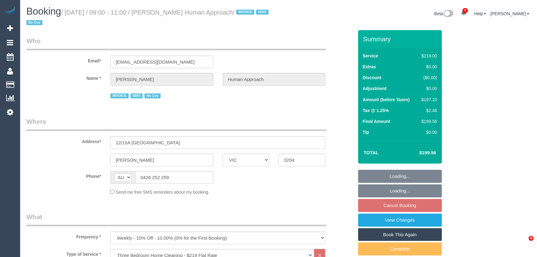
select select "VIC"
select select "number:27"
select select "number:14"
select select "number:18"
select select "number:36"
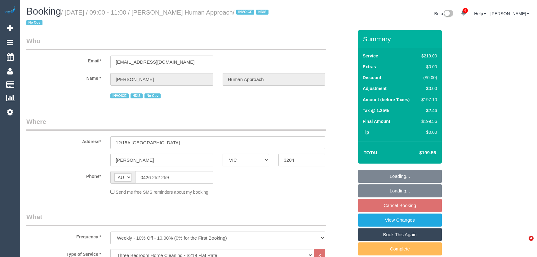
select select "number:35"
select select "number:13"
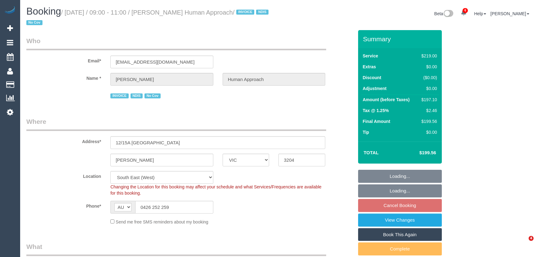
select select "object:1352"
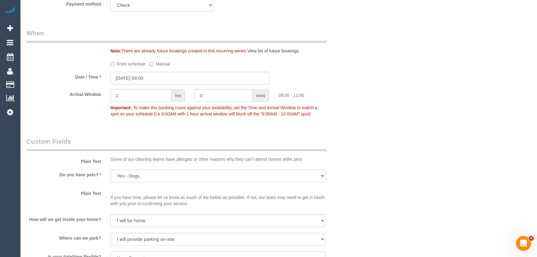
scroll to position [705, 0]
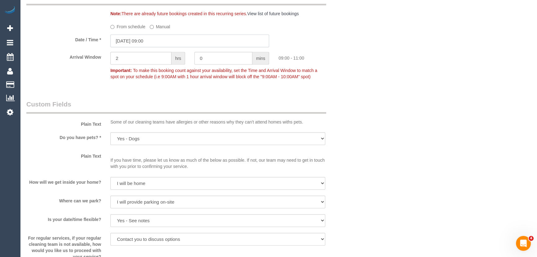
click at [158, 42] on input "19/09/2025 09:00" at bounding box center [189, 40] width 159 height 13
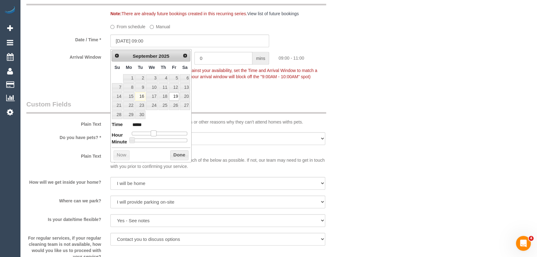
type input "19/09/2025 10:00"
type input "*****"
type input "19/09/2025 11:00"
type input "*****"
type input "19/09/2025 12:00"
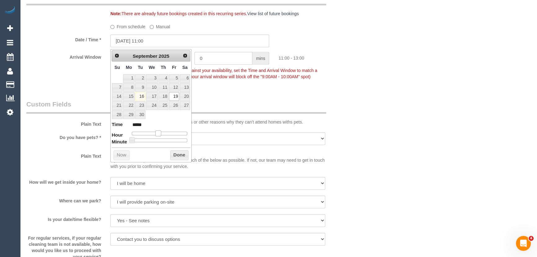
type input "*****"
drag, startPoint x: 155, startPoint y: 132, endPoint x: 163, endPoint y: 131, distance: 7.8
click at [163, 131] on span at bounding box center [161, 133] width 6 height 6
click at [253, 93] on div "Who Email* issy.humanapproach@fake.com Name * Isabella Butcher Human Approach I…" at bounding box center [190, 30] width 337 height 1411
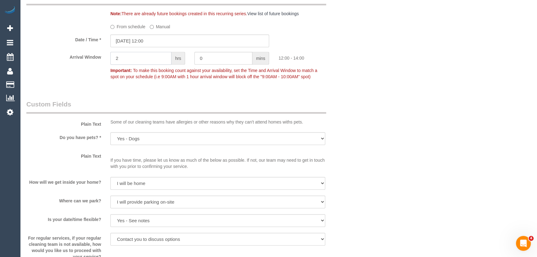
click at [139, 57] on input "2" at bounding box center [140, 58] width 61 height 13
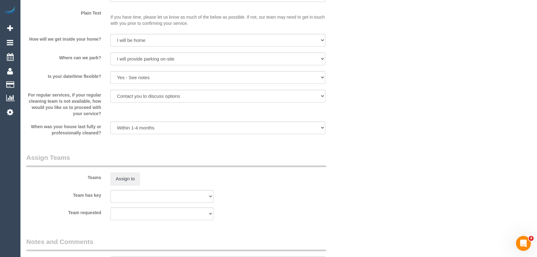
scroll to position [902, 0]
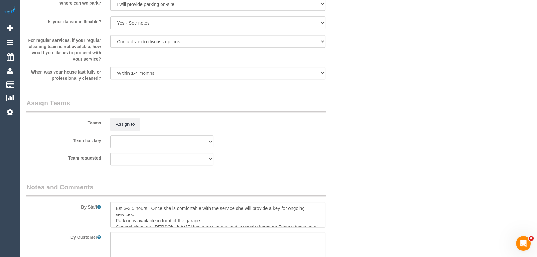
type input "1"
click at [114, 208] on textarea at bounding box center [217, 214] width 215 height 25
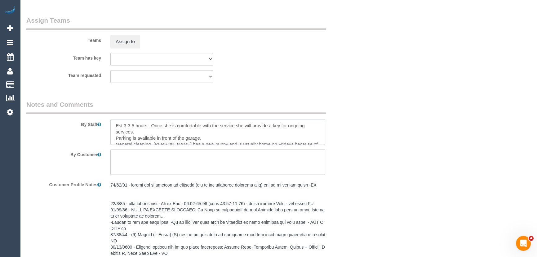
scroll to position [987, 0]
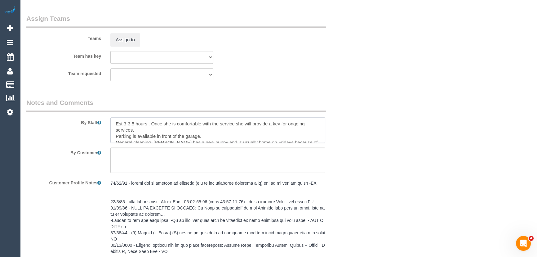
click at [135, 126] on textarea at bounding box center [217, 129] width 215 height 25
click at [116, 124] on textarea at bounding box center [217, 129] width 215 height 25
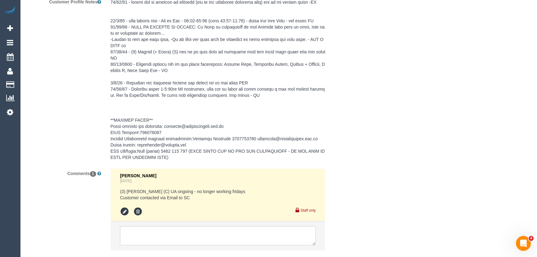
scroll to position [1200, 0]
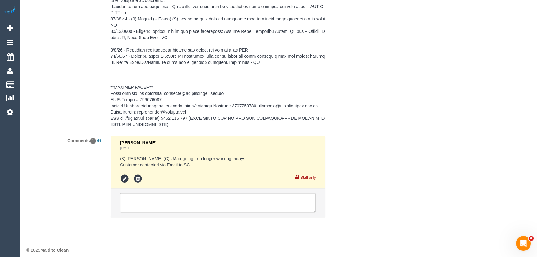
type textarea "*cover* Est 3-4 hours . Once she is comfortable with the service she will provi…"
click at [175, 197] on textarea at bounding box center [218, 202] width 196 height 19
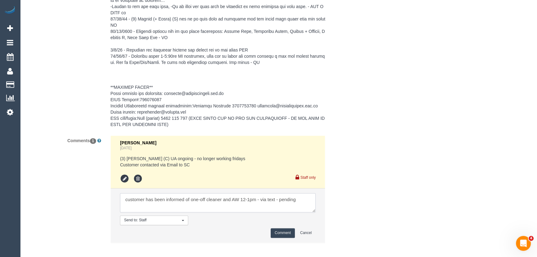
type textarea "customer has been informed of one-off cleaner and AW 12-1pm - via text - pending"
click at [279, 228] on button "Comment" at bounding box center [283, 233] width 24 height 10
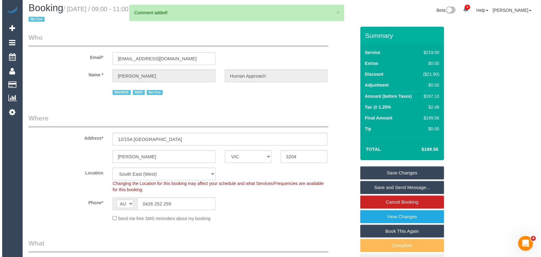
scroll to position [0, 0]
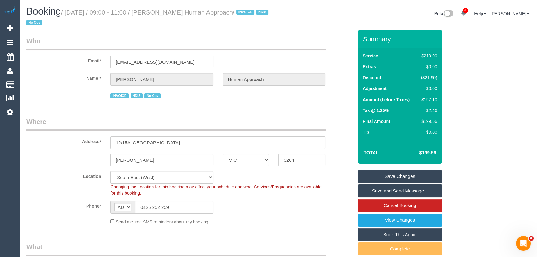
click at [177, 12] on small "/ September 19, 2025 / 09:00 - 11:00 / Isabella Butcher Human Approach / INVOIC…" at bounding box center [148, 17] width 244 height 17
copy small "Isabella Butcher Human Approach"
click at [385, 176] on link "Save Changes" at bounding box center [400, 176] width 84 height 13
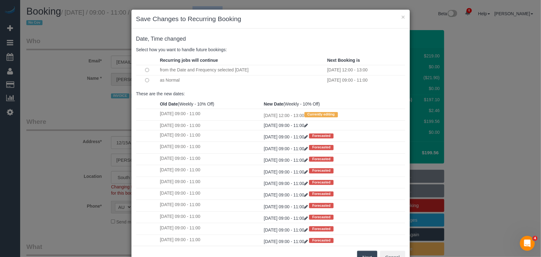
click at [361, 255] on button "Next" at bounding box center [367, 257] width 20 height 13
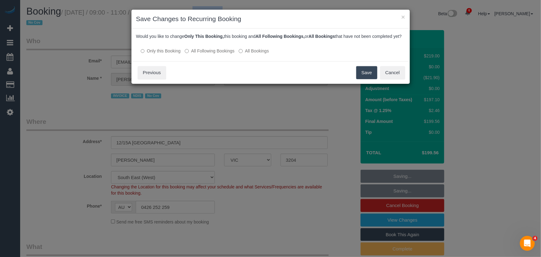
click at [362, 79] on button "Save" at bounding box center [366, 72] width 21 height 13
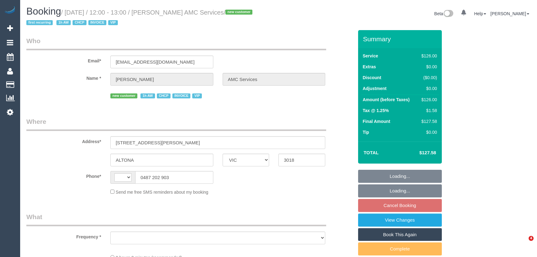
select select "VIC"
select select "object:361"
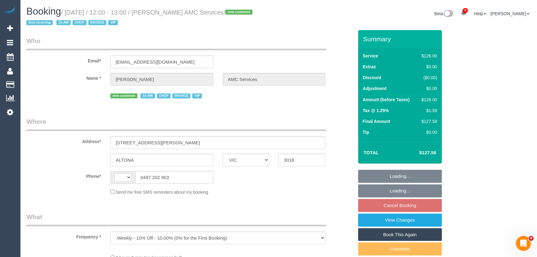
select select "120"
select select "string:AU"
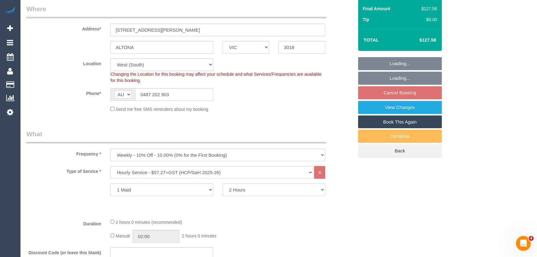
select select "number:28"
select select "number:14"
select select "number:19"
select select "number:24"
select select "number:35"
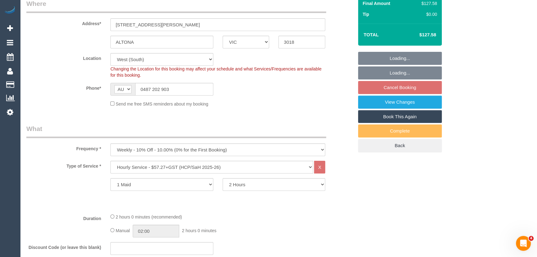
select select "object:1270"
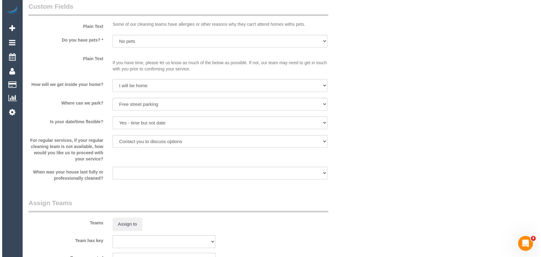
scroll to position [677, 0]
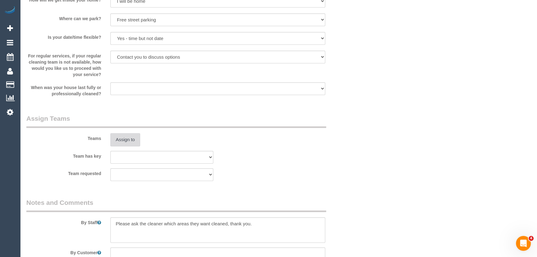
click at [129, 140] on button "Assign to" at bounding box center [125, 139] width 30 height 13
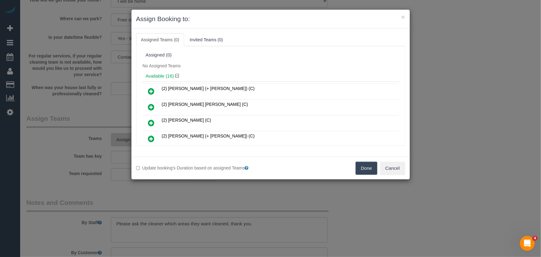
scroll to position [54, 0]
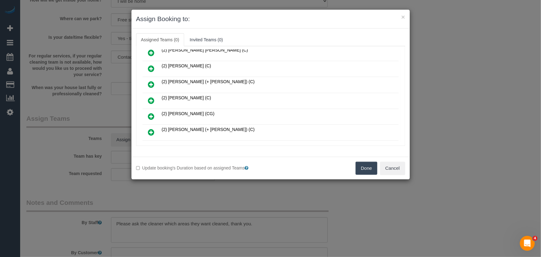
drag, startPoint x: 147, startPoint y: 98, endPoint x: 151, endPoint y: 98, distance: 4.0
click at [147, 98] on link at bounding box center [151, 101] width 15 height 12
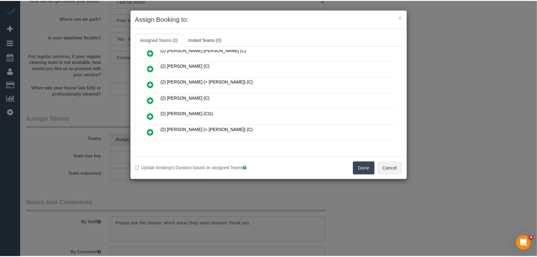
scroll to position [69, 0]
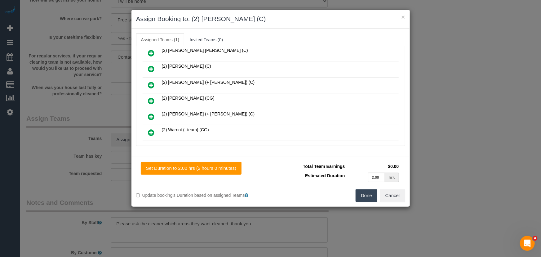
click at [370, 201] on button "Done" at bounding box center [367, 195] width 22 height 13
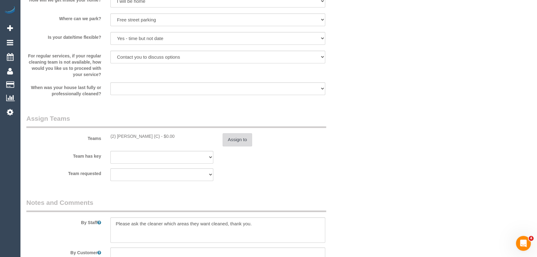
click at [231, 141] on button "Assign to" at bounding box center [238, 139] width 30 height 13
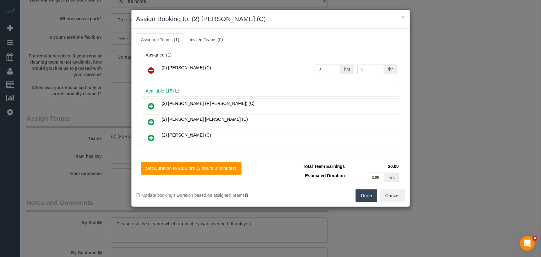
click at [329, 71] on input "0" at bounding box center [328, 70] width 26 height 10
type input "2"
type input "37.5"
click at [367, 196] on button "Done" at bounding box center [367, 195] width 22 height 13
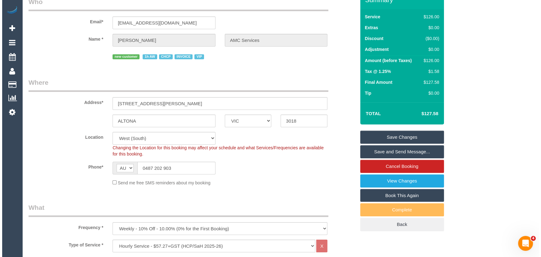
scroll to position [0, 0]
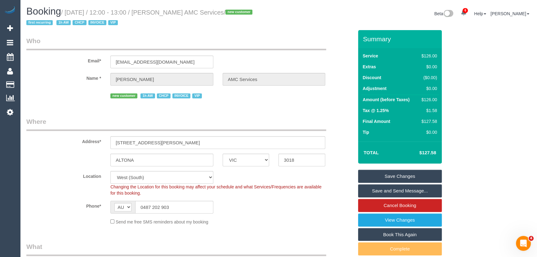
click at [176, 13] on small "/ September 23, 2025 / 12:00 - 13:00 / Mrs Nicholina Schembri AMC Services / ne…" at bounding box center [140, 17] width 228 height 17
copy small "Mrs Nicholina Schembri AMC Services"
click at [398, 193] on link "Save and Send Message..." at bounding box center [400, 190] width 84 height 13
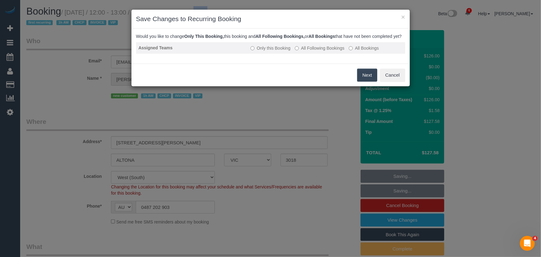
click at [319, 51] on label "All Following Bookings" at bounding box center [320, 48] width 50 height 6
click at [363, 82] on button "Save" at bounding box center [366, 75] width 21 height 13
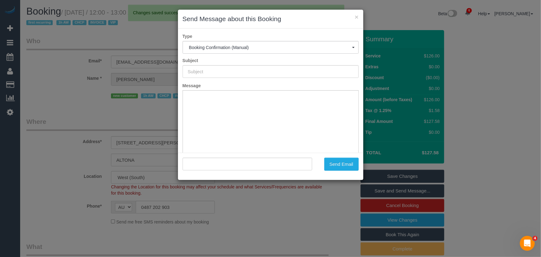
type input "Booking Confirmed"
type input ""Mrs Nicholina Schembri AMC Services" <nicholina.amcservices@fake.com>"
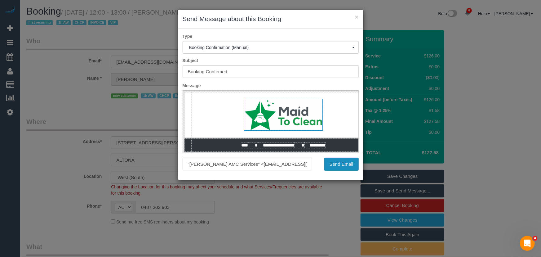
click at [337, 166] on button "Send Email" at bounding box center [341, 164] width 34 height 13
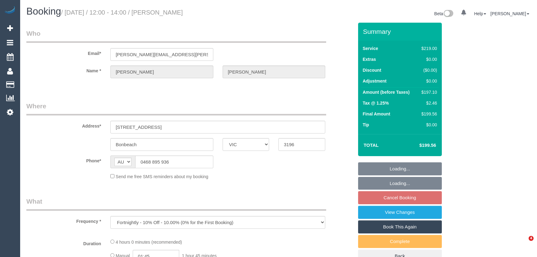
select select "VIC"
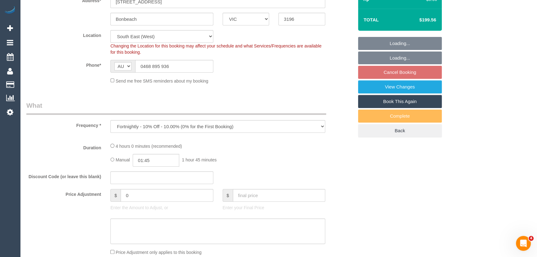
select select "object:604"
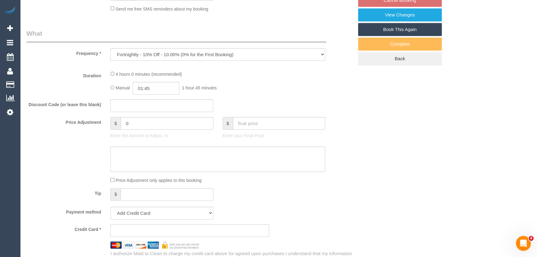
select select "string:stripe-pm_1Rin722GScqysDRVvbFBAqO1"
select select "number:29"
select select "number:14"
select select "number:19"
select select "number:22"
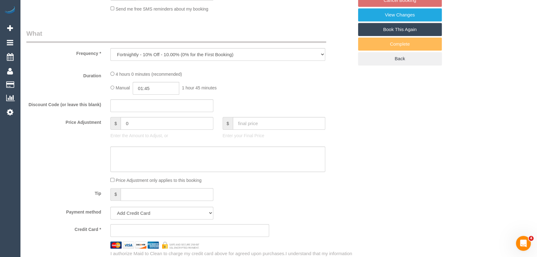
select select "number:34"
select select "number:11"
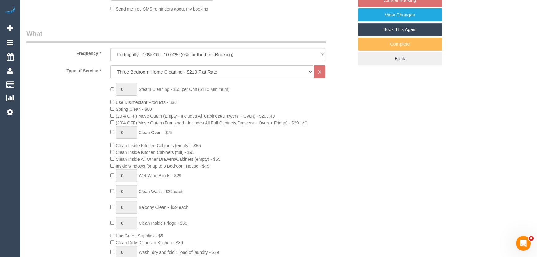
select select "spot1"
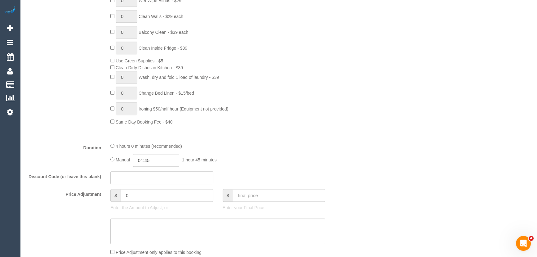
scroll to position [423, 0]
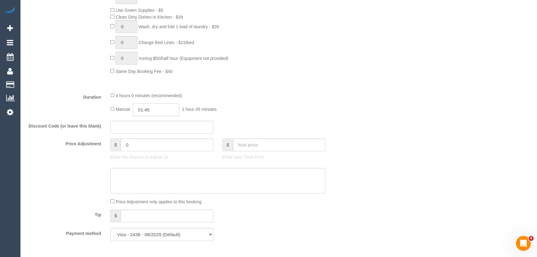
click at [169, 112] on input "01:45" at bounding box center [156, 109] width 47 height 13
type input "03:30"
click at [151, 146] on li "03:30" at bounding box center [150, 145] width 28 height 8
click at [279, 107] on div "Manual 03:30 3 hours 30 minutes" at bounding box center [217, 109] width 215 height 13
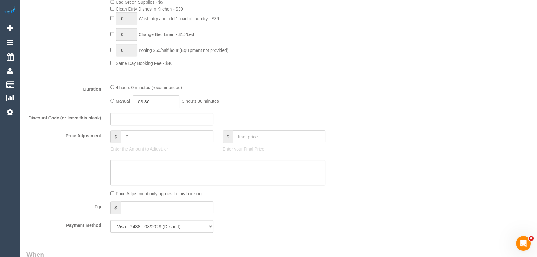
select select "spot17"
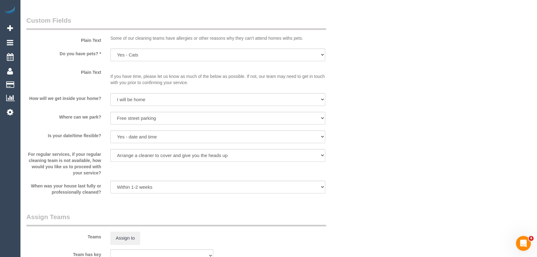
scroll to position [789, 0]
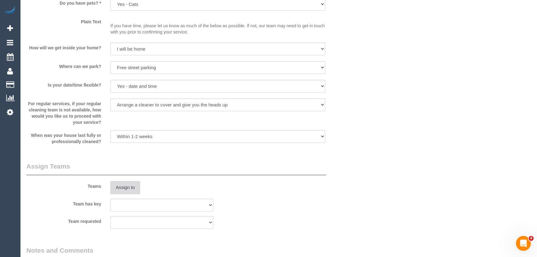
click at [124, 191] on button "Assign to" at bounding box center [125, 187] width 30 height 13
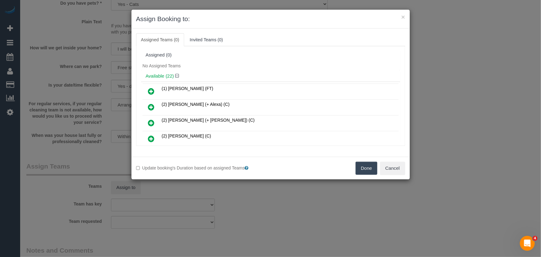
click at [151, 136] on icon at bounding box center [151, 138] width 7 height 7
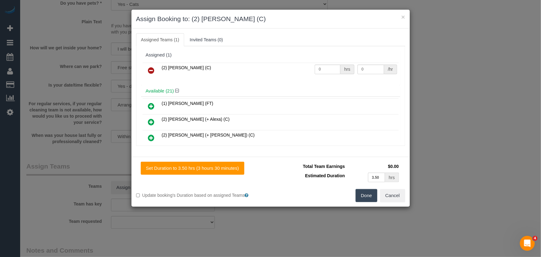
click at [372, 195] on button "Done" at bounding box center [367, 195] width 22 height 13
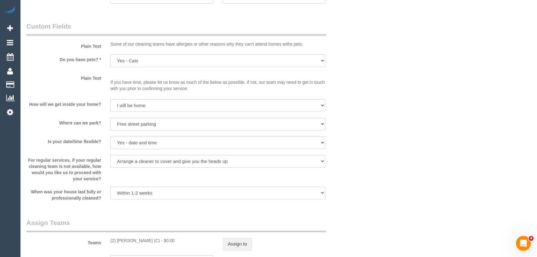
scroll to position [874, 0]
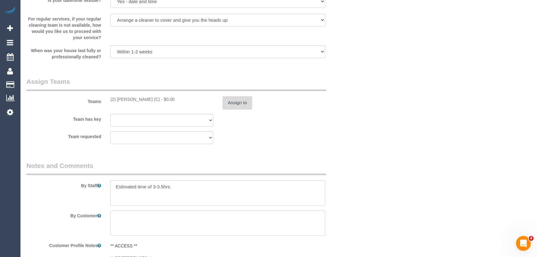
click at [238, 105] on button "Assign to" at bounding box center [238, 102] width 30 height 13
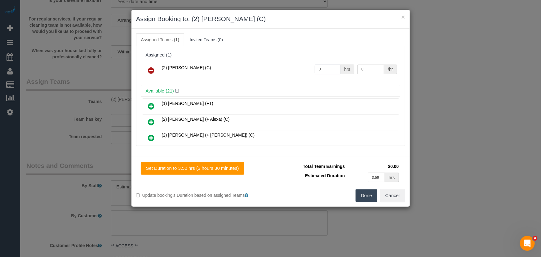
click at [325, 69] on input "0" at bounding box center [328, 70] width 26 height 10
type input "1"
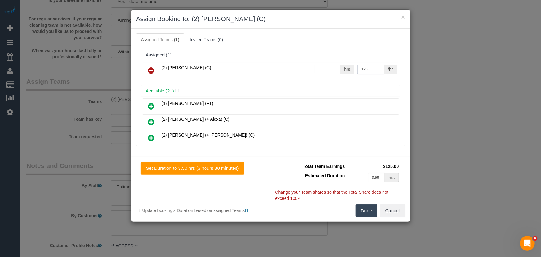
type input "125"
click at [371, 214] on button "Done" at bounding box center [367, 210] width 22 height 13
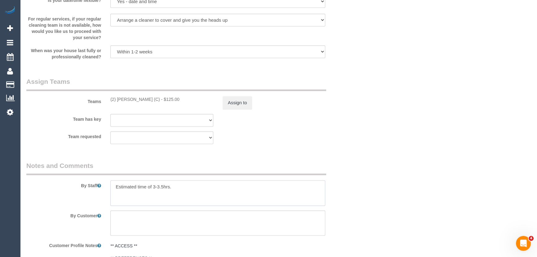
click at [112, 188] on textarea at bounding box center [217, 192] width 215 height 25
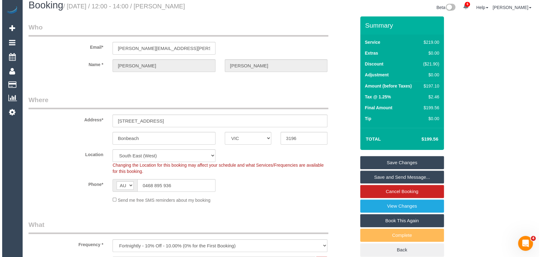
scroll to position [0, 0]
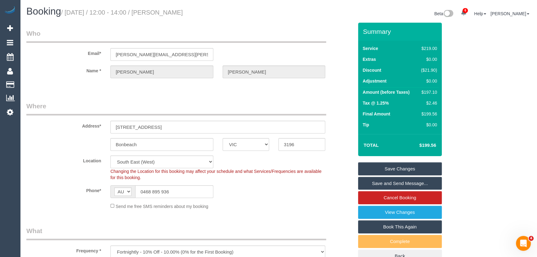
type textarea "*cover* Estimated time of 3-3.5hrs."
click at [179, 12] on small "/ September 19, 2025 / 12:00 - 14:00 / Jacinta Atkins" at bounding box center [122, 12] width 122 height 7
copy small "Jacinta Atkins"
click at [388, 183] on link "Save and Send Message..." at bounding box center [400, 183] width 84 height 13
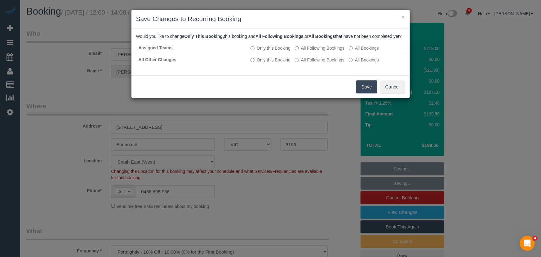
click at [370, 93] on button "Save" at bounding box center [366, 86] width 21 height 13
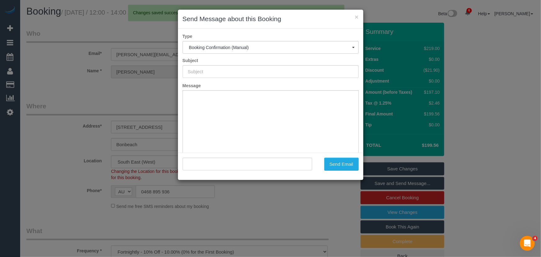
type input "Booking Confirmed"
type input ""Jacinta Atkins" <jacinta.a.atkins@gmail.com>"
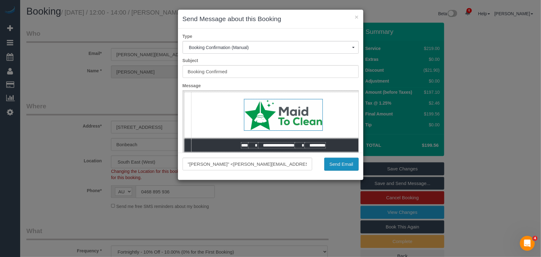
click at [333, 163] on button "Send Email" at bounding box center [341, 164] width 34 height 13
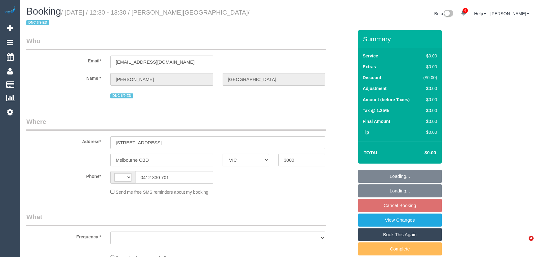
select select "VIC"
select select "string:AU"
select select "object:684"
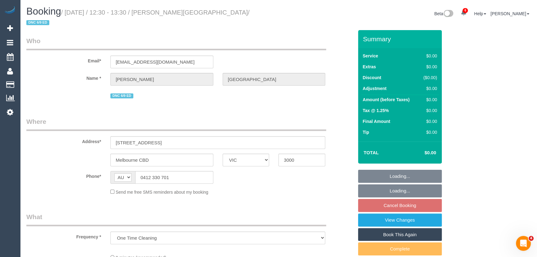
select select "string:stripe-pm_1S2qle2GScqysDRVscvjKIFg"
select select "number:28"
select select "number:14"
select select "number:18"
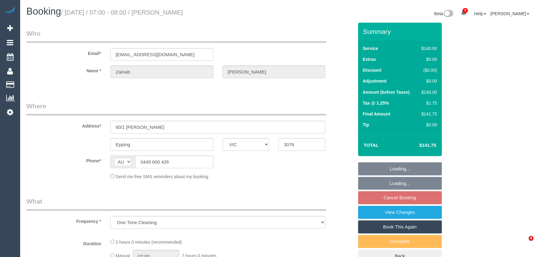
select select "VIC"
select select "number:29"
select select "number:14"
select select "number:19"
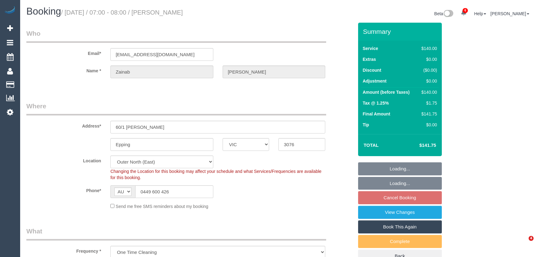
select select "object:1315"
select select "spot1"
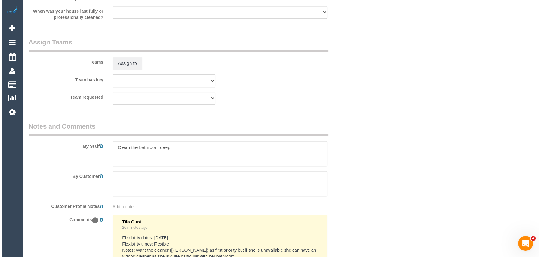
scroll to position [874, 0]
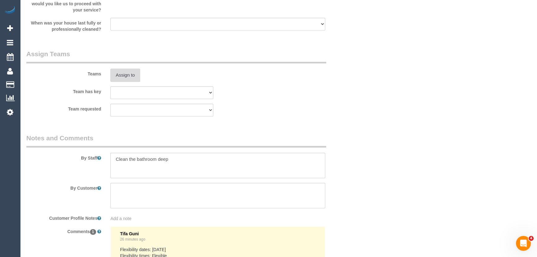
click at [127, 77] on button "Assign to" at bounding box center [125, 75] width 30 height 13
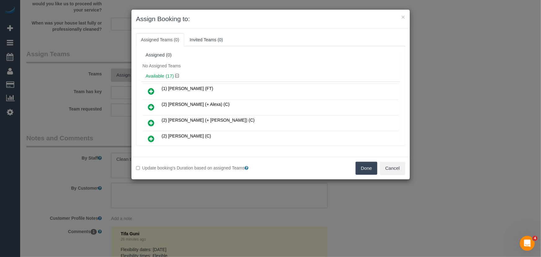
scroll to position [70, 0]
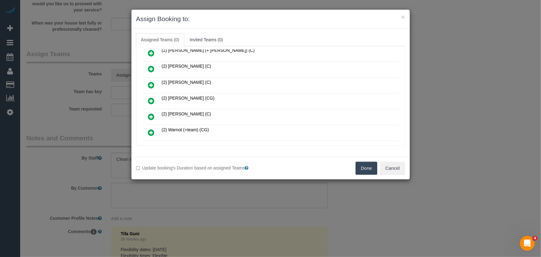
click at [152, 98] on icon at bounding box center [151, 100] width 7 height 7
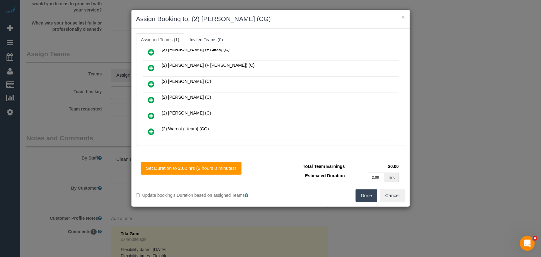
scroll to position [84, 0]
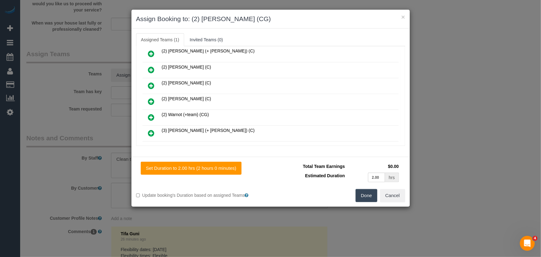
click at [370, 198] on button "Done" at bounding box center [367, 195] width 22 height 13
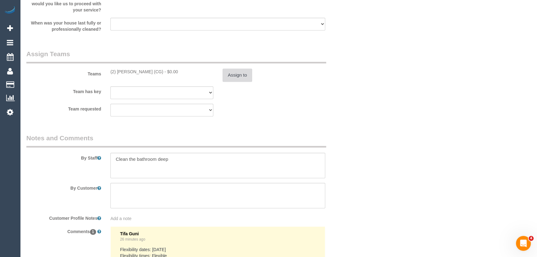
click at [240, 79] on button "Assign to" at bounding box center [238, 75] width 30 height 13
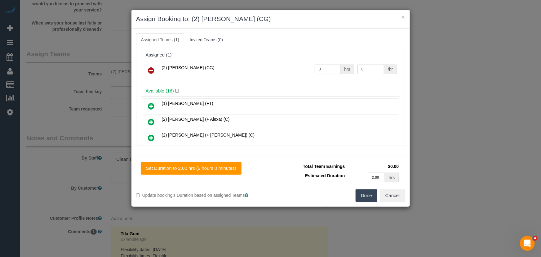
click at [323, 71] on input "0" at bounding box center [328, 70] width 26 height 10
type input "2"
type input "41.25"
click at [366, 196] on button "Done" at bounding box center [367, 195] width 22 height 13
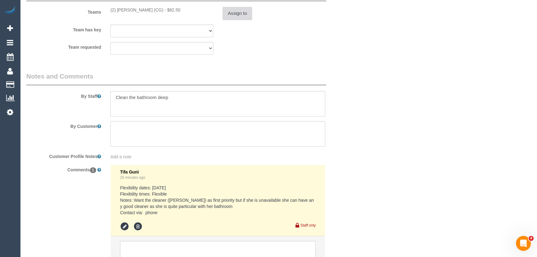
scroll to position [989, 0]
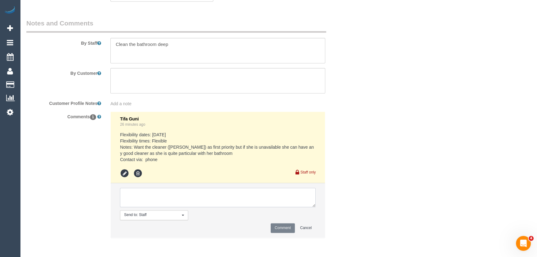
click at [186, 200] on textarea at bounding box center [218, 197] width 196 height 19
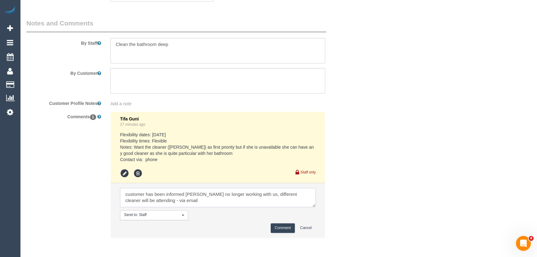
type textarea "customer has been informed Ayu no longer working with us, different cleaner wil…"
click at [288, 227] on button "Comment" at bounding box center [283, 228] width 24 height 10
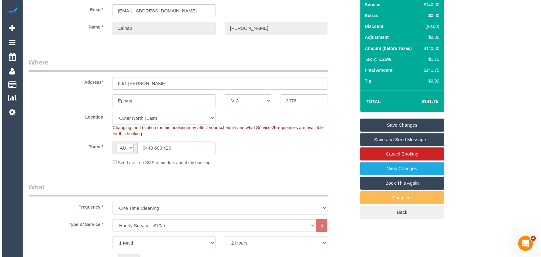
scroll to position [0, 0]
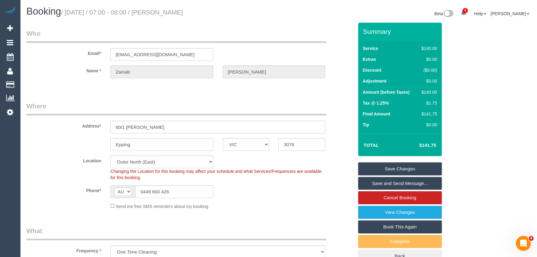
click at [174, 12] on small "/ September 19, 2025 / 07:00 - 08:00 / Zainab Al Musawi" at bounding box center [122, 12] width 122 height 7
copy small "Zainab Al Musawi"
click at [175, 51] on input "zainab.220@outlook.com" at bounding box center [161, 54] width 103 height 13
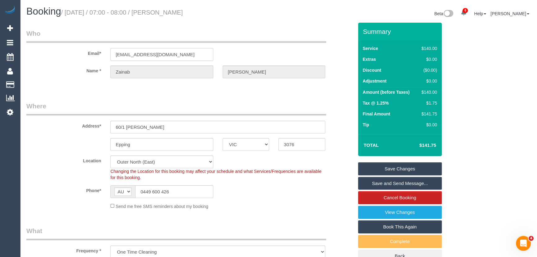
click at [175, 51] on input "zainab.220@outlook.com" at bounding box center [161, 54] width 103 height 13
drag, startPoint x: 390, startPoint y: 185, endPoint x: 393, endPoint y: 184, distance: 3.3
click at [390, 185] on link "Save and Send Message..." at bounding box center [400, 183] width 84 height 13
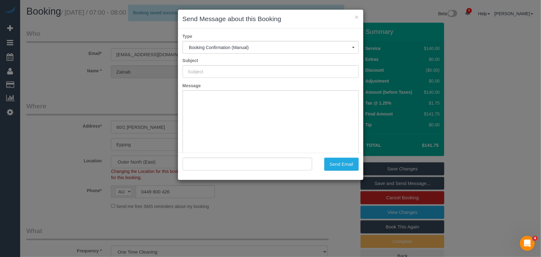
type input "Booking Confirmed"
type input ""Zainab Al Musawi" <zainab.220@outlook.com>"
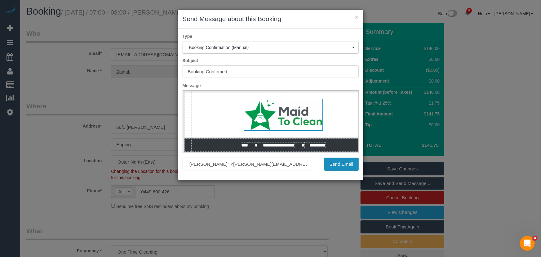
click at [335, 164] on button "Send Email" at bounding box center [341, 164] width 34 height 13
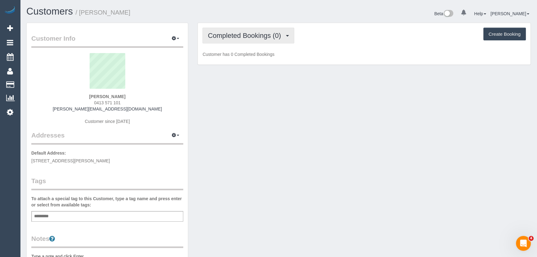
click at [264, 35] on span "Completed Bookings (0)" at bounding box center [246, 36] width 76 height 8
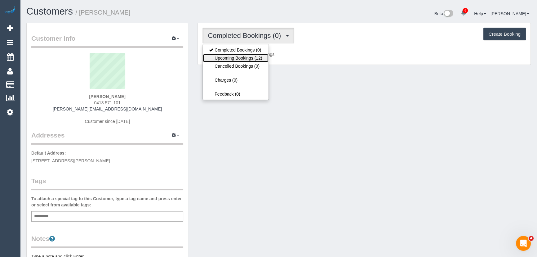
click at [252, 56] on link "Upcoming Bookings (12)" at bounding box center [235, 58] width 65 height 8
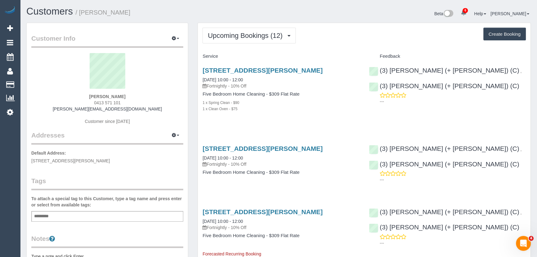
click at [129, 102] on div "Bethany Nelson 0413 571 101 bethany-dnelson@outlook.com Customer since 2025" at bounding box center [107, 92] width 152 height 78
copy div "0413 571 101"
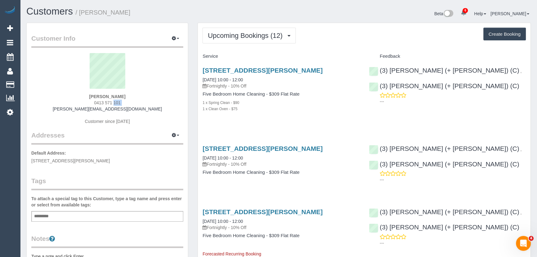
click at [330, 74] on h3 "14 Ayr Street, Altona Meadows, VIC 3028" at bounding box center [281, 70] width 157 height 7
copy div "14 Ayr Street, Altona Meadows, VIC 3028"
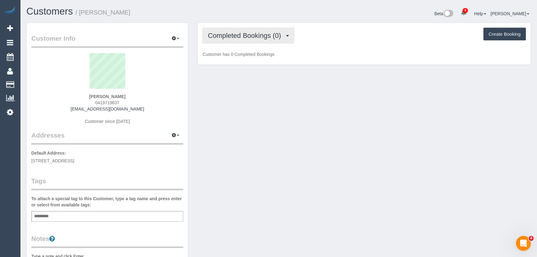
click at [251, 37] on span "Completed Bookings (0)" at bounding box center [246, 36] width 76 height 8
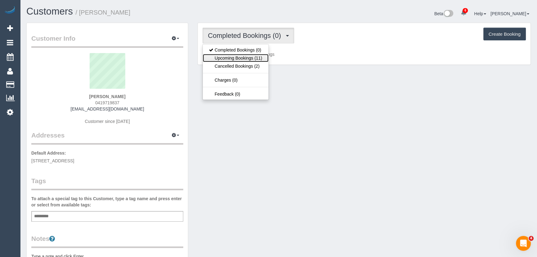
click at [251, 59] on link "Upcoming Bookings (11)" at bounding box center [235, 58] width 65 height 8
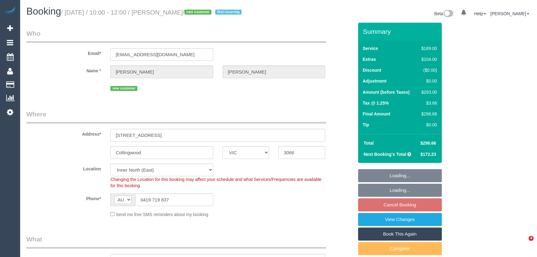
select select "VIC"
select select "object:841"
select select "string:stripe-pm_1Rj6Tu2GScqysDRVwiI3lQLl"
select select "number:29"
select select "number:14"
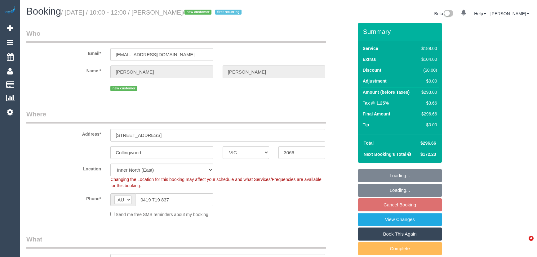
select select "number:20"
select select "number:24"
select select "number:35"
select select "number:26"
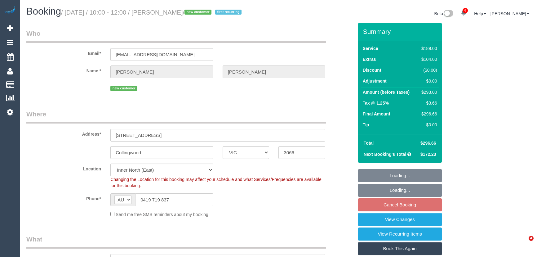
select select "spot1"
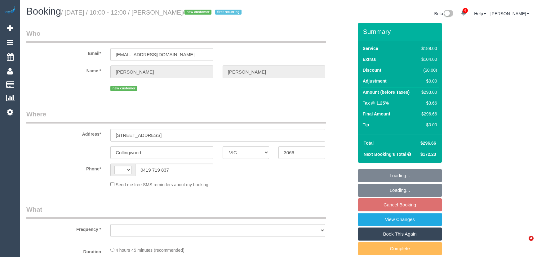
select select "VIC"
select select "string:AU"
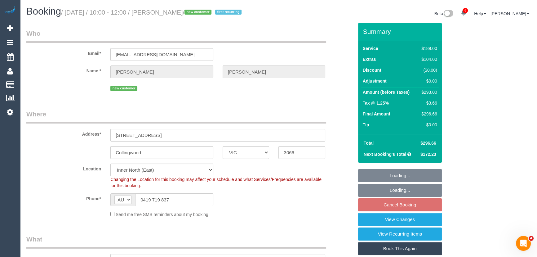
select select "object:841"
select select "string:stripe-pm_1Rj6Tu2GScqysDRVwiI3lQLl"
select select "number:29"
select select "number:14"
select select "number:20"
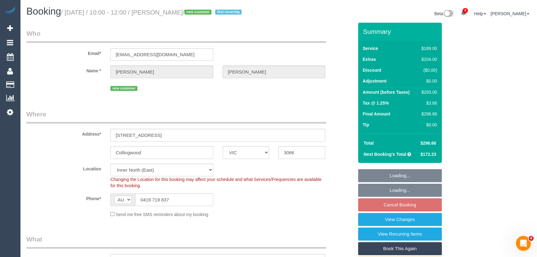
select select "number:24"
select select "number:35"
select select "number:26"
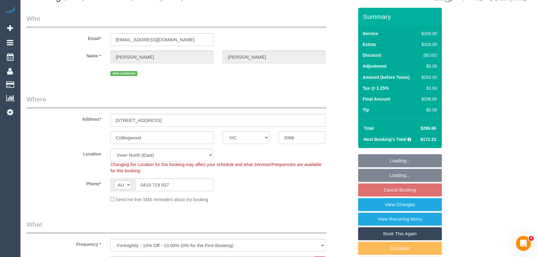
select select "spot1"
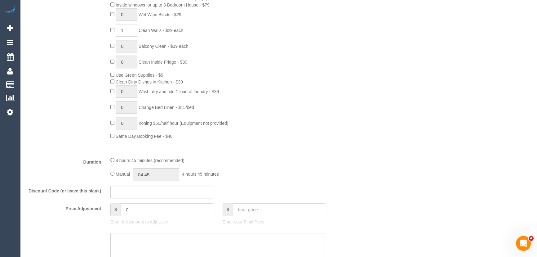
scroll to position [423, 0]
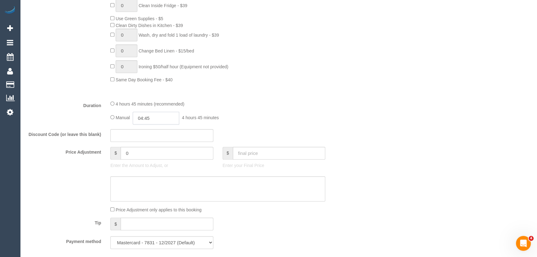
click at [160, 124] on input "04:45" at bounding box center [156, 118] width 47 height 13
type input "05:00"
click at [152, 164] on li "05:00" at bounding box center [150, 163] width 28 height 8
click at [260, 124] on div "Manual 05:00 5 hours 0 minutes" at bounding box center [217, 118] width 215 height 13
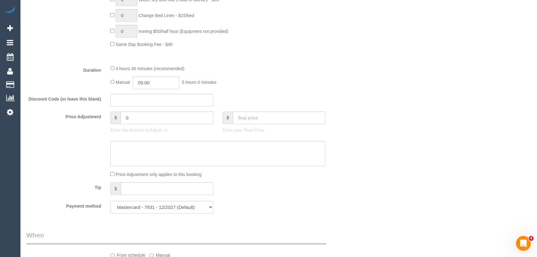
select select "spot17"
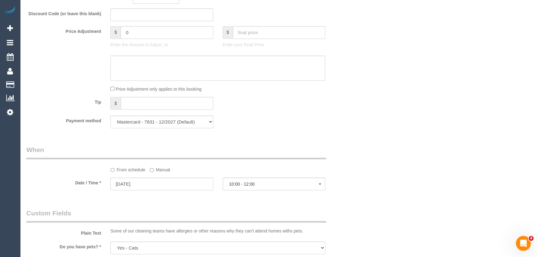
scroll to position [592, 0]
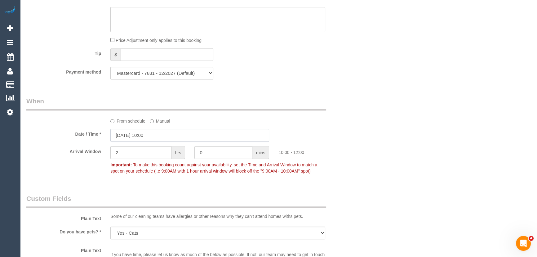
click at [166, 141] on input "19/09/2025 10:00" at bounding box center [189, 135] width 159 height 13
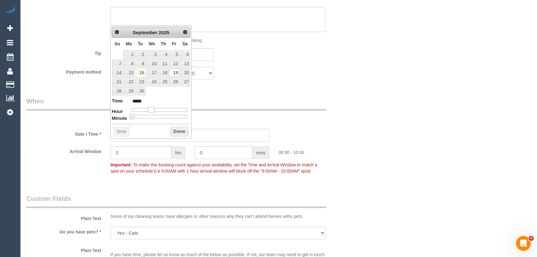
type input "19/09/2025 08:00"
type input "*****"
type input "19/09/2025 07:00"
type input "*****"
drag, startPoint x: 156, startPoint y: 109, endPoint x: 149, endPoint y: 108, distance: 6.9
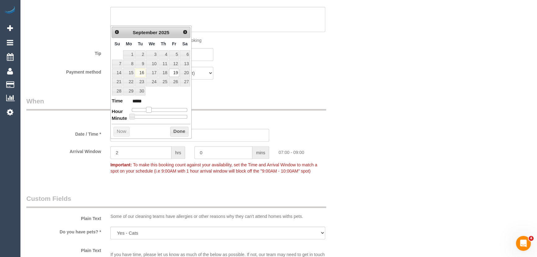
click at [149, 108] on span at bounding box center [149, 110] width 6 height 6
click at [237, 101] on div "Who Email* kurquhart14@hotmail.com Name * Katie Urquhart new customer Where Add…" at bounding box center [190, 24] width 337 height 1189
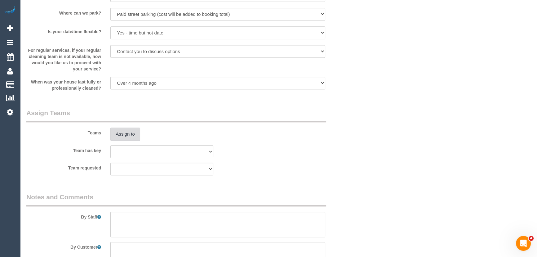
click at [126, 141] on button "Assign to" at bounding box center [125, 133] width 30 height 13
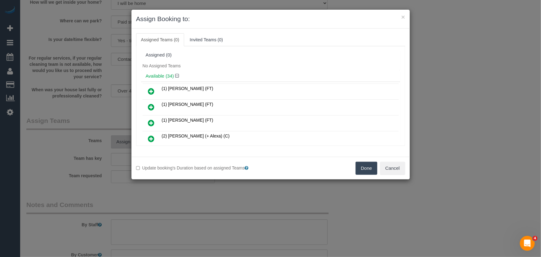
scroll to position [907, 0]
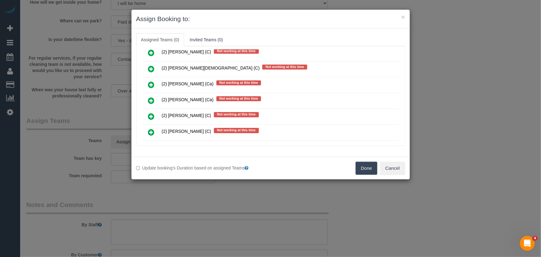
click at [153, 113] on icon at bounding box center [151, 116] width 7 height 7
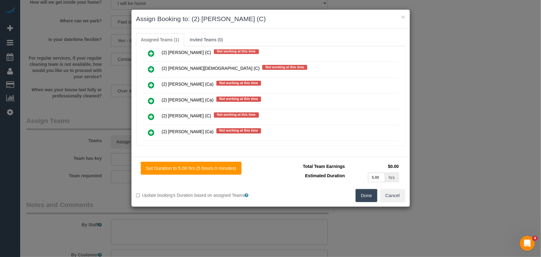
drag, startPoint x: 360, startPoint y: 199, endPoint x: 333, endPoint y: 197, distance: 26.7
click at [360, 198] on button "Done" at bounding box center [367, 195] width 22 height 13
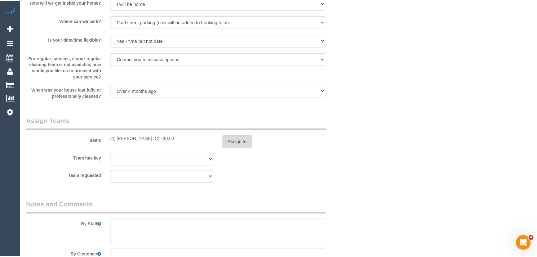
scroll to position [874, 0]
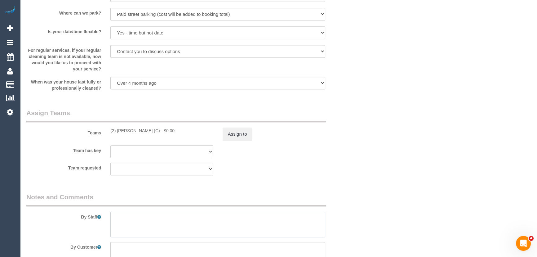
click at [136, 226] on textarea at bounding box center [217, 224] width 215 height 25
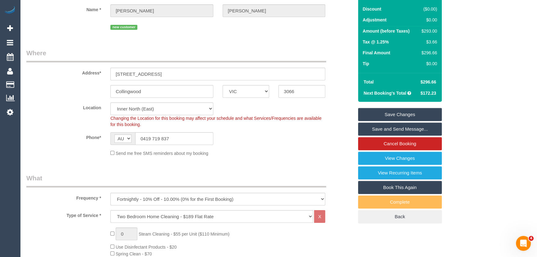
scroll to position [0, 0]
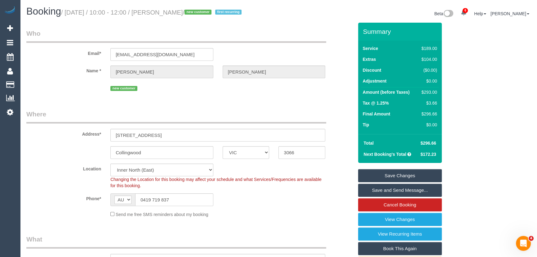
type textarea "Estimated time: 4.5-5.5 hours"
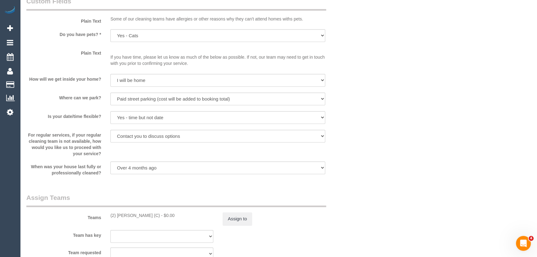
scroll to position [846, 0]
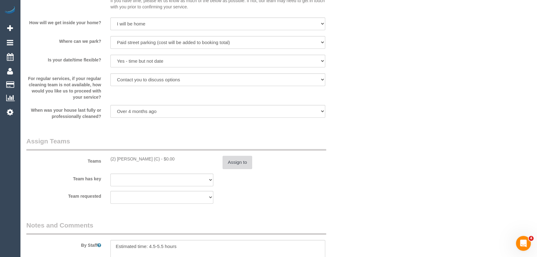
click at [248, 168] on button "Assign to" at bounding box center [238, 162] width 30 height 13
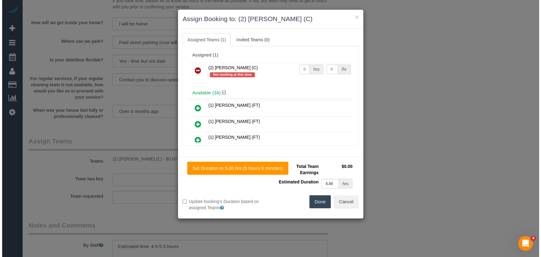
scroll to position [838, 0]
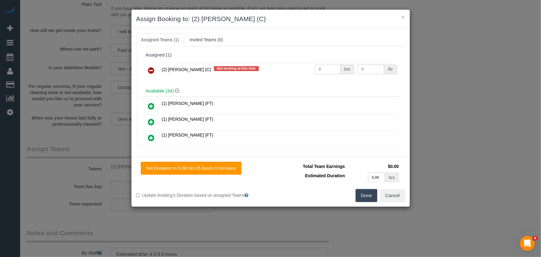
click at [329, 68] on input "0" at bounding box center [328, 70] width 26 height 10
type input "1"
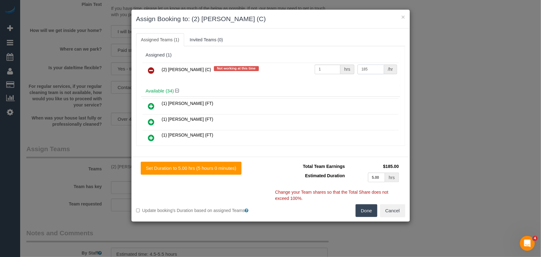
type input "185"
click at [369, 212] on button "Done" at bounding box center [367, 210] width 22 height 13
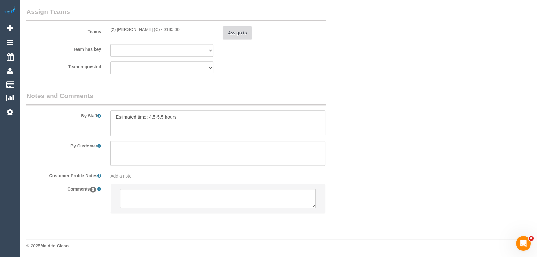
scroll to position [985, 0]
click at [112, 115] on textarea at bounding box center [217, 122] width 215 height 25
type textarea "*cover* Estimated time: 4.5-5.5 hours"
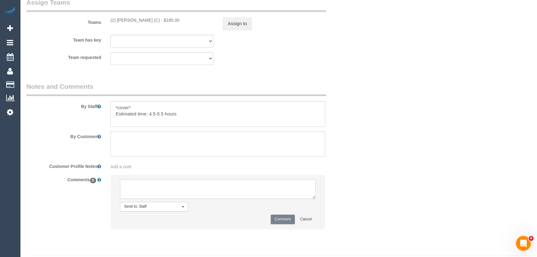
click at [151, 197] on textarea at bounding box center [218, 188] width 196 height 19
type textarea "customer has been informed of one-off cleaner and AW - via email - pending"
click at [281, 224] on button "Comment" at bounding box center [283, 219] width 24 height 10
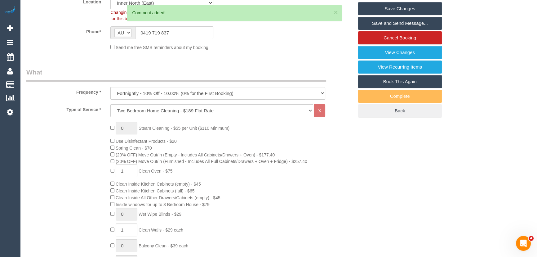
scroll to position [0, 0]
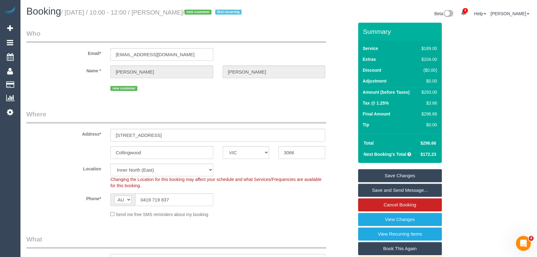
click at [174, 13] on small "/ September 19, 2025 / 10:00 - 12:00 / Katie Urquhart / new customer first recu…" at bounding box center [152, 12] width 182 height 7
copy small "Katie Urquhart"
click at [179, 11] on small "/ September 19, 2025 / 10:00 - 12:00 / Katie Urquhart / new customer first recu…" at bounding box center [152, 12] width 182 height 7
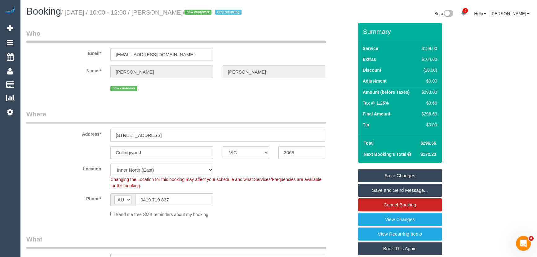
click at [179, 11] on small "/ September 19, 2025 / 10:00 - 12:00 / Katie Urquhart / new customer first recu…" at bounding box center [152, 12] width 182 height 7
click at [187, 61] on input "kurquhart14@hotmail.com" at bounding box center [161, 54] width 103 height 13
click at [396, 182] on link "Save Changes" at bounding box center [400, 175] width 84 height 13
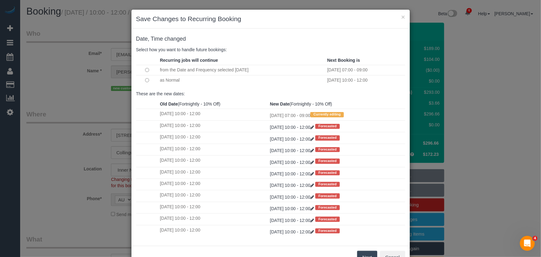
click at [366, 253] on button "Next" at bounding box center [367, 257] width 20 height 13
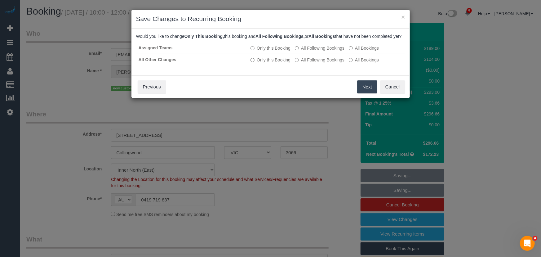
click at [366, 91] on button "Next" at bounding box center [367, 86] width 20 height 13
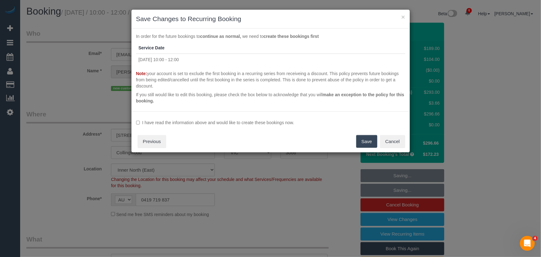
click at [284, 120] on label "I have read the information above and would like to create these bookings now." at bounding box center [270, 122] width 269 height 6
click at [368, 137] on button "Save" at bounding box center [366, 141] width 21 height 13
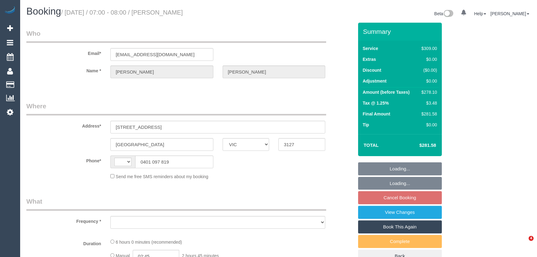
select select "VIC"
select select "string:AU"
select select "object:339"
select select "string:stripe-pm_1Ru61K2GScqysDRVrs3SpRVV"
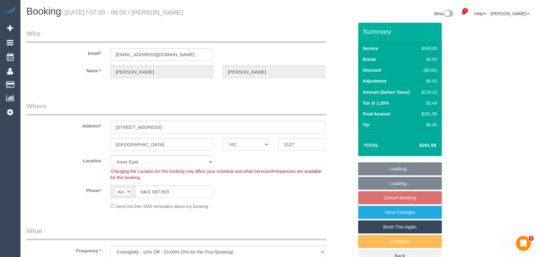
select select "number:28"
select select "number:14"
select select "number:19"
select select "number:22"
select select "number:34"
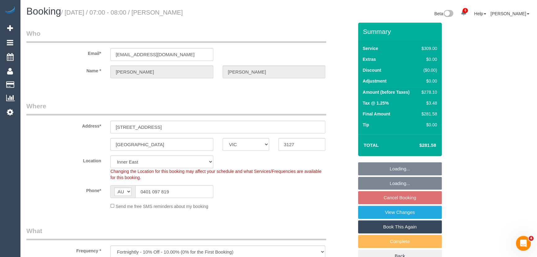
select select "number:13"
select select "object:1445"
select select "spot1"
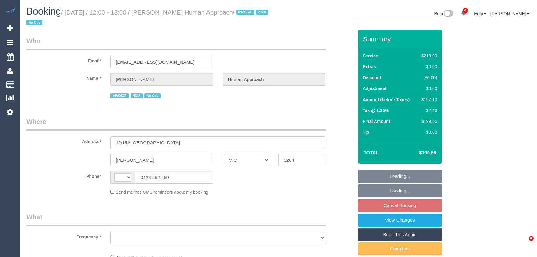
select select "VIC"
select select "string:AU"
select select "object:616"
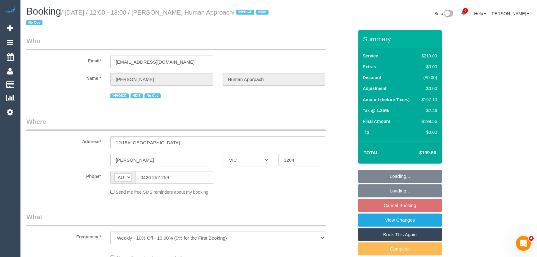
select select "number:27"
select select "number:14"
select select "number:18"
select select "number:36"
select select "number:35"
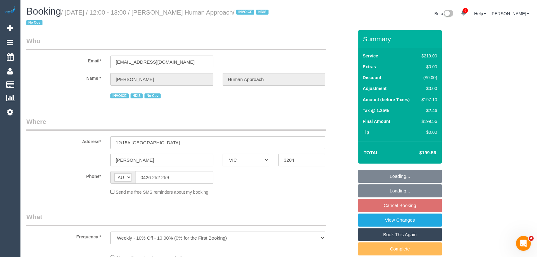
select select "number:13"
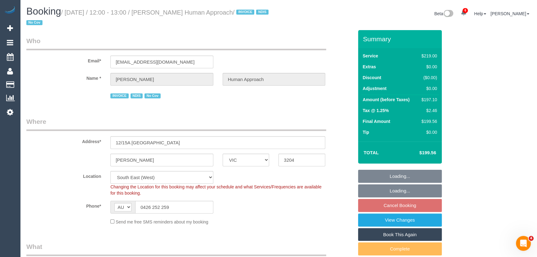
select select "object:1383"
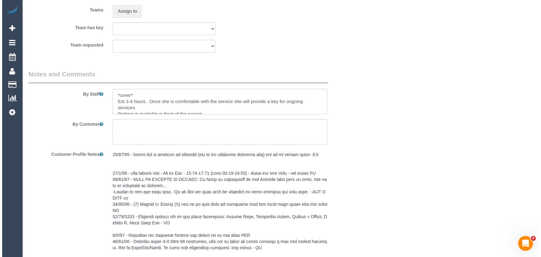
scroll to position [1015, 0]
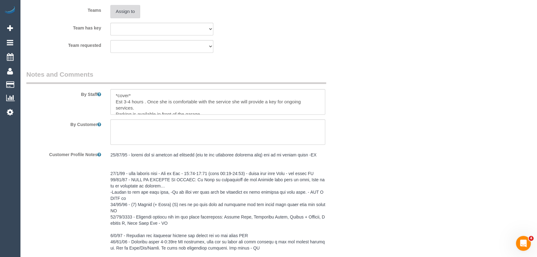
click at [132, 16] on button "Assign to" at bounding box center [125, 11] width 30 height 13
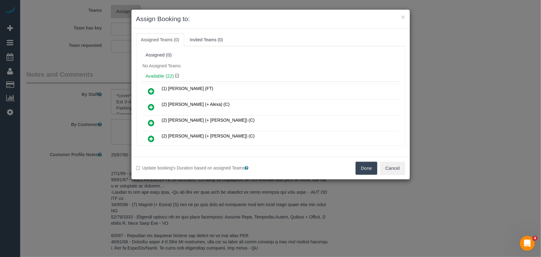
scroll to position [783, 0]
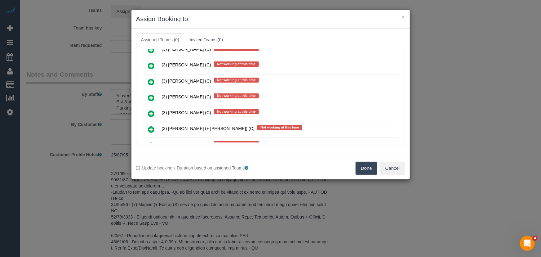
click at [152, 110] on icon at bounding box center [151, 113] width 7 height 7
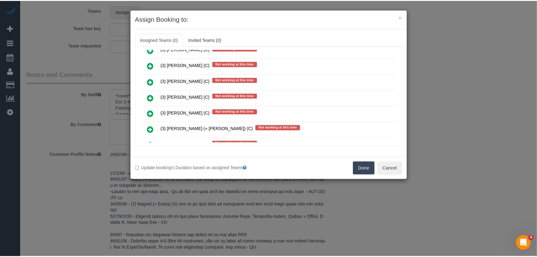
scroll to position [797, 0]
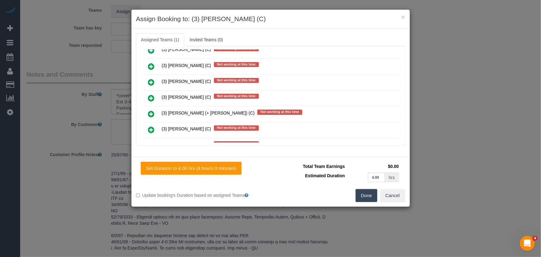
click at [359, 195] on button "Done" at bounding box center [367, 195] width 22 height 13
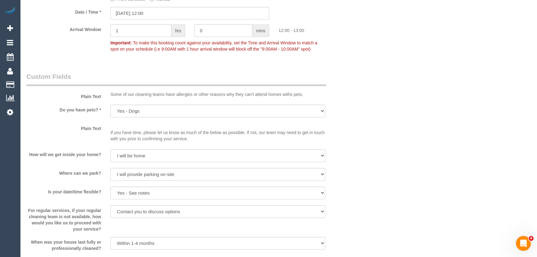
scroll to position [789, 0]
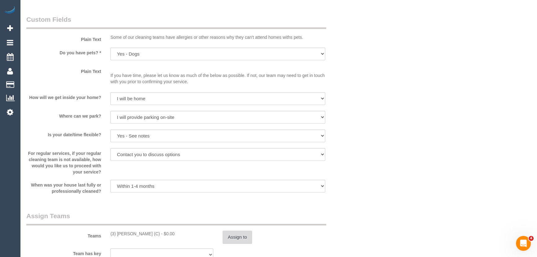
click at [236, 239] on button "Assign to" at bounding box center [238, 236] width 30 height 13
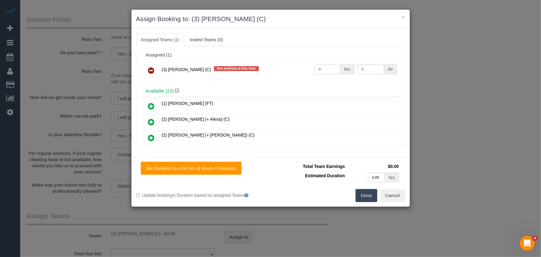
click at [321, 65] on input "0" at bounding box center [328, 70] width 26 height 10
type input "1"
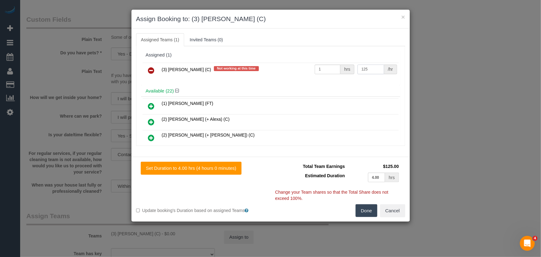
type input "125"
click at [366, 211] on button "Done" at bounding box center [367, 210] width 22 height 13
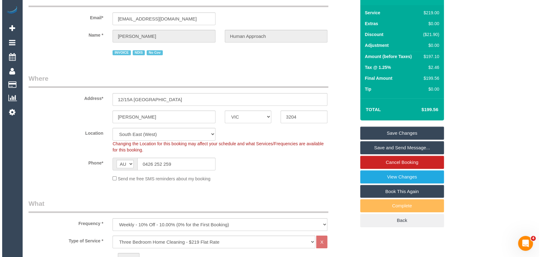
scroll to position [0, 0]
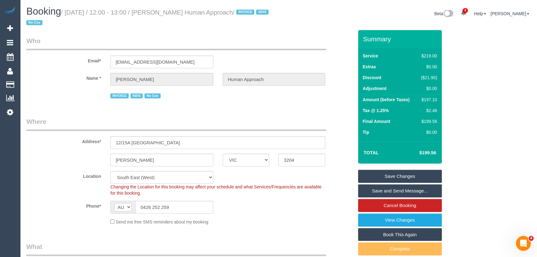
click at [396, 175] on link "Save Changes" at bounding box center [400, 176] width 84 height 13
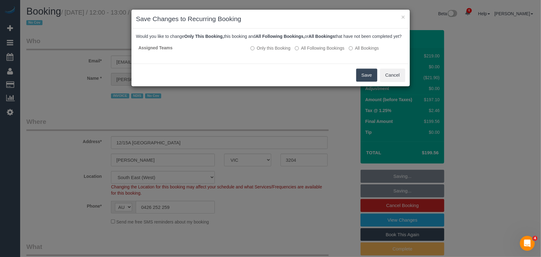
click at [364, 81] on button "Save" at bounding box center [366, 75] width 21 height 13
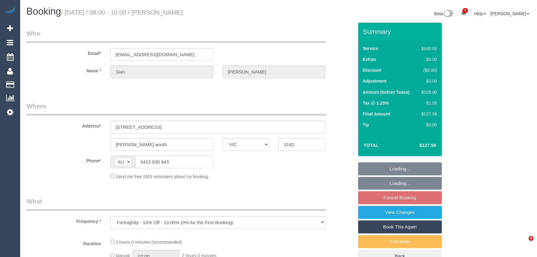
select select "VIC"
select select "string:stripe-pm_1QevzW2GScqysDRVbqzkf87y"
select select "spot1"
select select "number:28"
select select "number:14"
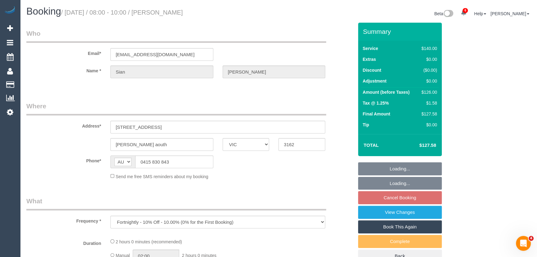
select select "number:19"
select select "number:25"
select select "number:34"
select select "number:13"
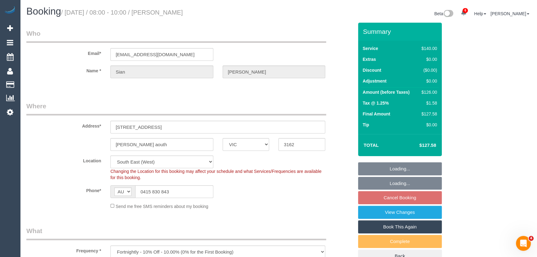
select select "object:919"
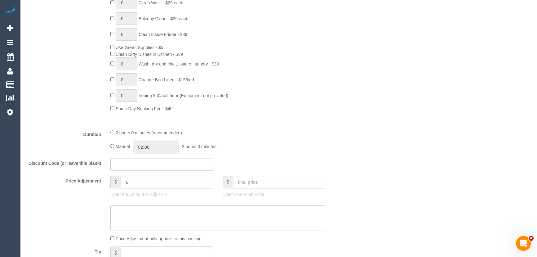
scroll to position [423, 0]
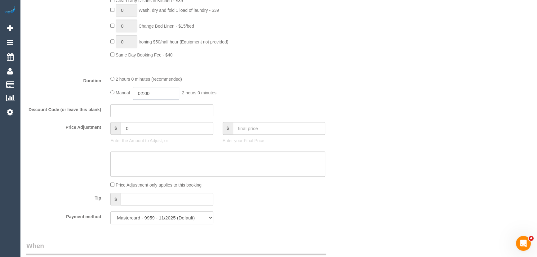
click at [156, 93] on input "02:00" at bounding box center [156, 93] width 47 height 13
type input "01:00"
click at [150, 110] on li "01:00" at bounding box center [150, 108] width 28 height 8
click at [304, 102] on fieldset "What Frequency * One Time Cleaning Weekly - 10% Off - 10.00% (0% for the First …" at bounding box center [189, 15] width 327 height 425
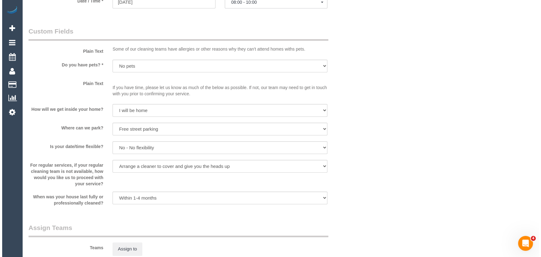
scroll to position [761, 0]
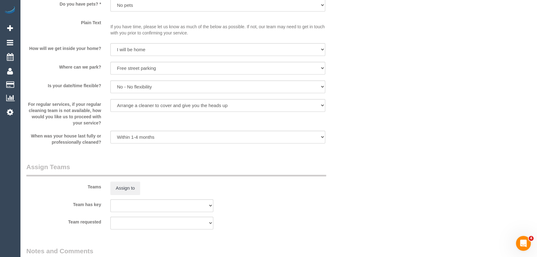
select select "spot17"
click at [127, 191] on button "Assign to" at bounding box center [125, 187] width 30 height 13
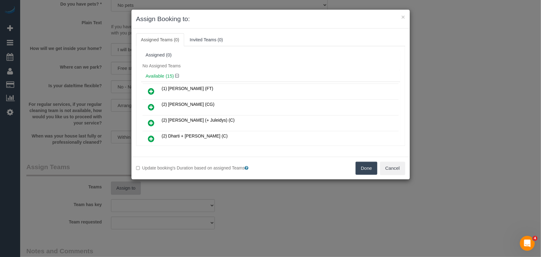
scroll to position [1290, 0]
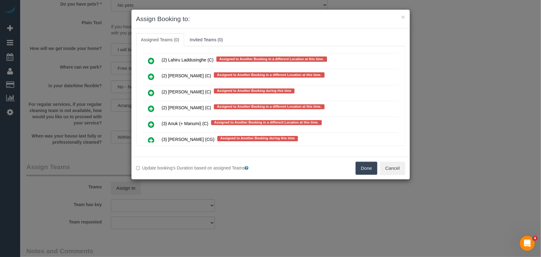
click at [152, 121] on icon at bounding box center [151, 124] width 7 height 7
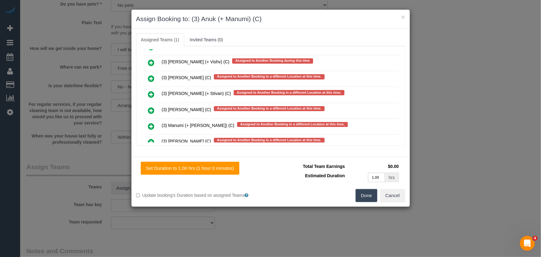
click at [149, 123] on icon at bounding box center [151, 126] width 7 height 7
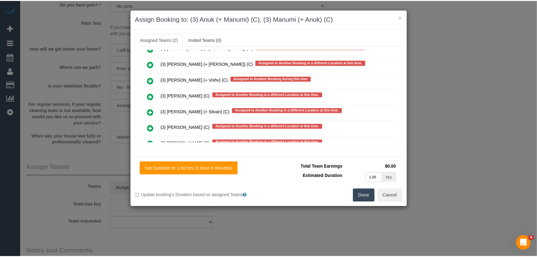
scroll to position [1466, 0]
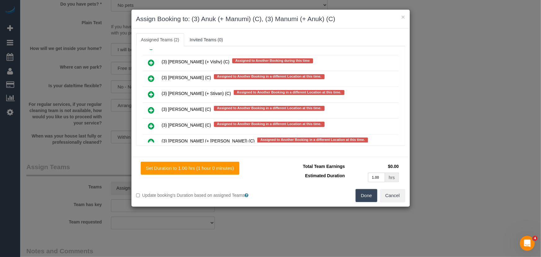
click at [366, 195] on button "Done" at bounding box center [367, 195] width 22 height 13
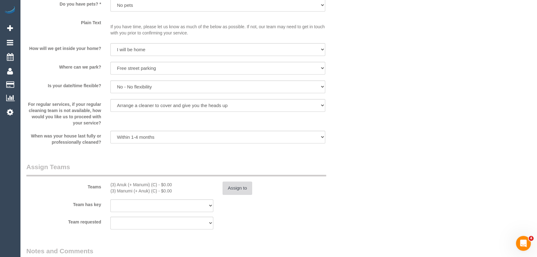
click at [242, 185] on button "Assign to" at bounding box center [238, 187] width 30 height 13
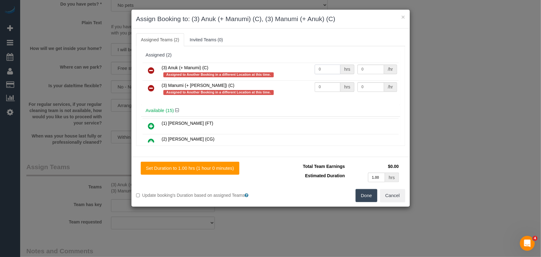
click at [326, 65] on input "0" at bounding box center [328, 70] width 26 height 10
type input "1"
type input "35"
click at [329, 86] on input "0" at bounding box center [328, 87] width 26 height 10
type input "1"
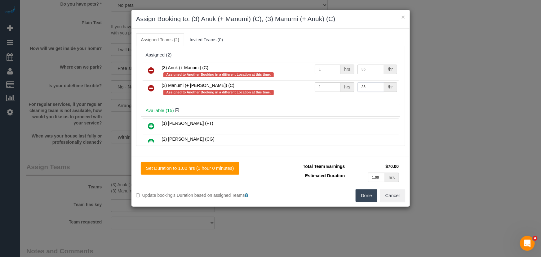
type input "35"
click at [358, 199] on button "Done" at bounding box center [367, 195] width 22 height 13
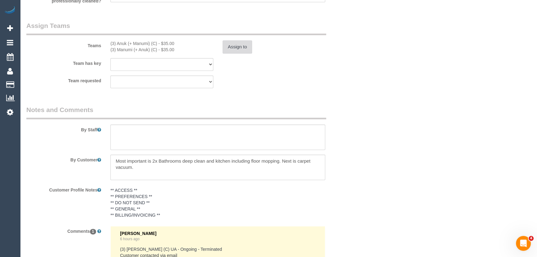
scroll to position [998, 0]
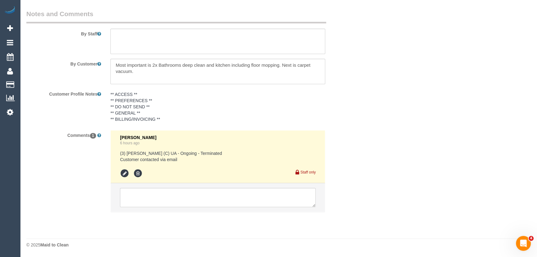
click at [157, 101] on pre "** ACCESS ** ** PREFERENCES ** ** DO NOT SEND ** ** GENERAL ** ** BILLING/INVOI…" at bounding box center [217, 106] width 215 height 31
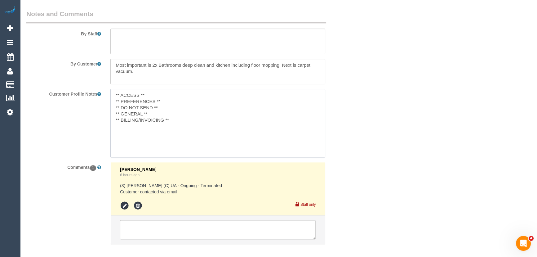
click at [166, 105] on textarea "** ACCESS ** ** PREFERENCES ** ** DO NOT SEND ** ** GENERAL ** ** BILLING/INVOI…" at bounding box center [217, 123] width 215 height 69
type textarea "** ACCESS ** ** PREFERENCES ** ** DO NOT SEND ** 16/09/25 - Team of 2 email sen…"
click at [190, 227] on textarea at bounding box center [218, 229] width 196 height 19
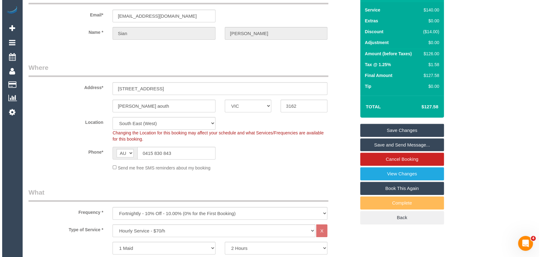
scroll to position [0, 0]
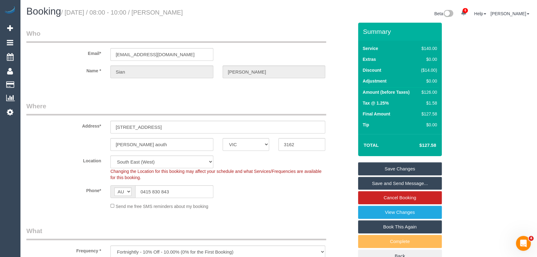
click at [178, 12] on small "/ September 19, 2025 / 08:00 - 10:00 / Sian Lewis" at bounding box center [122, 12] width 122 height 7
copy small "Sian Lewis"
click at [168, 53] on input "sian555@aol.com" at bounding box center [161, 54] width 103 height 13
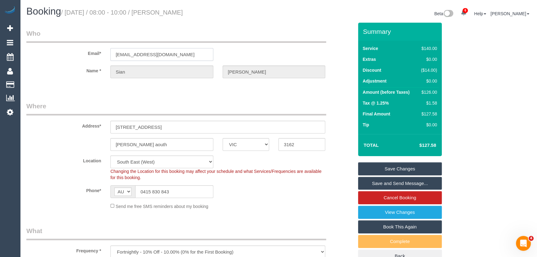
click at [168, 53] on input "sian555@aol.com" at bounding box center [161, 54] width 103 height 13
click at [394, 184] on link "Save and Send Message..." at bounding box center [400, 183] width 84 height 13
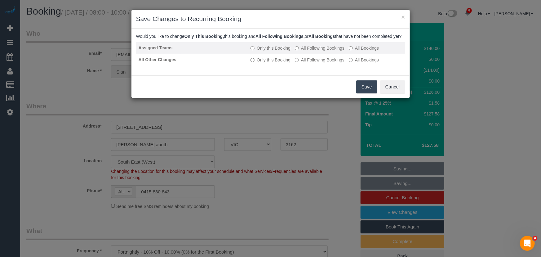
click at [318, 51] on label "All Following Bookings" at bounding box center [320, 48] width 50 height 6
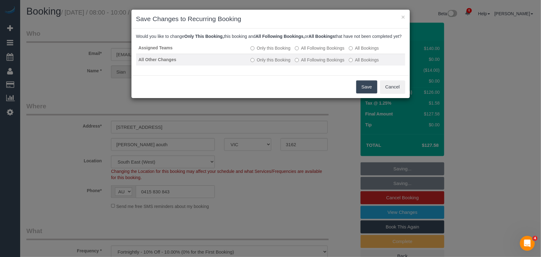
click at [322, 63] on label "All Following Bookings" at bounding box center [320, 60] width 50 height 6
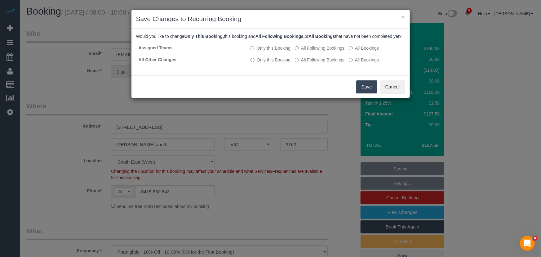
click at [363, 93] on button "Save" at bounding box center [366, 86] width 21 height 13
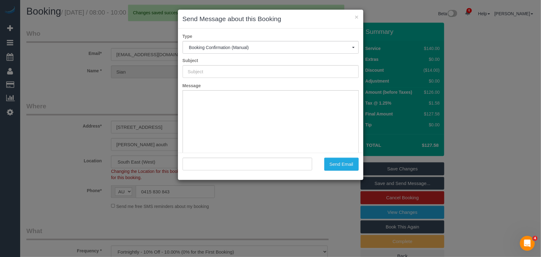
type input "Booking Confirmed"
type input ""Sian Lewis" <sian555@aol.com>"
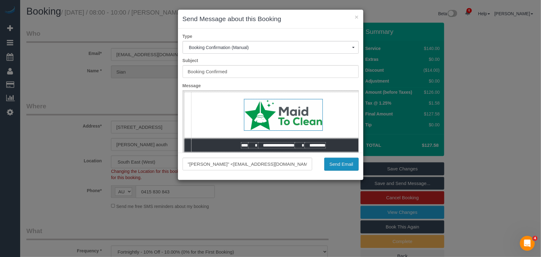
click at [343, 164] on button "Send Email" at bounding box center [341, 164] width 34 height 13
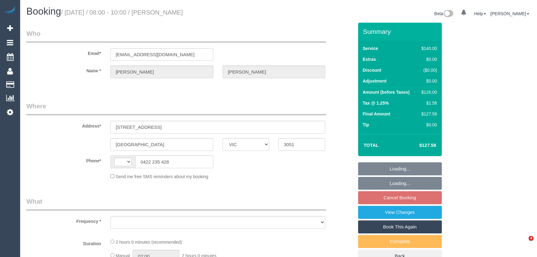
select select "VIC"
select select "string:AU"
select select "number:27"
select select "number:14"
select select "number:19"
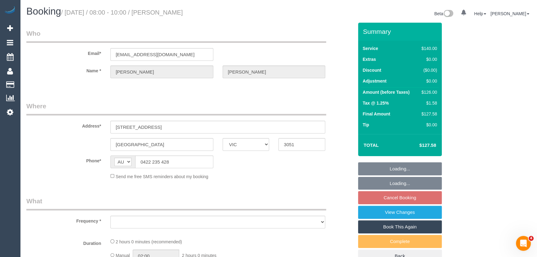
select select "number:36"
select select "number:35"
select select "number:12"
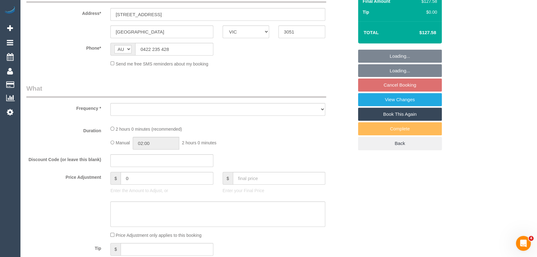
select select "object:728"
select select "string:stripe-pm_1ObBgM2GScqysDRVyxUhc63c"
select select "spot1"
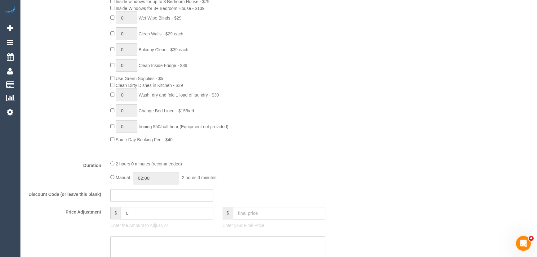
select select "object:1562"
select select "spot18"
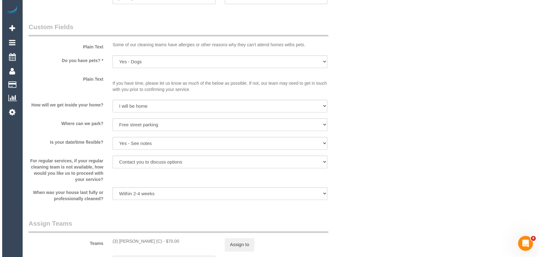
scroll to position [789, 0]
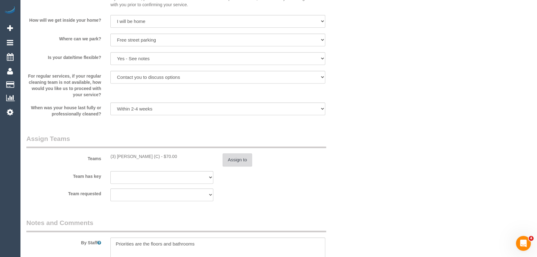
click at [247, 161] on button "Assign to" at bounding box center [238, 159] width 30 height 13
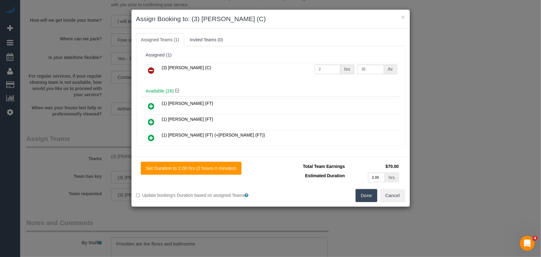
click at [150, 70] on icon at bounding box center [151, 70] width 7 height 7
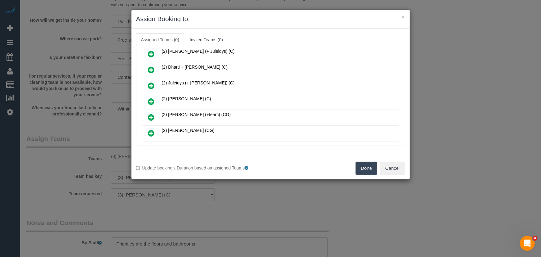
scroll to position [194, 0]
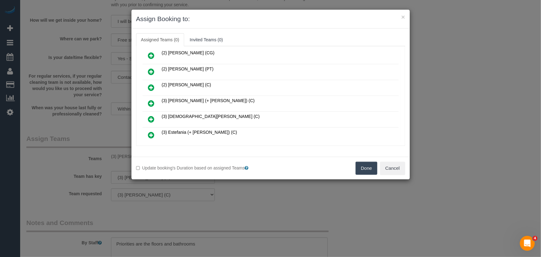
click at [150, 100] on icon at bounding box center [151, 103] width 7 height 7
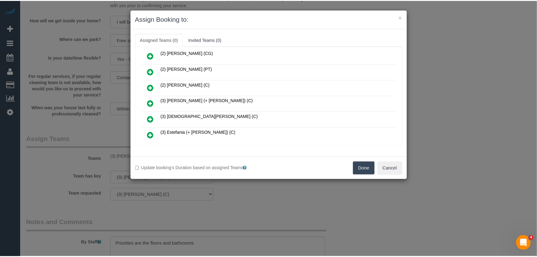
scroll to position [209, 0]
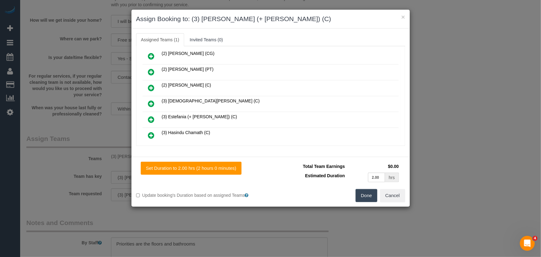
click at [364, 198] on button "Done" at bounding box center [367, 195] width 22 height 13
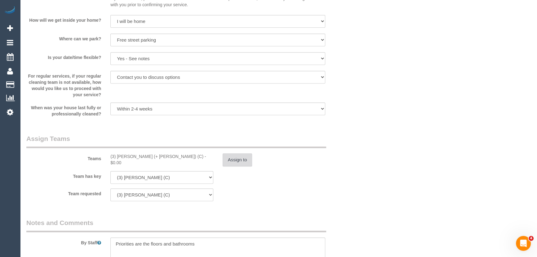
click at [244, 162] on button "Assign to" at bounding box center [238, 159] width 30 height 13
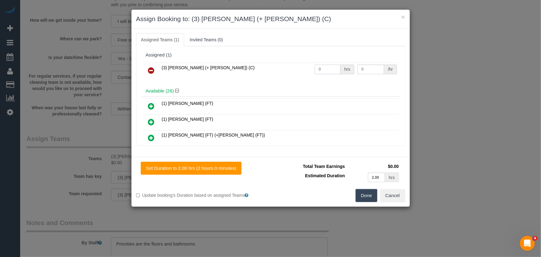
click at [326, 72] on input "0" at bounding box center [328, 70] width 26 height 10
type input "2"
type input "35"
click at [366, 196] on button "Done" at bounding box center [367, 195] width 22 height 13
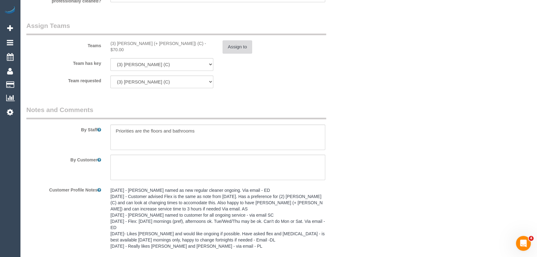
scroll to position [976, 0]
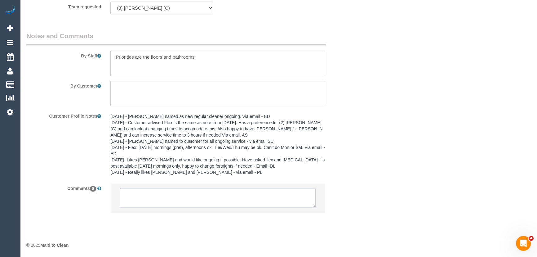
click at [216, 194] on textarea at bounding box center [218, 197] width 196 height 19
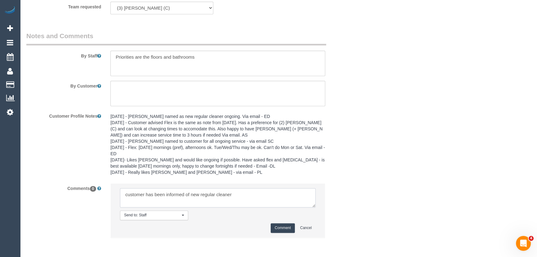
type textarea "customer has been informed of new regular cleaner"
click at [277, 228] on button "Comment" at bounding box center [283, 228] width 24 height 10
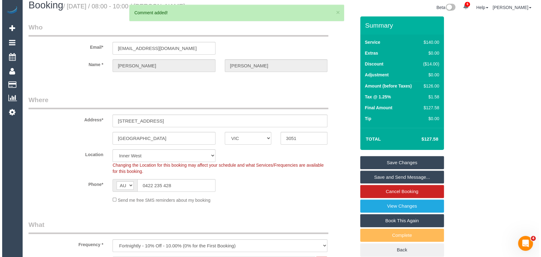
scroll to position [0, 0]
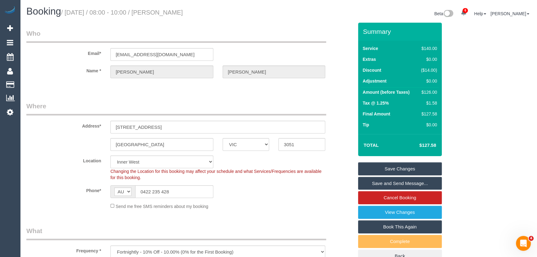
click at [178, 11] on small "/ [DATE] / 08:00 - 10:00 / [PERSON_NAME]" at bounding box center [122, 12] width 122 height 7
copy small "[PERSON_NAME]"
click at [391, 168] on link "Save Changes" at bounding box center [400, 168] width 84 height 13
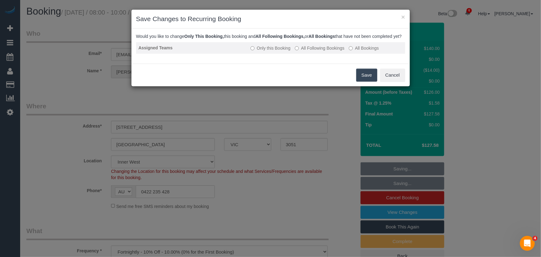
click at [308, 51] on label "All Following Bookings" at bounding box center [320, 48] width 50 height 6
click at [367, 82] on button "Save" at bounding box center [366, 75] width 21 height 13
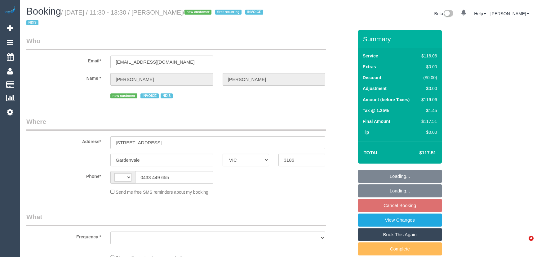
select select "VIC"
select select "string:AU"
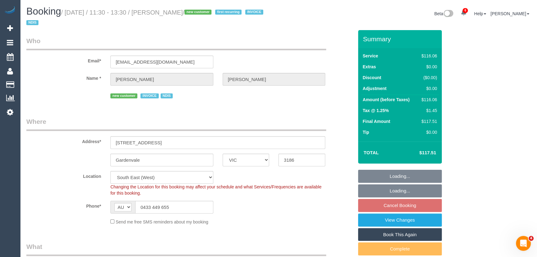
select select "object:684"
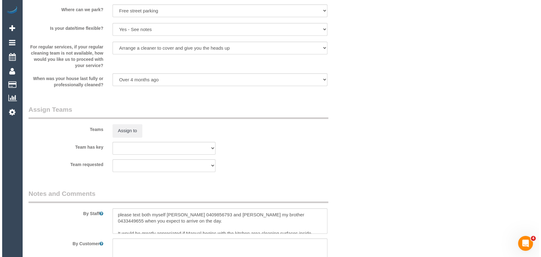
scroll to position [733, 0]
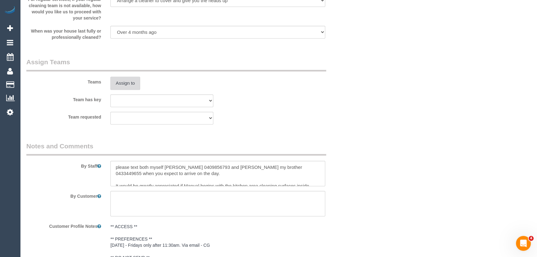
click at [123, 84] on button "Assign to" at bounding box center [125, 83] width 30 height 13
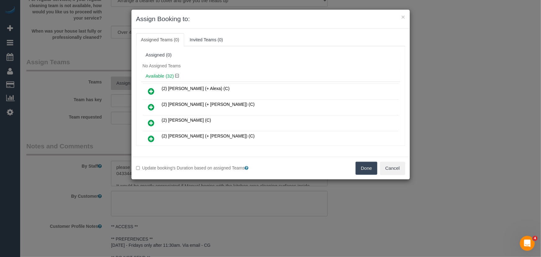
scroll to position [287, 0]
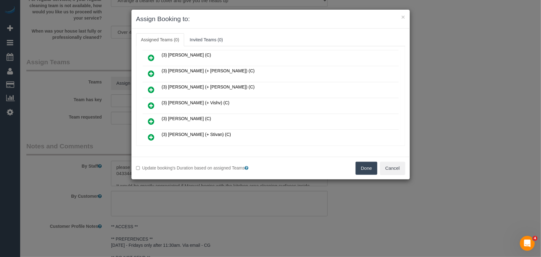
drag, startPoint x: 151, startPoint y: 113, endPoint x: 161, endPoint y: 117, distance: 10.5
click at [151, 118] on icon at bounding box center [151, 121] width 7 height 7
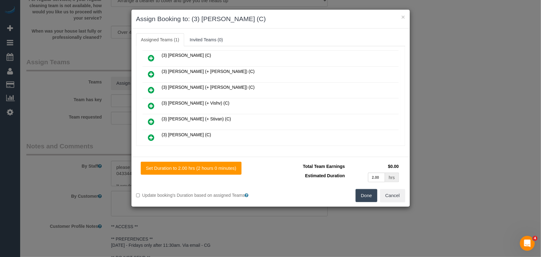
drag, startPoint x: 374, startPoint y: 199, endPoint x: 371, endPoint y: 199, distance: 3.2
click at [374, 199] on button "Done" at bounding box center [367, 195] width 22 height 13
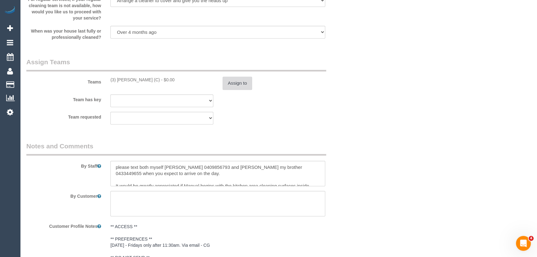
click at [241, 81] on button "Assign to" at bounding box center [238, 83] width 30 height 13
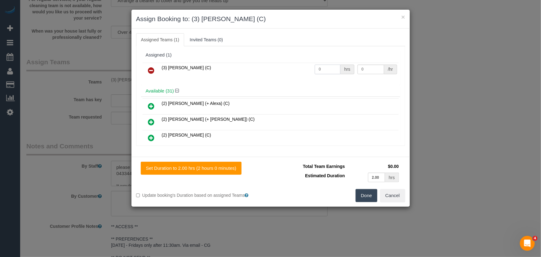
click at [321, 66] on input "0" at bounding box center [328, 70] width 26 height 10
type input "2"
type input "35"
click at [366, 196] on button "Done" at bounding box center [367, 195] width 22 height 13
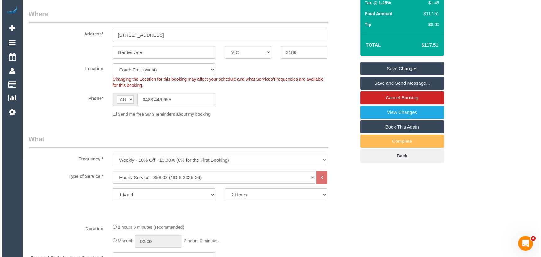
scroll to position [0, 0]
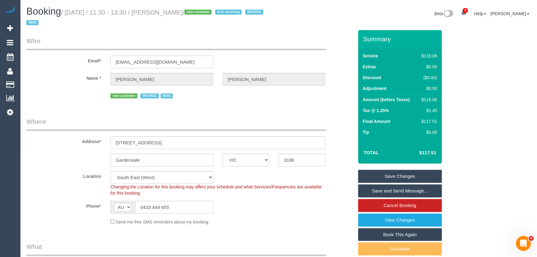
click at [178, 10] on small "/ [DATE] / 11:30 - 13:30 / [PERSON_NAME] / new customer first recurring INVOICE…" at bounding box center [145, 17] width 239 height 17
copy small "[PERSON_NAME]"
click at [379, 189] on link "Save and Send Message..." at bounding box center [400, 190] width 84 height 13
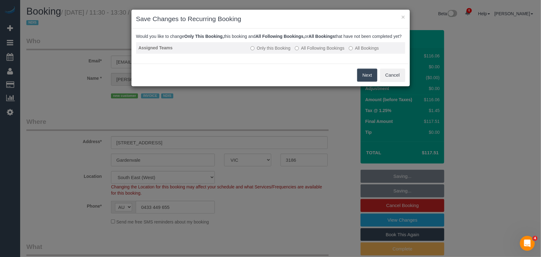
click at [323, 51] on label "All Following Bookings" at bounding box center [320, 48] width 50 height 6
click at [368, 82] on button "Save" at bounding box center [366, 75] width 21 height 13
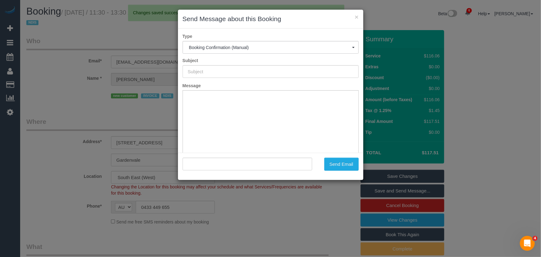
type input "Booking Confirmed"
type input ""[PERSON_NAME]" <[EMAIL_ADDRESS][DOMAIN_NAME]>"
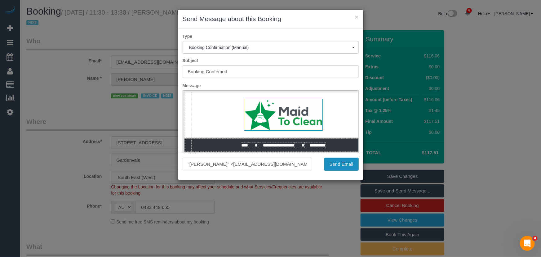
click at [337, 168] on button "Send Email" at bounding box center [341, 164] width 34 height 13
